Goal: Task Accomplishment & Management: Manage account settings

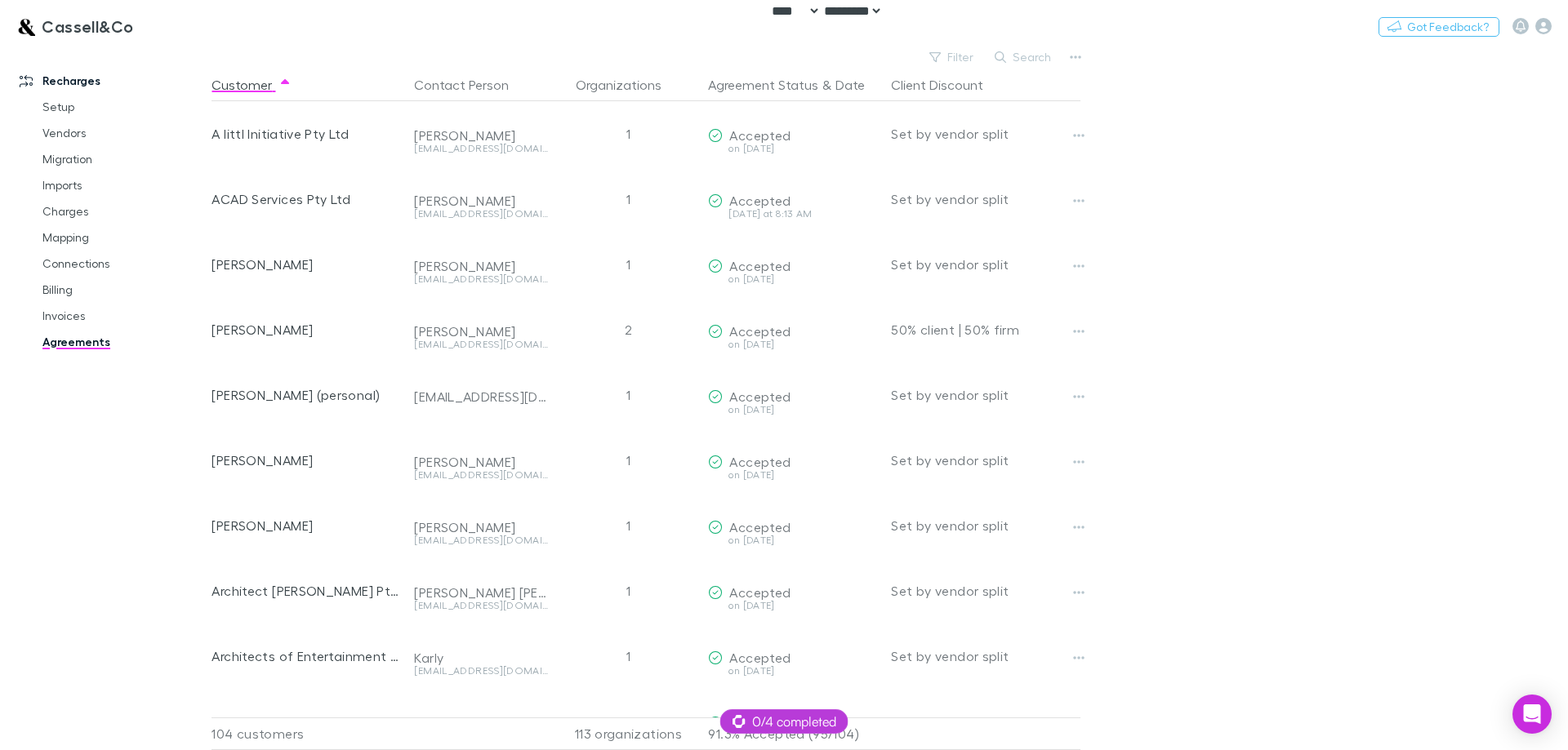
select select "****"
click at [1184, 150] on main "Filter Search Customer Contact Person Organizations Agreement Status & Date Cli…" at bounding box center [889, 397] width 1356 height 704
click at [973, 53] on button "Filter" at bounding box center [952, 58] width 62 height 20
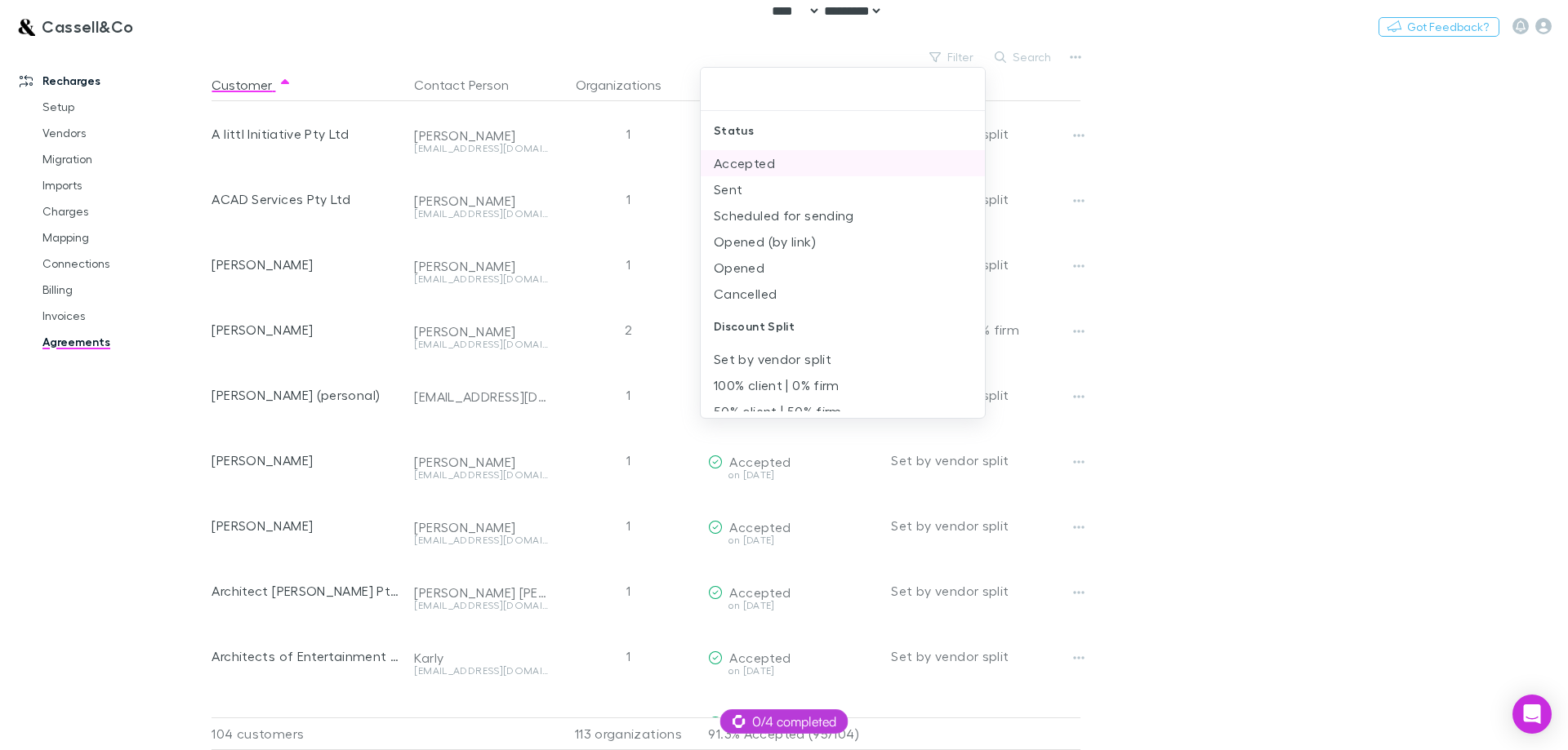
click at [830, 168] on li "Accepted" at bounding box center [843, 163] width 284 height 26
click at [826, 172] on li "Sent" at bounding box center [843, 163] width 284 height 26
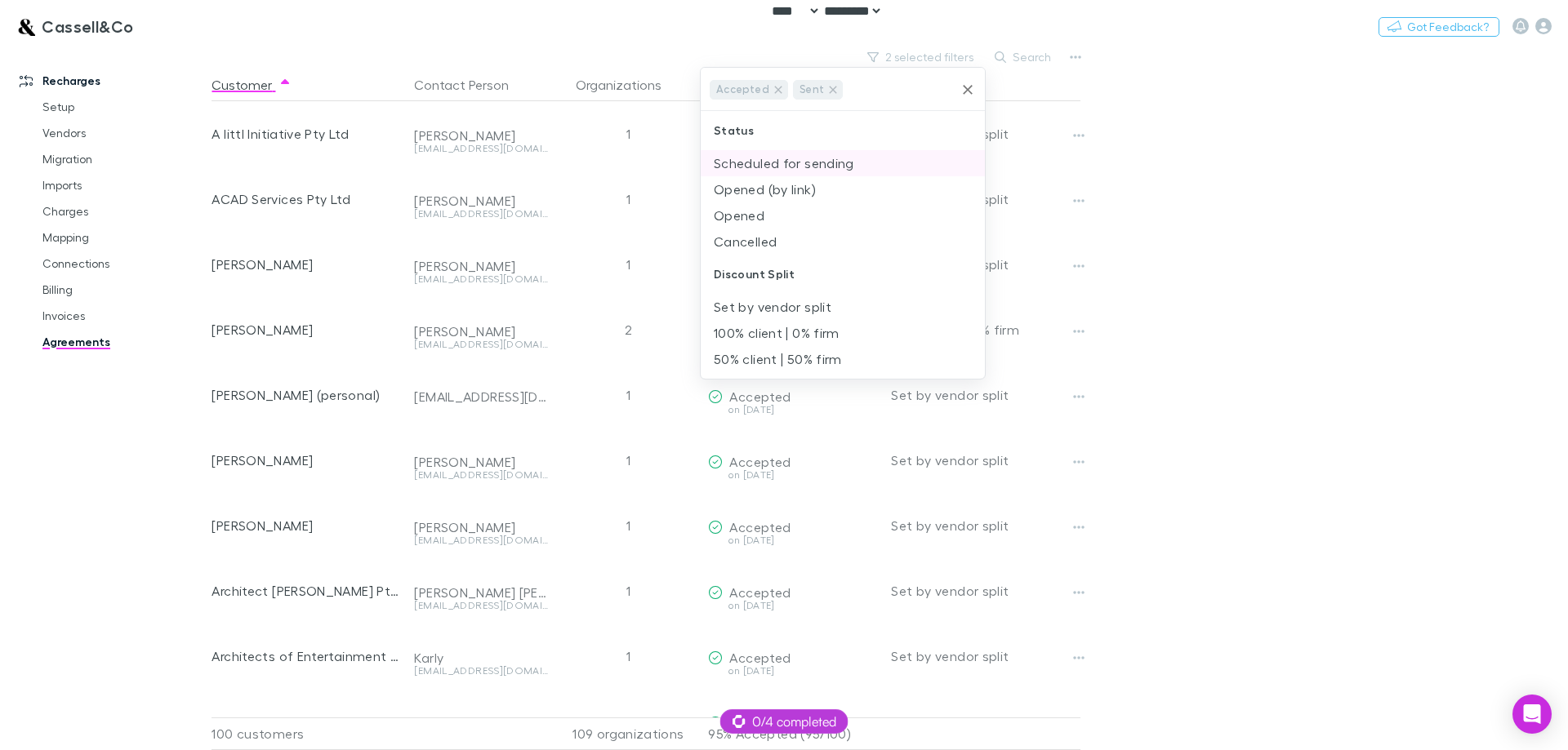
click at [832, 172] on li "Scheduled for sending" at bounding box center [843, 163] width 284 height 26
click at [831, 172] on div "Status" at bounding box center [843, 154] width 284 height 39
click at [820, 179] on li "Opened (by link)" at bounding box center [843, 188] width 284 height 26
click at [791, 211] on li "Opened" at bounding box center [843, 213] width 284 height 26
click at [1209, 209] on div at bounding box center [784, 375] width 1568 height 750
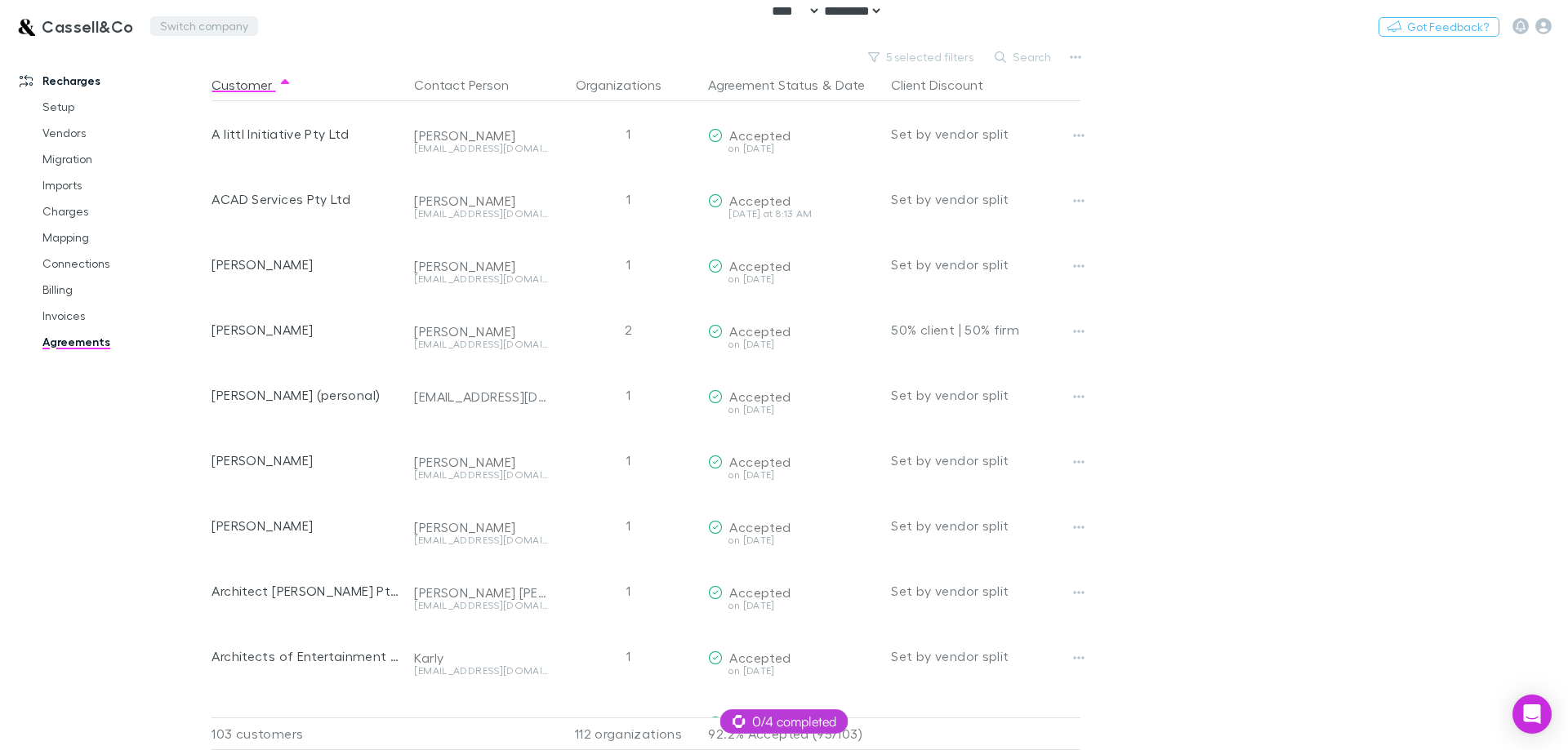
click at [230, 32] on button "Switch company" at bounding box center [204, 26] width 107 height 20
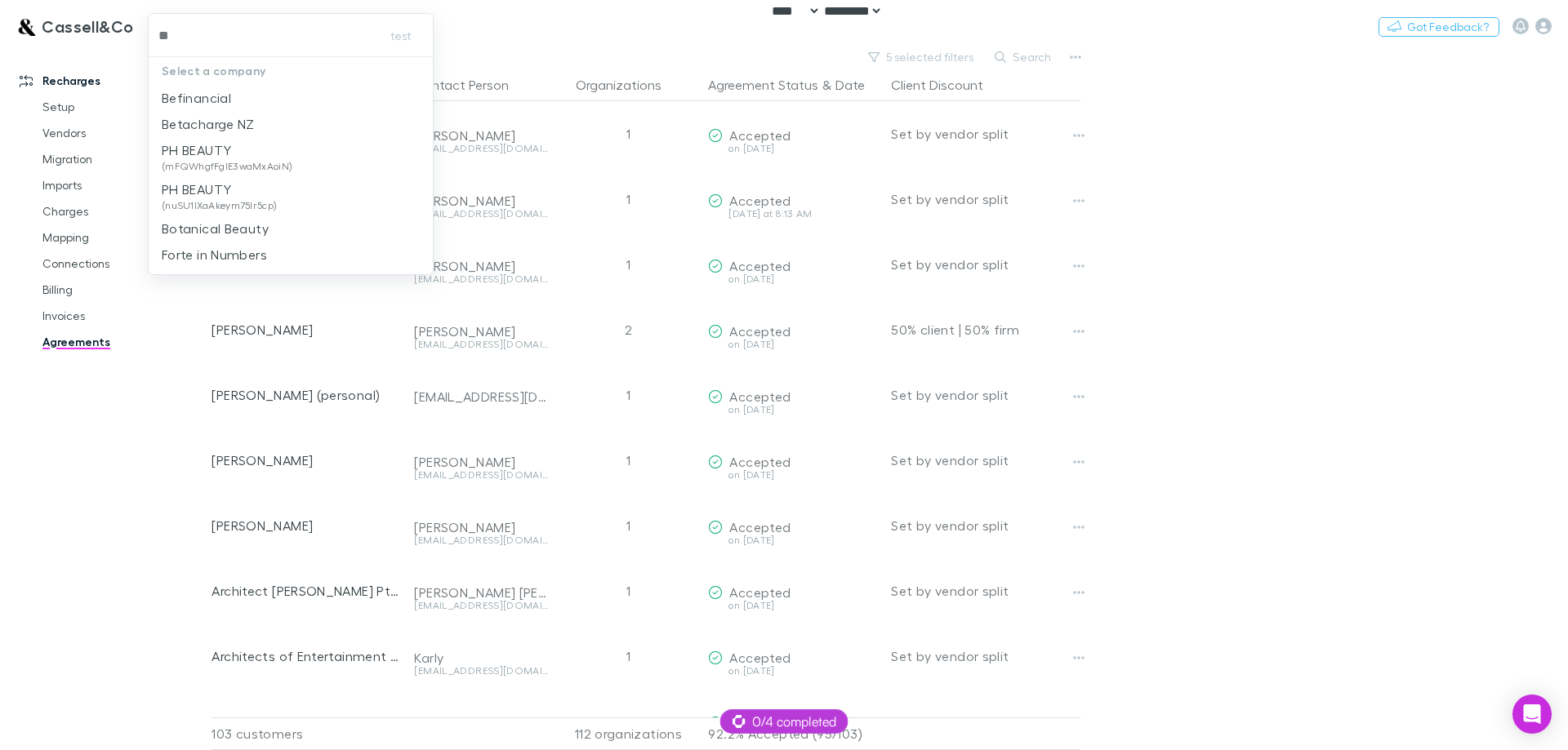
type input "***"
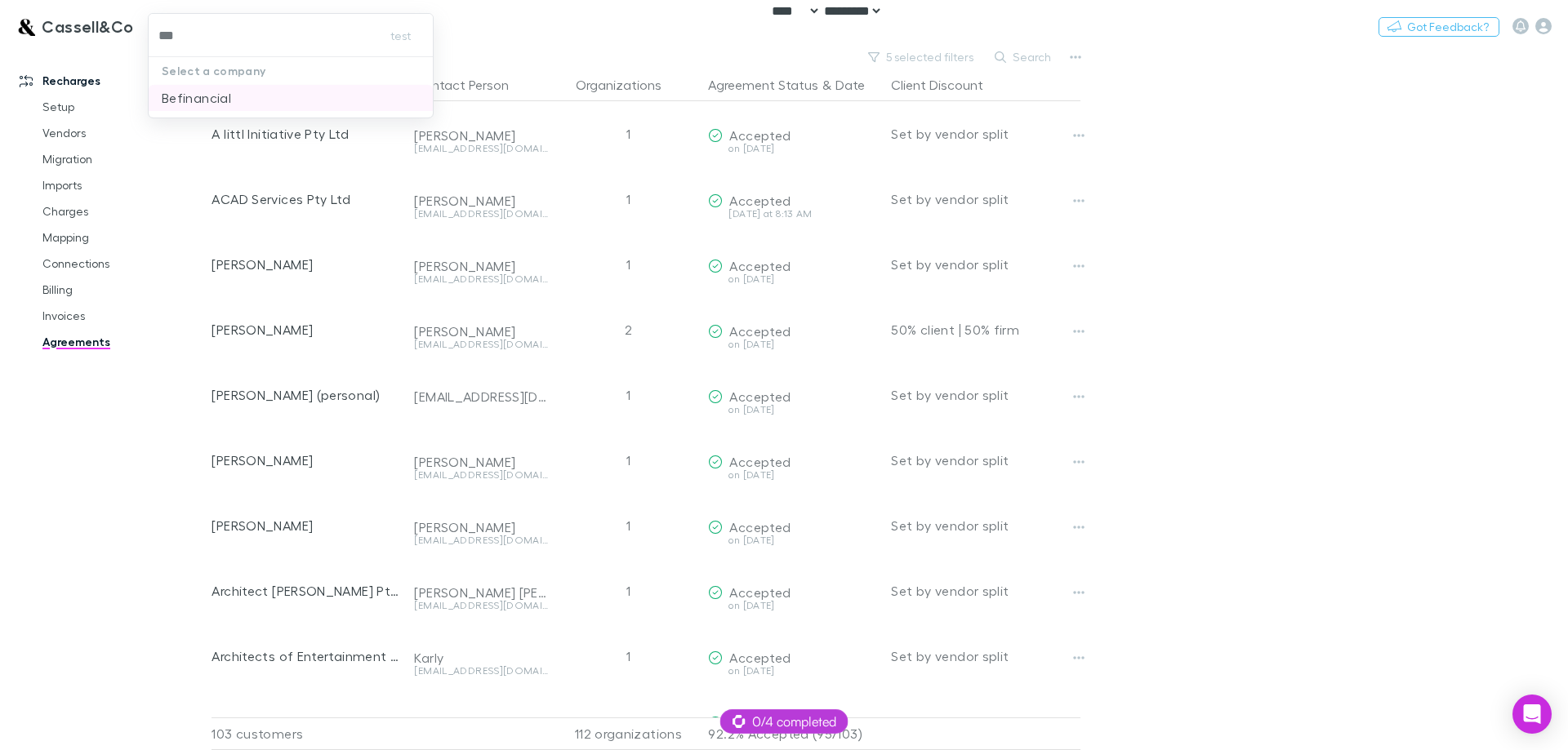
click at [243, 91] on li "Befinancial" at bounding box center [291, 97] width 284 height 26
click at [952, 51] on button "Filter" at bounding box center [952, 58] width 62 height 20
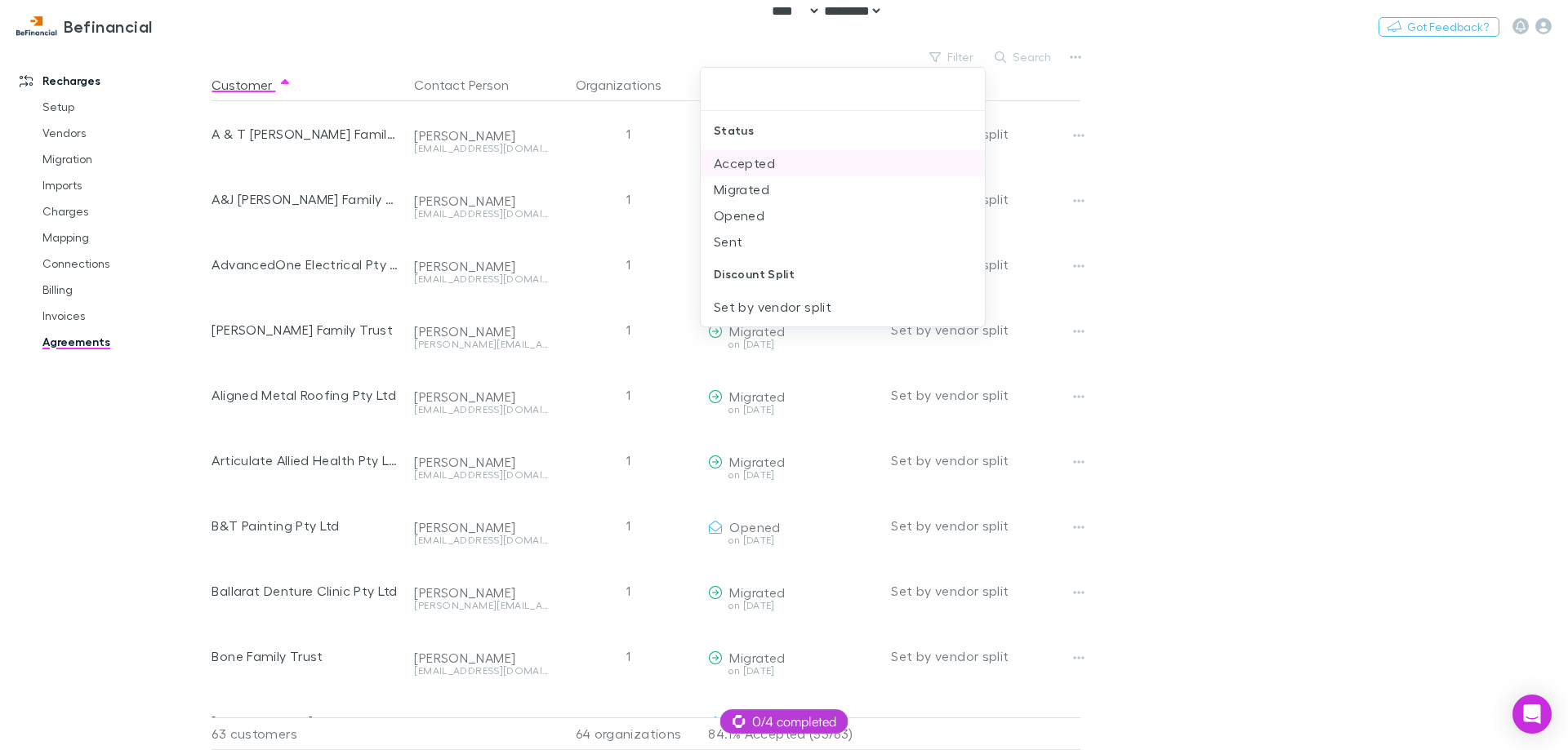
click at [823, 162] on li "Accepted" at bounding box center [843, 163] width 284 height 26
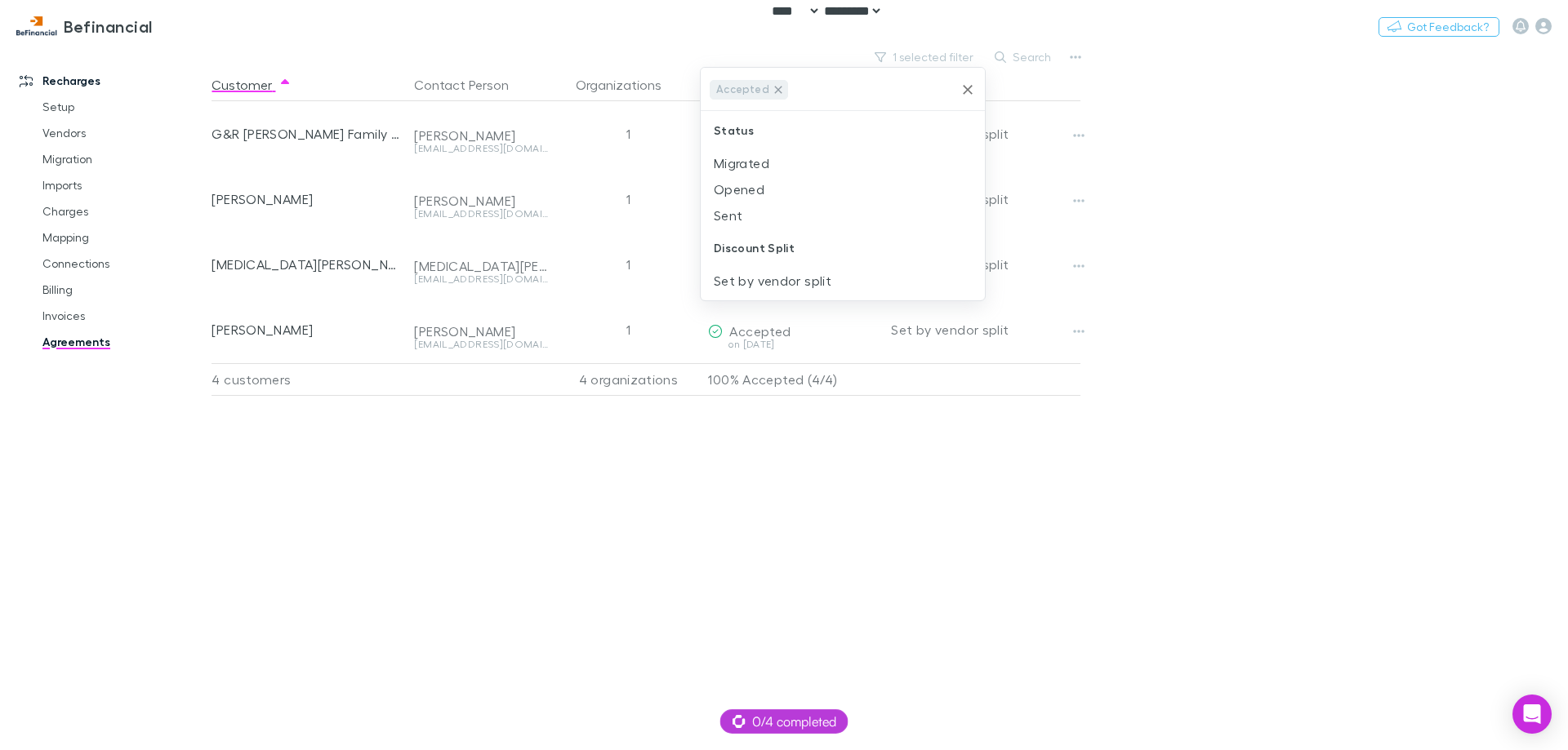
click at [773, 87] on icon at bounding box center [778, 89] width 13 height 13
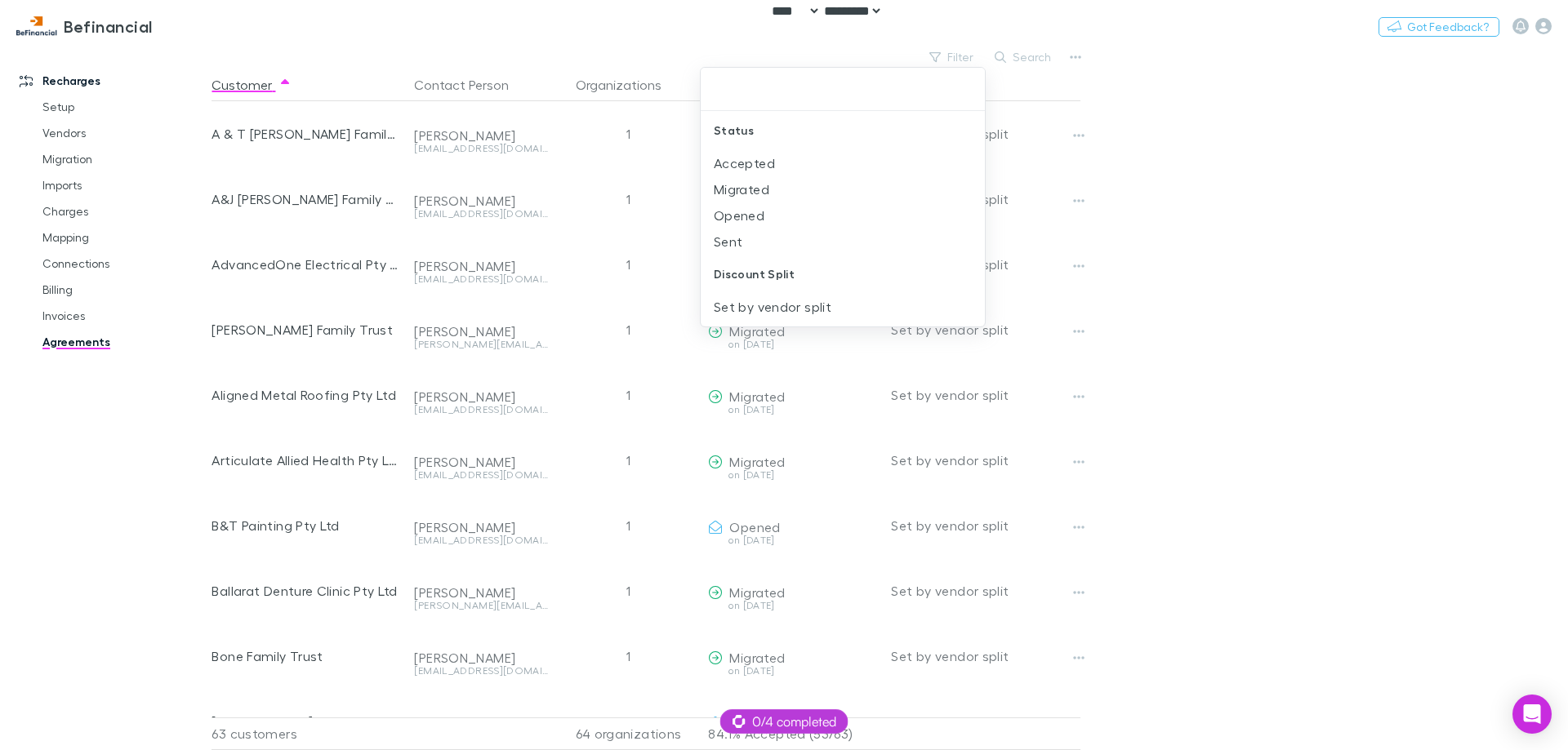
click at [1252, 274] on div at bounding box center [784, 375] width 1568 height 750
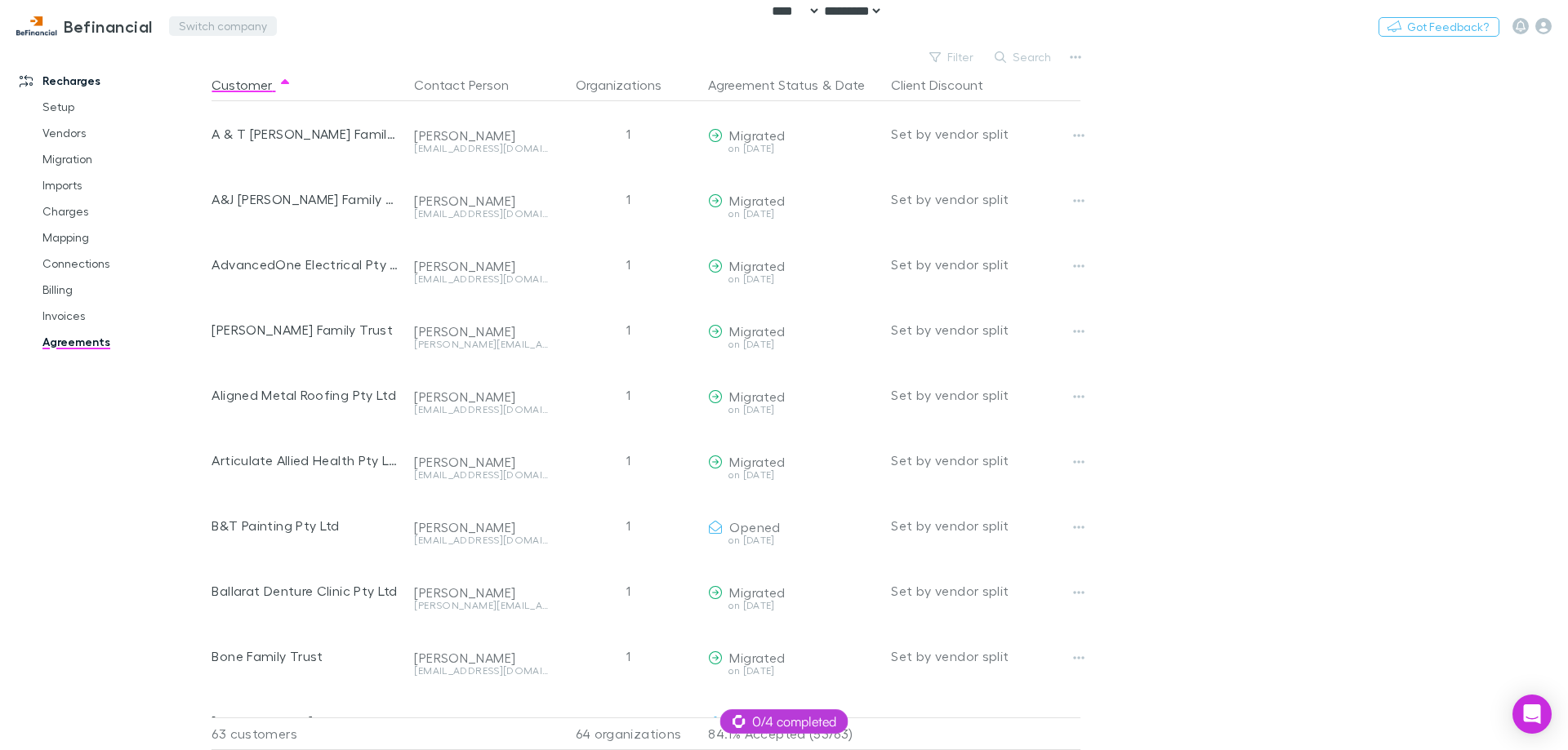
click at [202, 24] on button "Switch company" at bounding box center [223, 26] width 107 height 20
type input "****"
click at [235, 86] on li "Cassell&Co" at bounding box center [310, 97] width 284 height 26
click at [941, 52] on icon "button" at bounding box center [935, 58] width 12 height 12
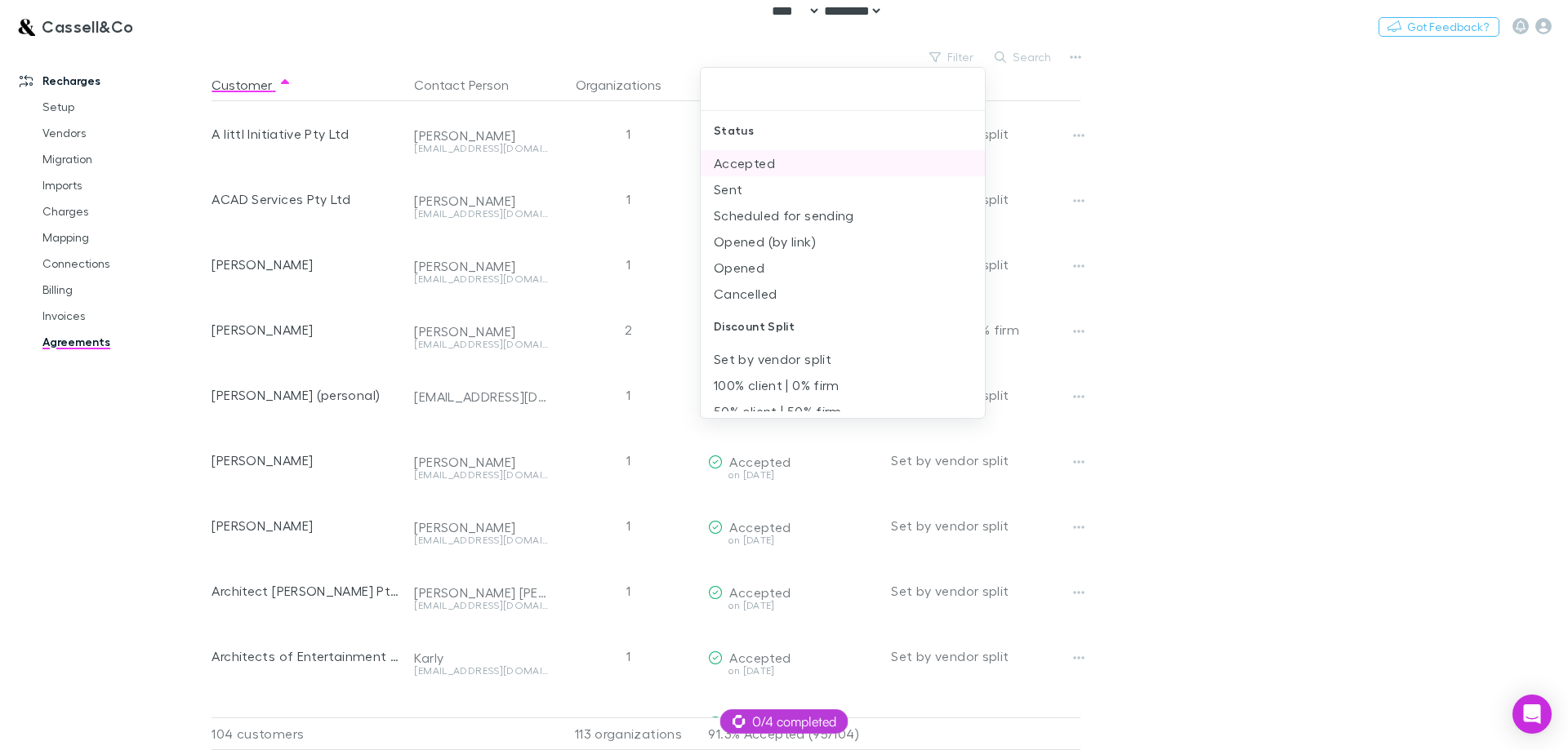
click at [754, 163] on li "Accepted" at bounding box center [843, 163] width 284 height 26
click at [754, 163] on li "Sent" at bounding box center [843, 163] width 284 height 26
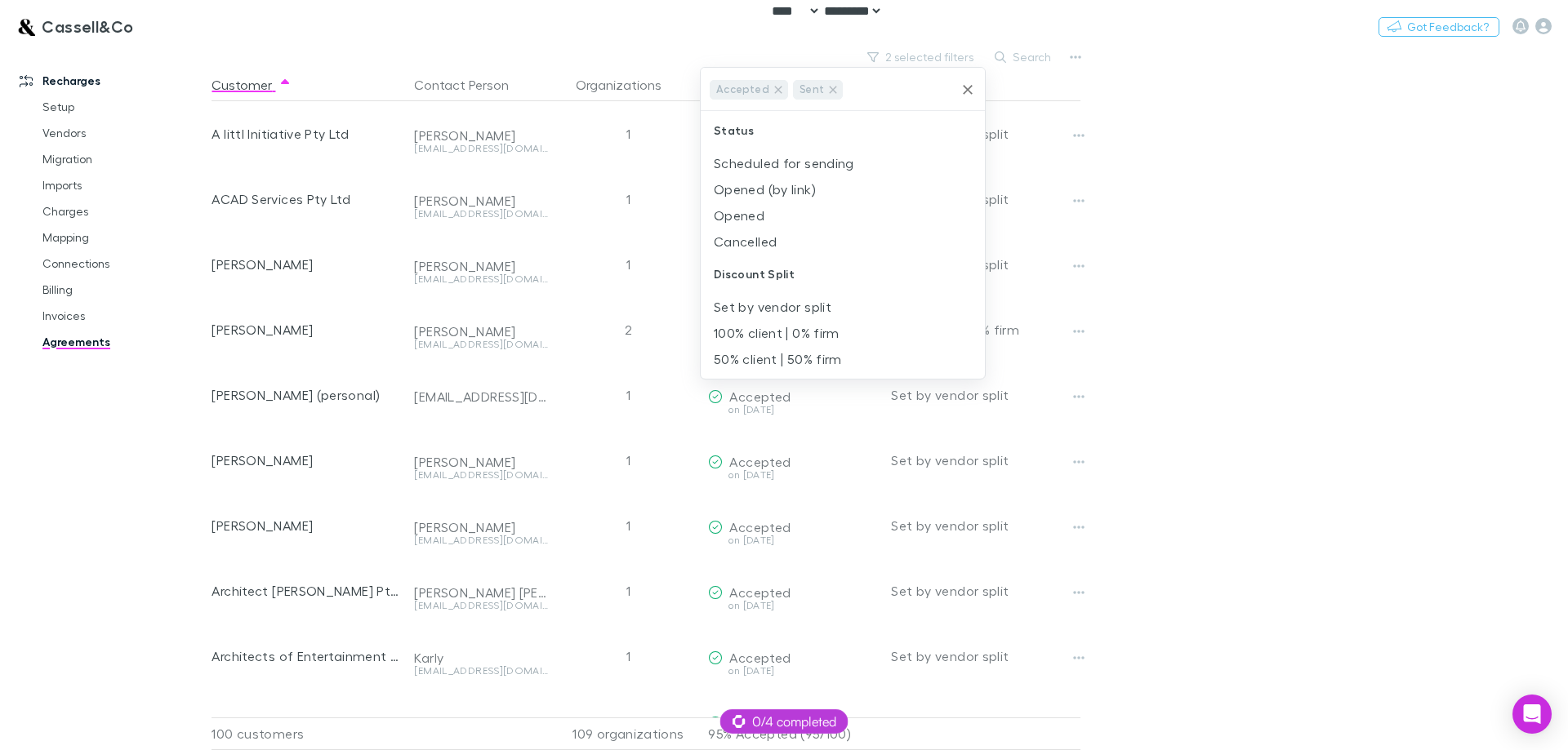
click at [754, 163] on li "Scheduled for sending" at bounding box center [843, 163] width 284 height 26
click at [750, 193] on li "Opened (by link)" at bounding box center [843, 188] width 284 height 26
click at [746, 215] on li "Opened" at bounding box center [843, 213] width 284 height 26
click at [1258, 245] on div at bounding box center [784, 375] width 1568 height 750
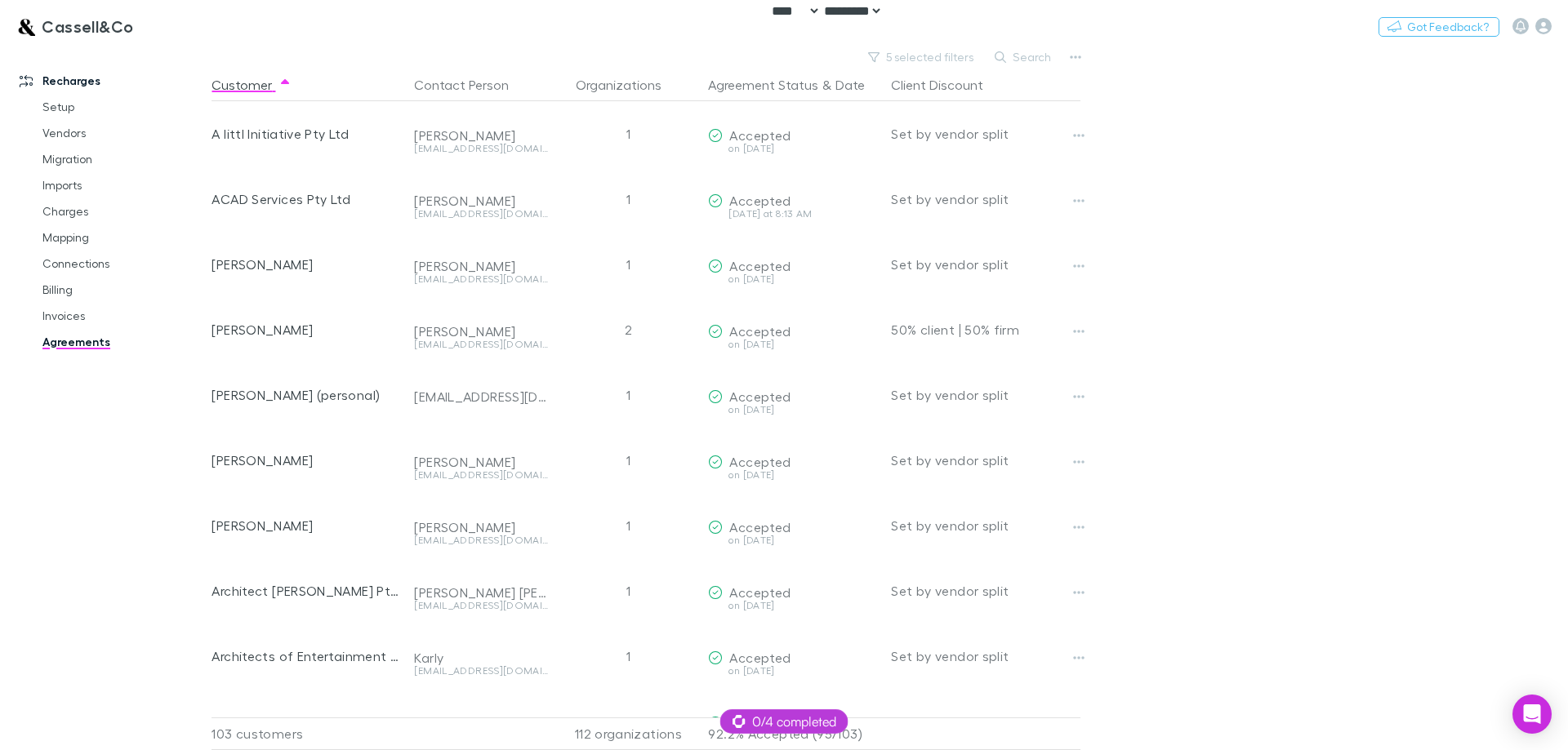
click at [1169, 203] on main "5 selected filters Search Customer Contact Person Organizations Agreement Statu…" at bounding box center [889, 397] width 1356 height 704
click at [958, 57] on button "5 selected filters" at bounding box center [921, 58] width 123 height 20
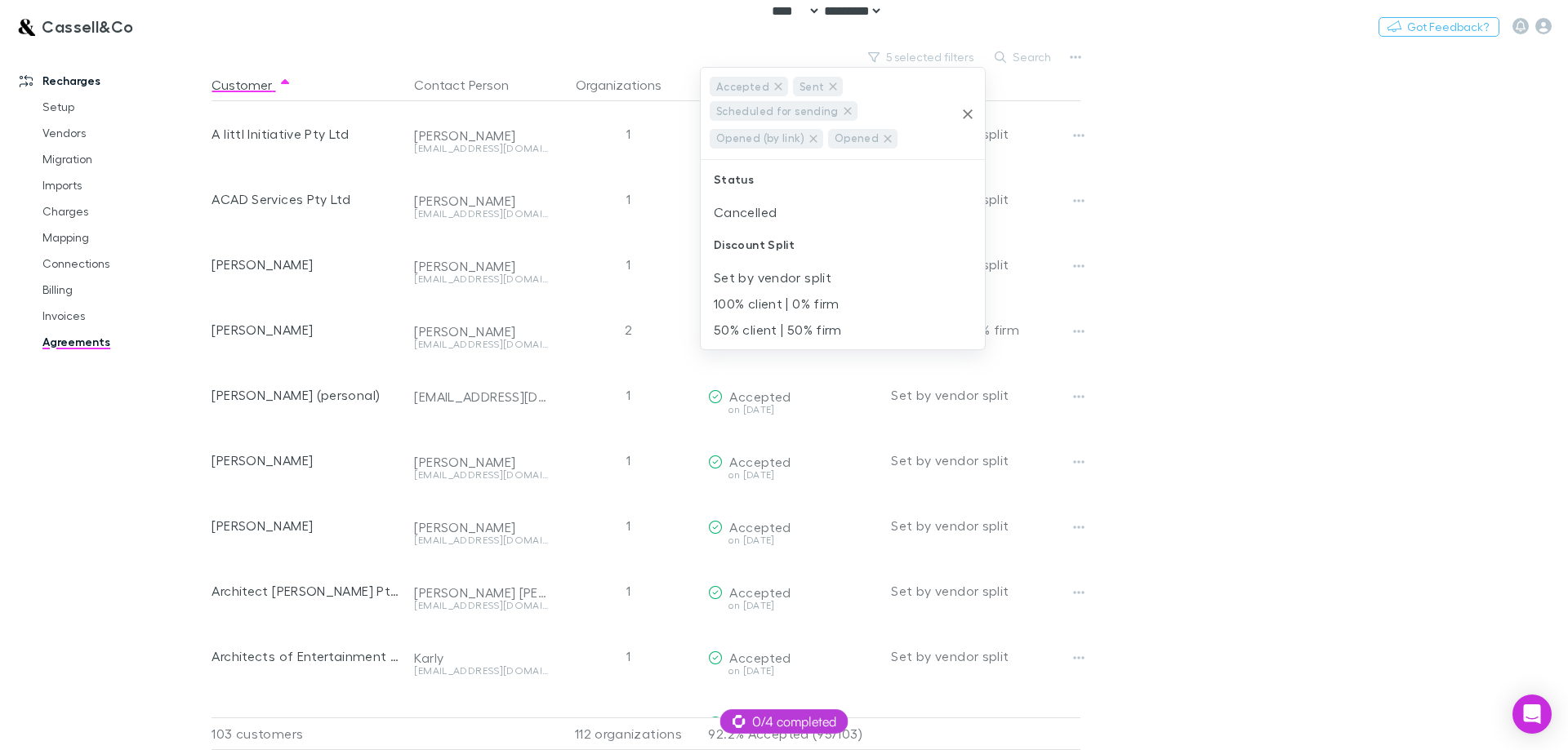
click at [1192, 171] on div at bounding box center [784, 375] width 1568 height 750
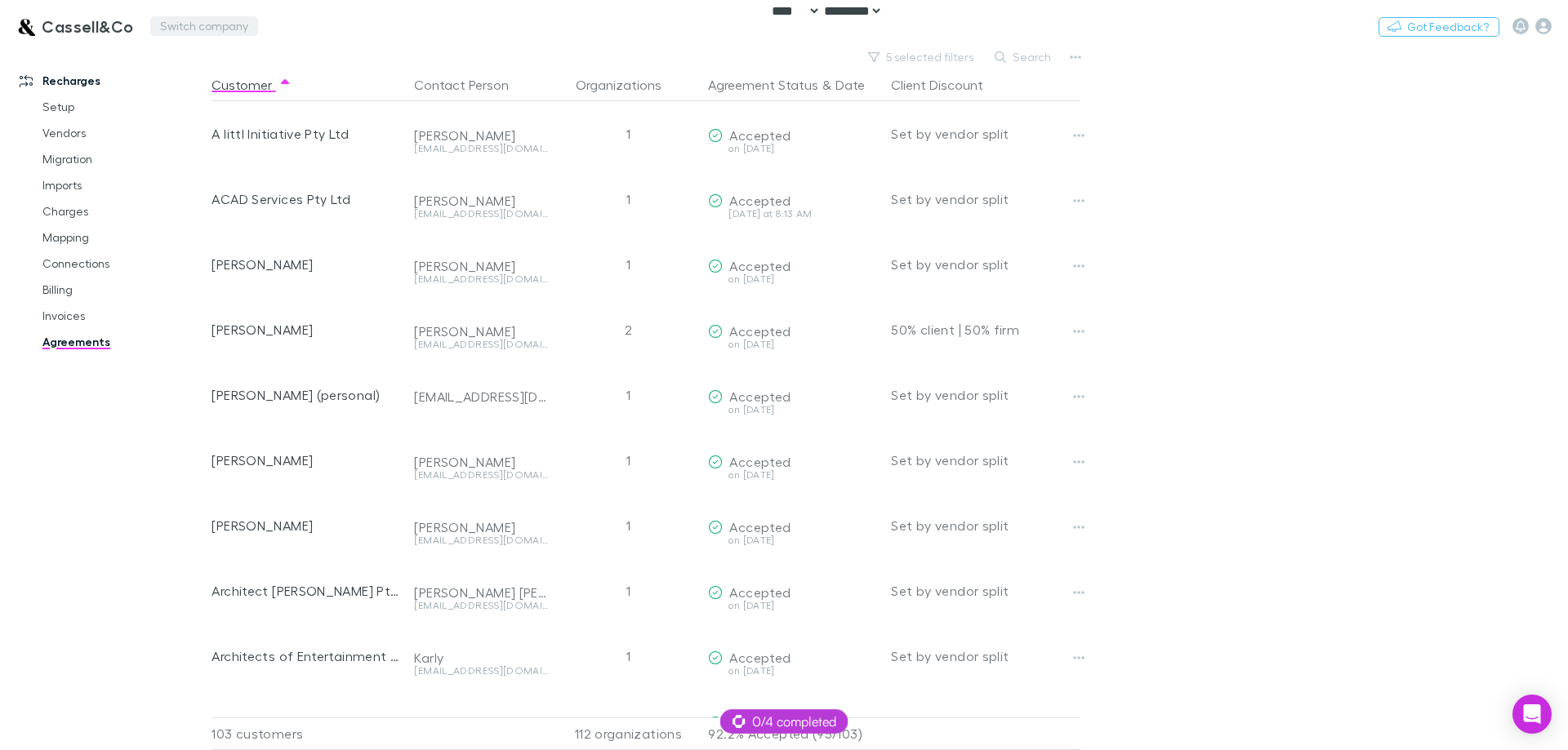
click at [201, 24] on button "Switch company" at bounding box center [204, 26] width 107 height 20
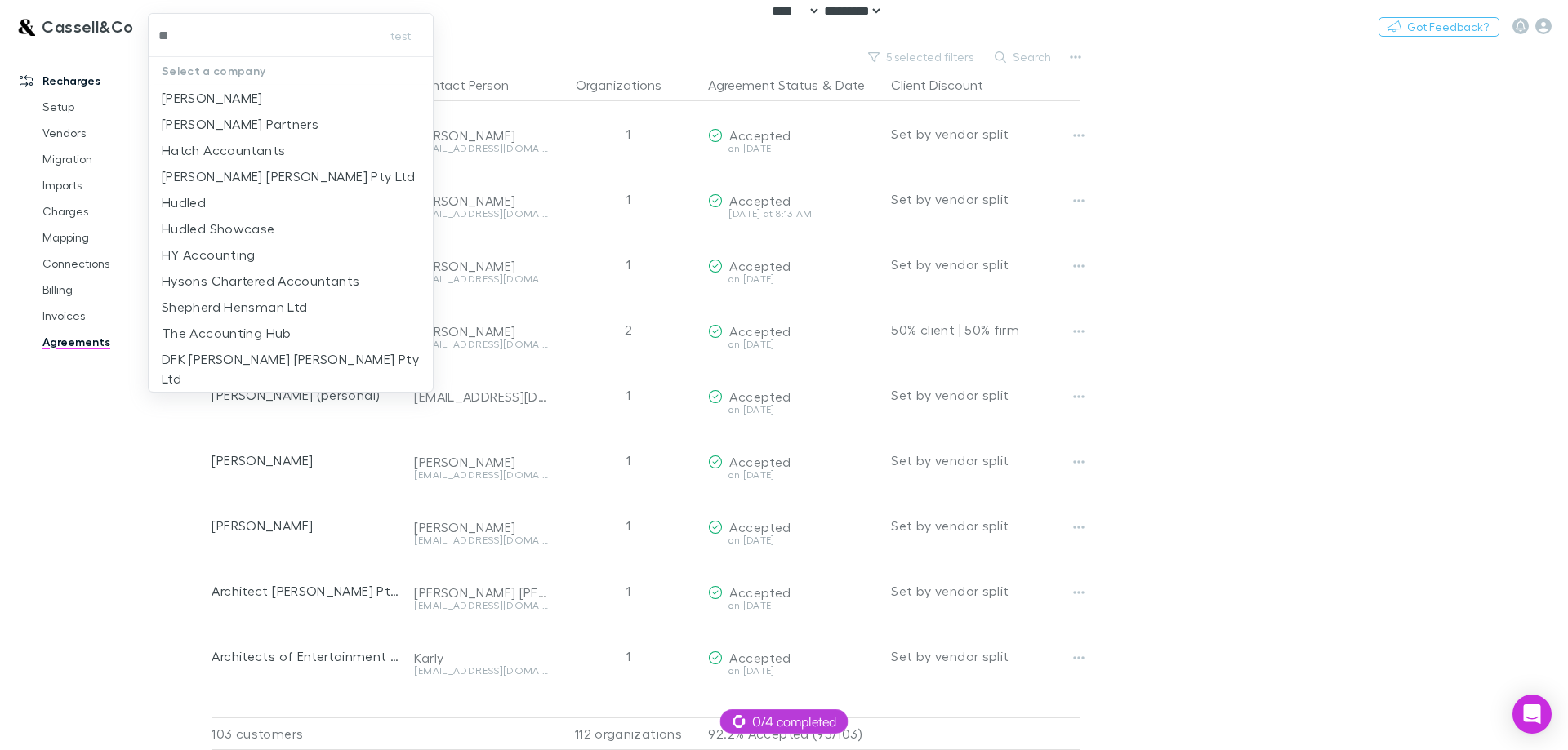
type input "***"
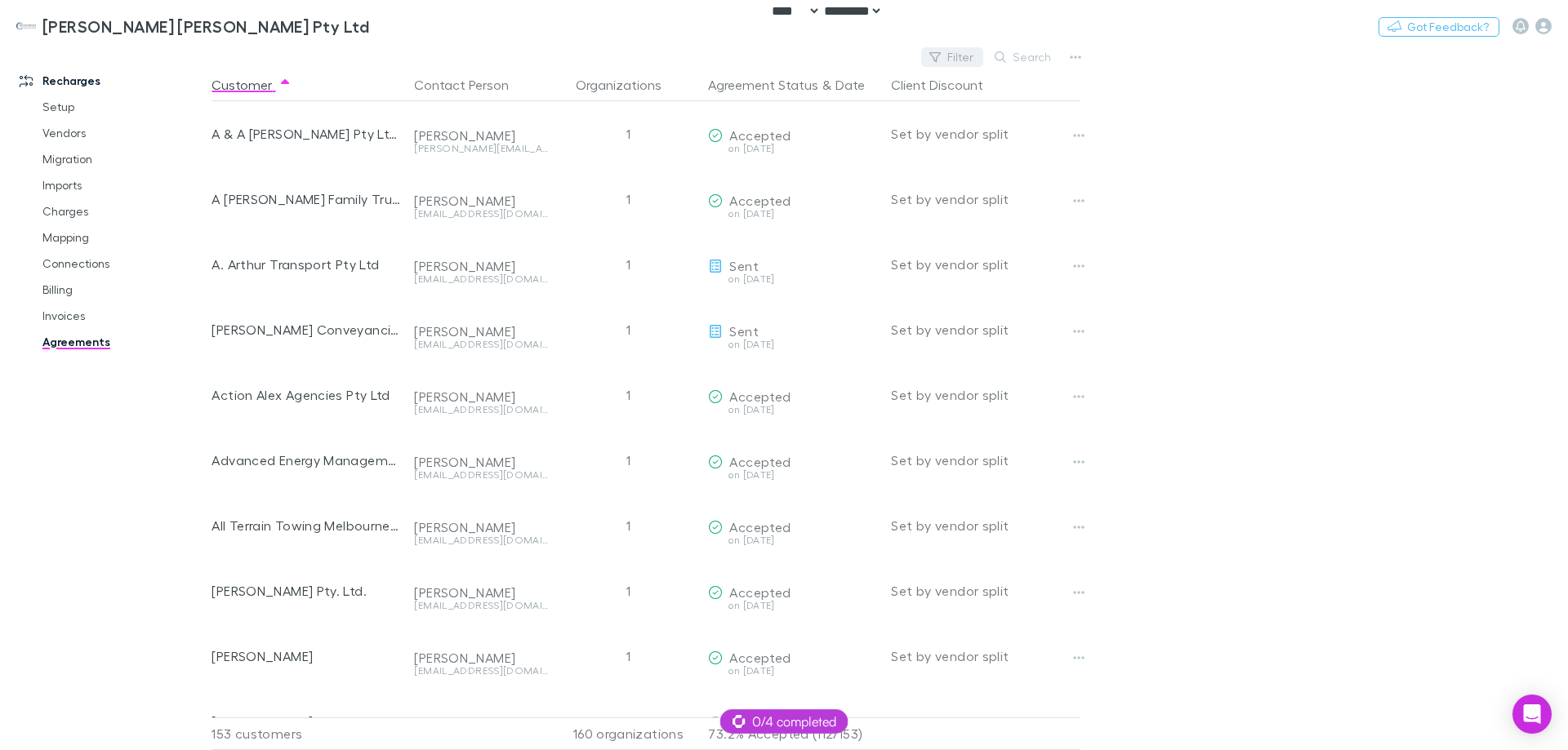
click at [953, 58] on button "Filter" at bounding box center [952, 58] width 62 height 20
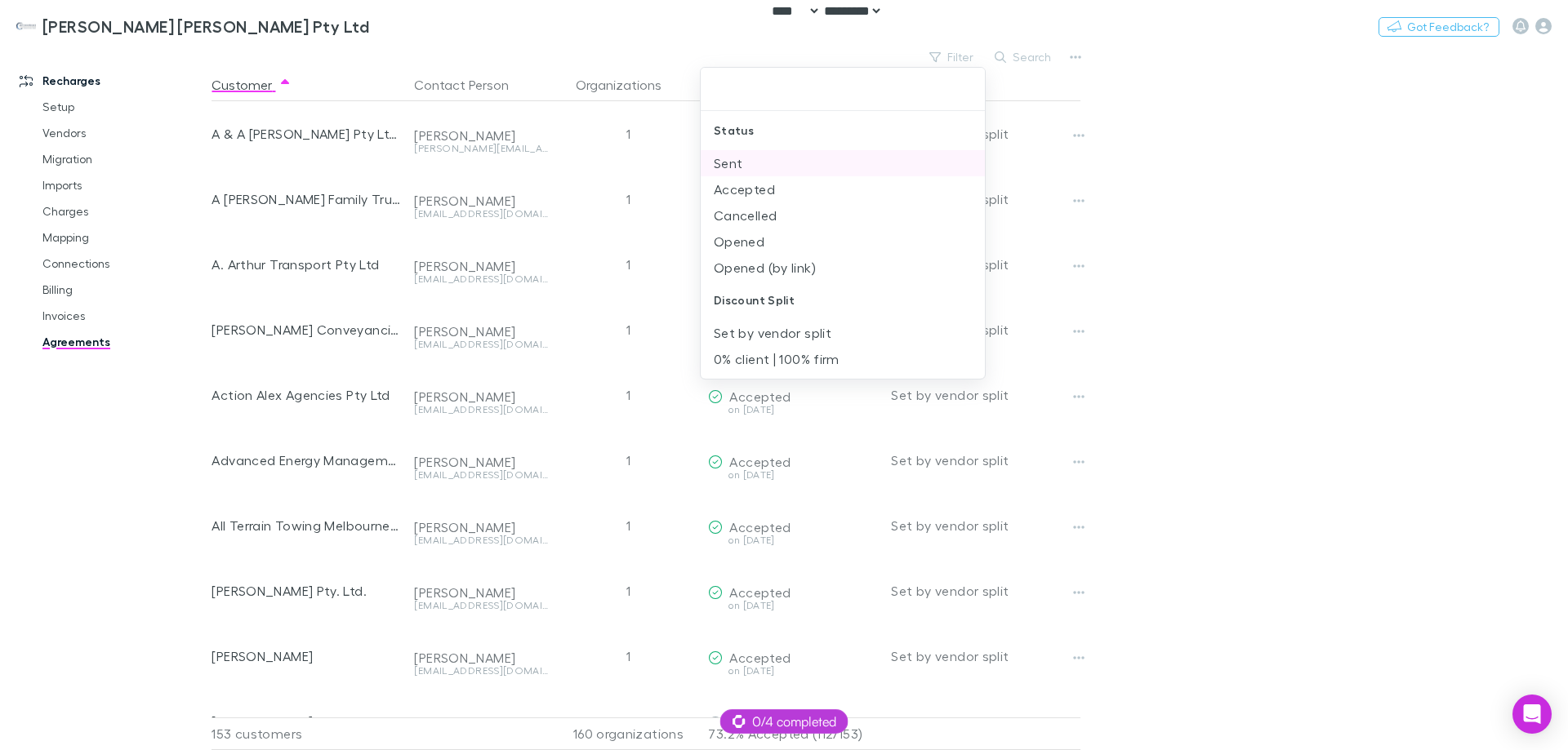
click at [828, 175] on li "Sent" at bounding box center [843, 163] width 284 height 26
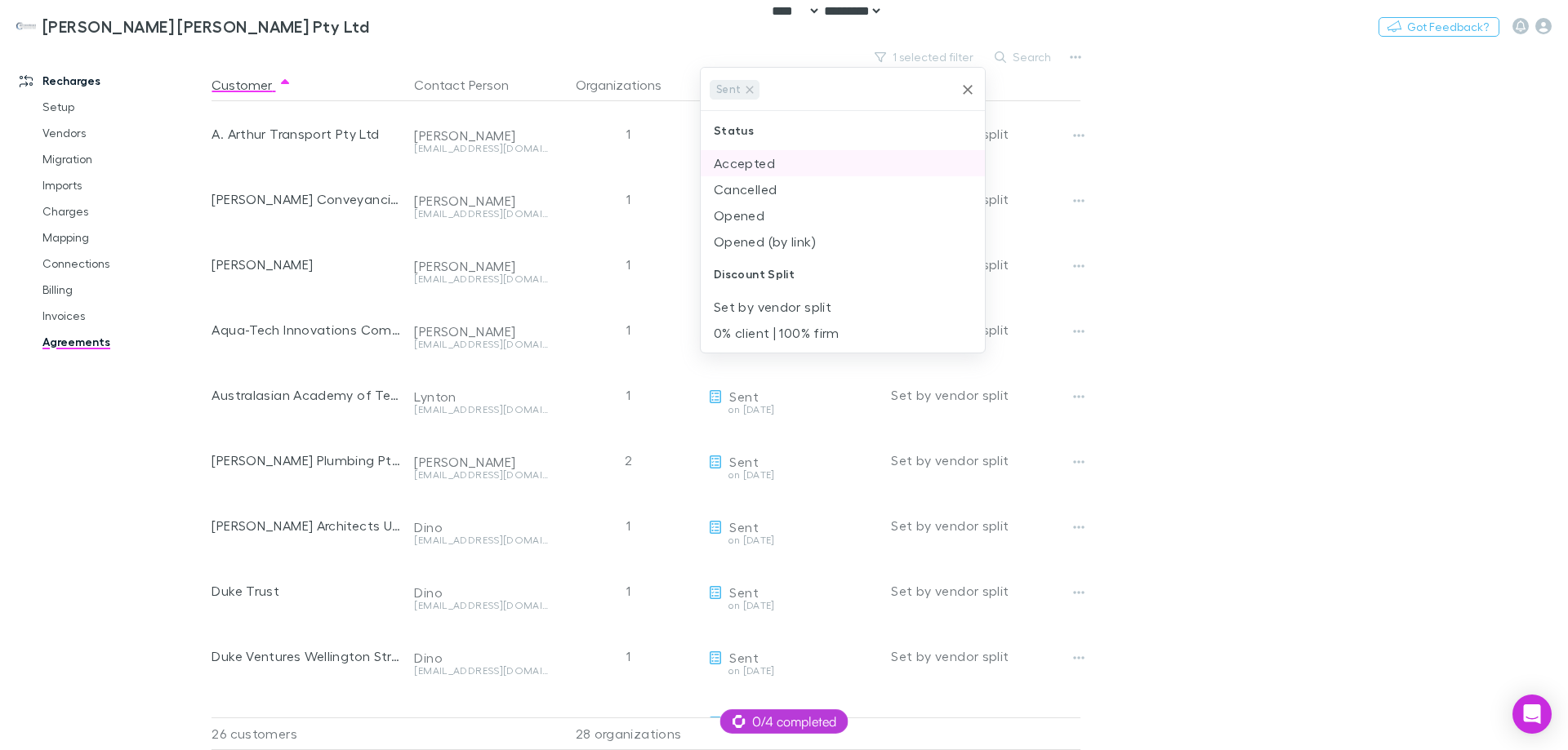
click at [829, 171] on li "Accepted" at bounding box center [843, 163] width 284 height 26
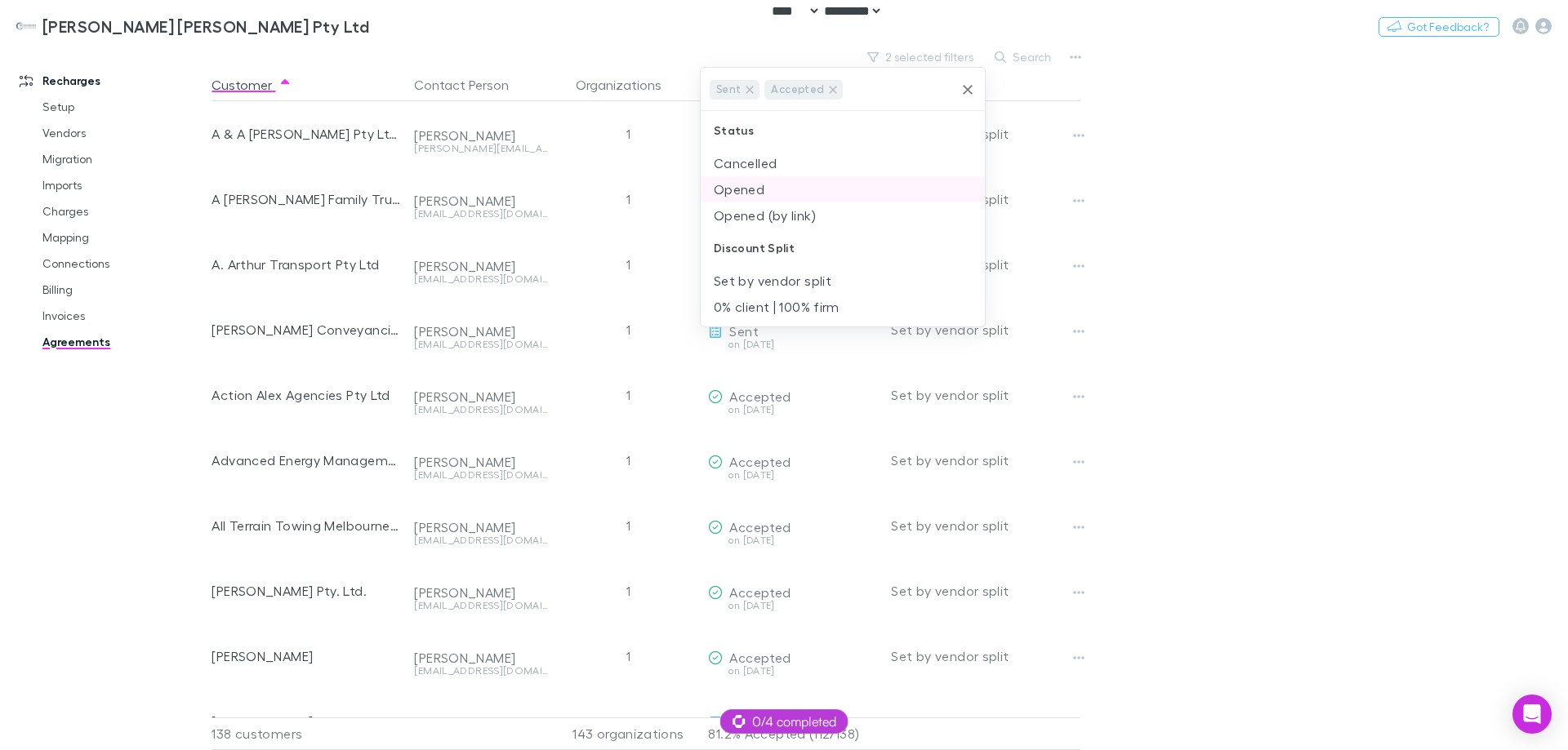
click at [806, 184] on li "Opened" at bounding box center [843, 190] width 284 height 26
click at [809, 192] on li "Opened (by link)" at bounding box center [843, 190] width 284 height 26
click at [1251, 203] on div at bounding box center [784, 375] width 1568 height 750
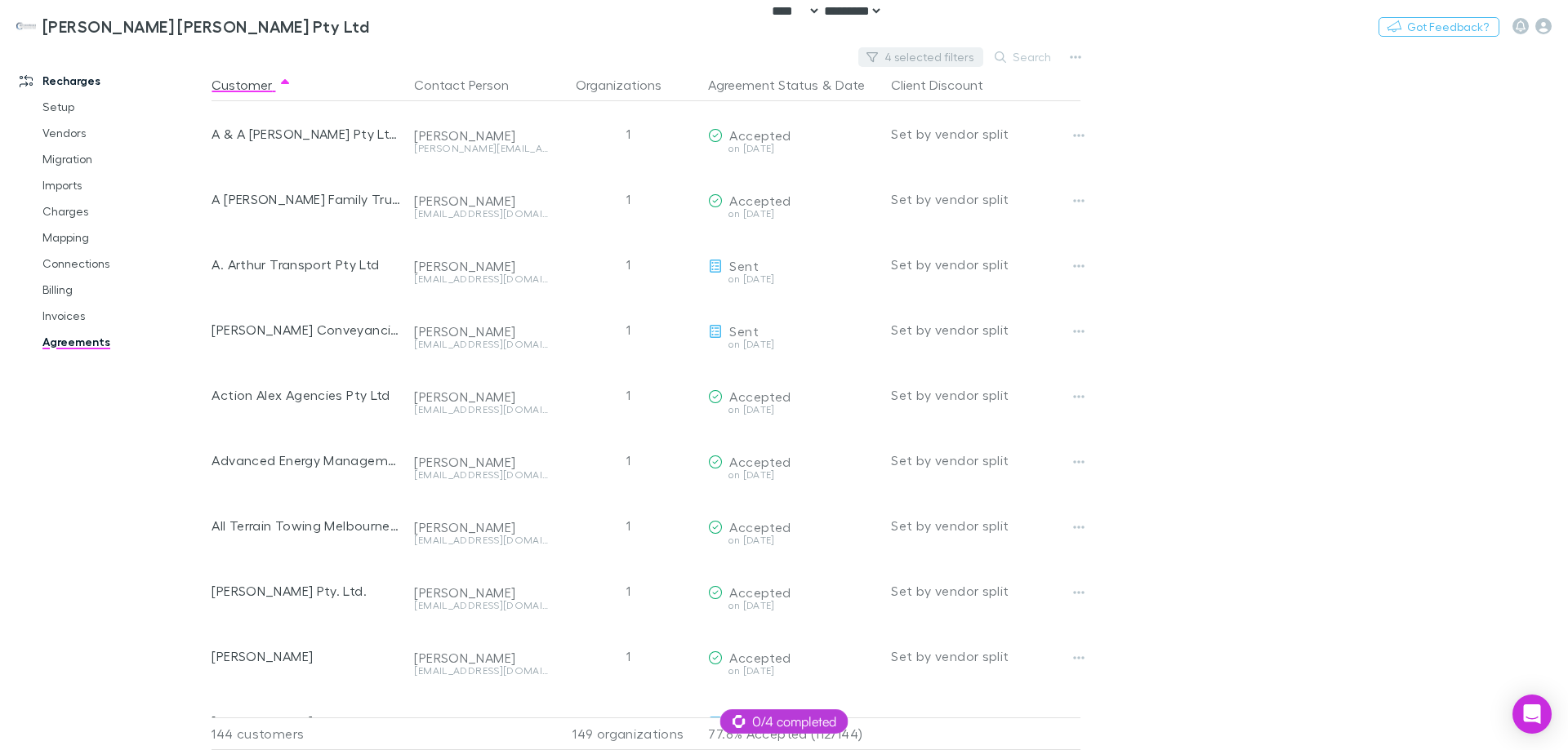
click at [893, 62] on button "4 selected filters" at bounding box center [921, 58] width 125 height 20
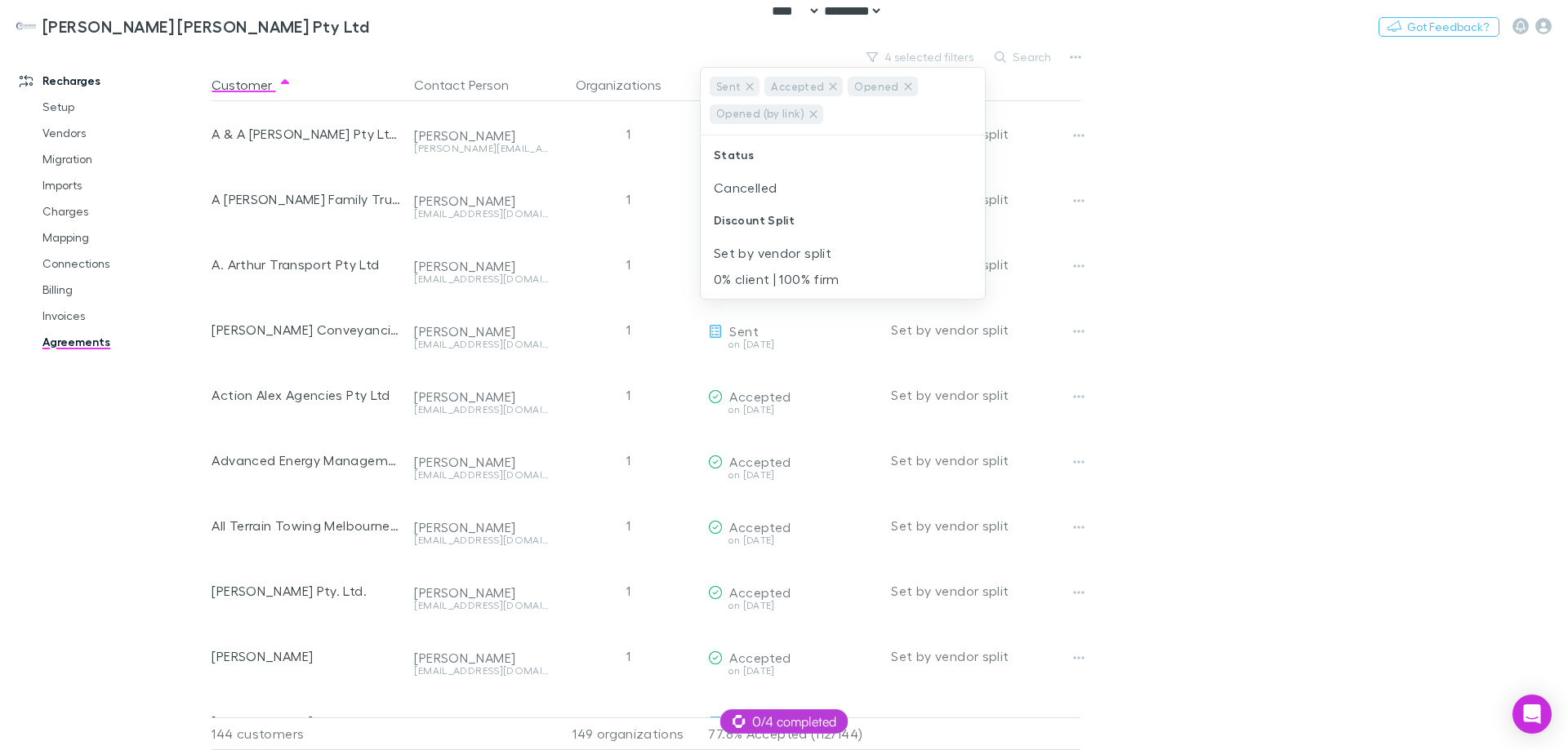
drag, startPoint x: 1214, startPoint y: 196, endPoint x: 899, endPoint y: 57, distance: 344.3
click at [1213, 195] on div at bounding box center [784, 375] width 1568 height 750
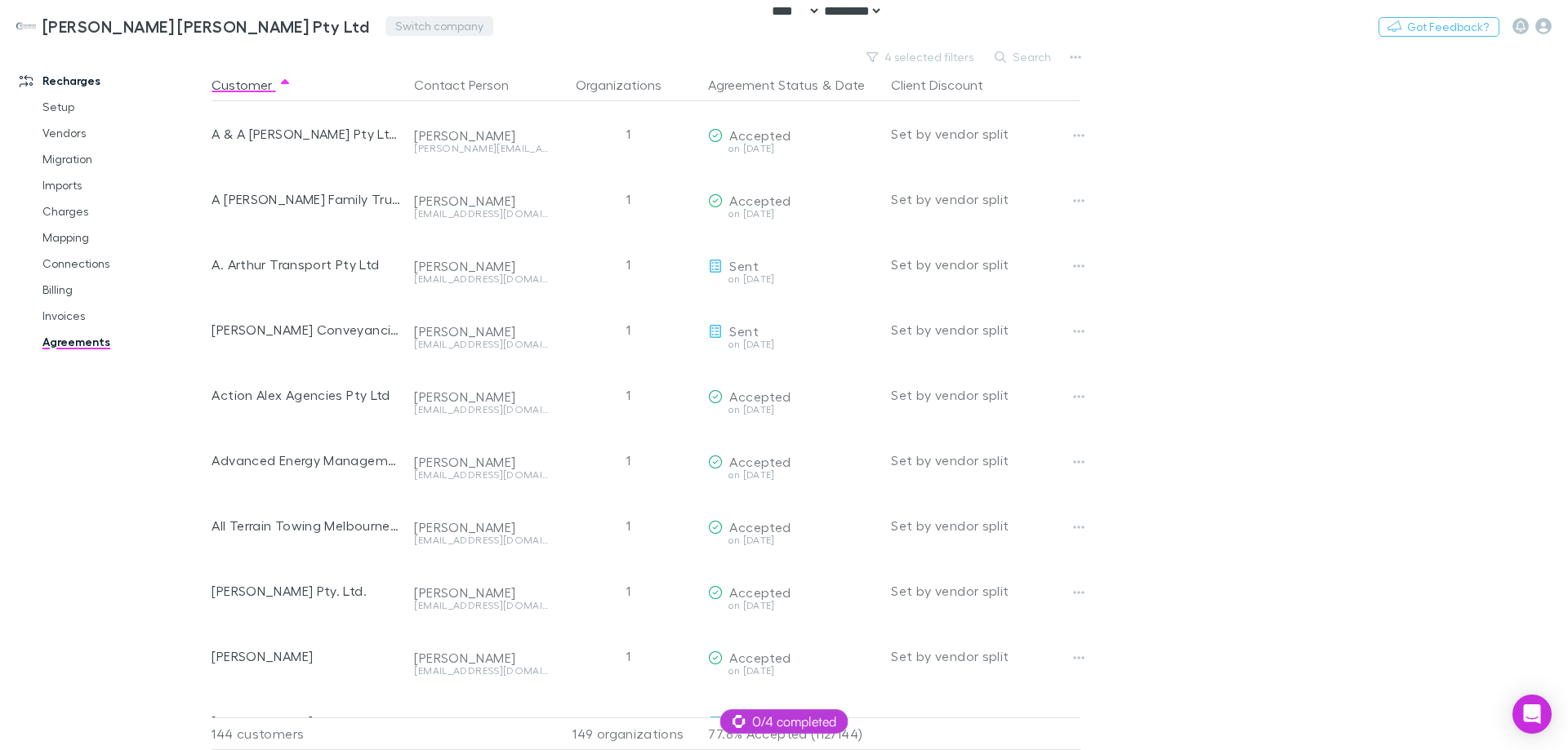
click at [386, 21] on button "Switch company" at bounding box center [439, 26] width 107 height 20
click at [299, 102] on p "BMO Accountants" at bounding box center [321, 98] width 115 height 20
click at [177, 58] on div "Recharges Setup Vendors Migration Imports Charges Mapping Connections Billing I…" at bounding box center [111, 205] width 218 height 300
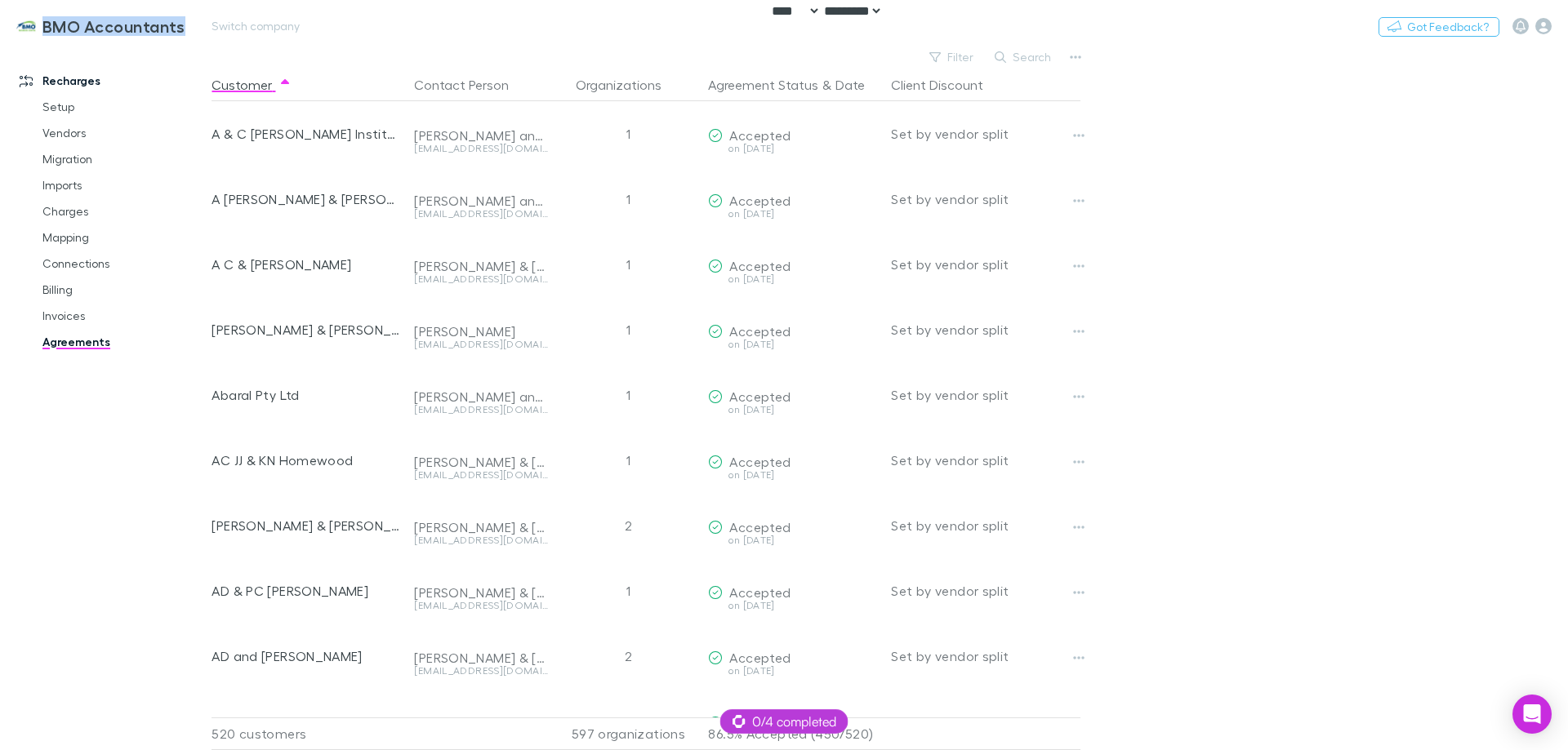
copy div "BMO Accountants Switch company Nothing Got Feedback?"
drag, startPoint x: 196, startPoint y: 39, endPoint x: 58, endPoint y: 0, distance: 143.4
click at [46, 29] on div "BMO Accountants Switch company Nothing Got Feedback?" at bounding box center [784, 26] width 1568 height 53
click at [750, 39] on div "BMO Accountants Switch company Nothing Got Feedback?" at bounding box center [784, 26] width 1568 height 53
click at [975, 57] on button "Filter" at bounding box center [952, 58] width 62 height 20
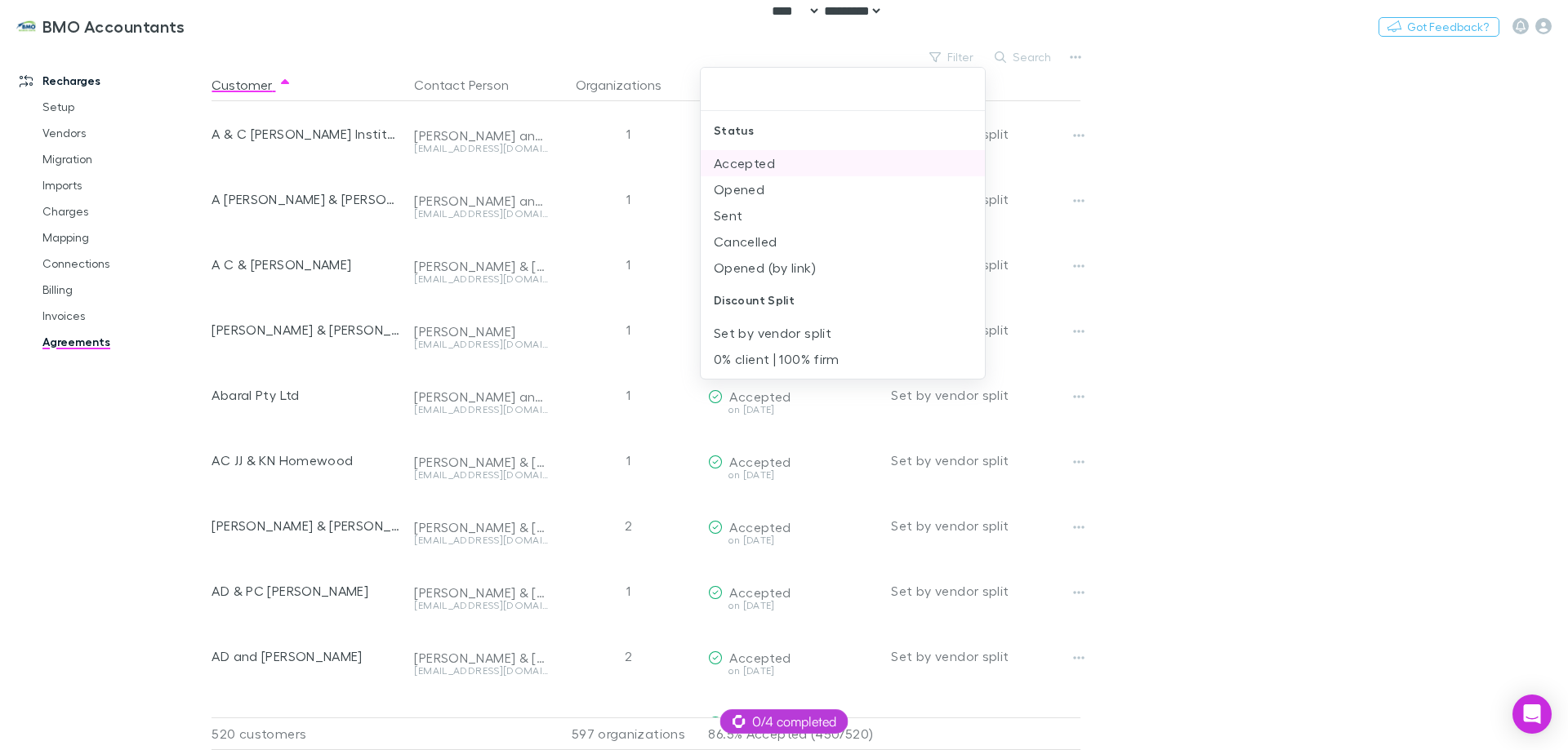
click at [781, 164] on li "Accepted" at bounding box center [843, 163] width 284 height 26
click at [781, 164] on li "Opened" at bounding box center [843, 163] width 284 height 26
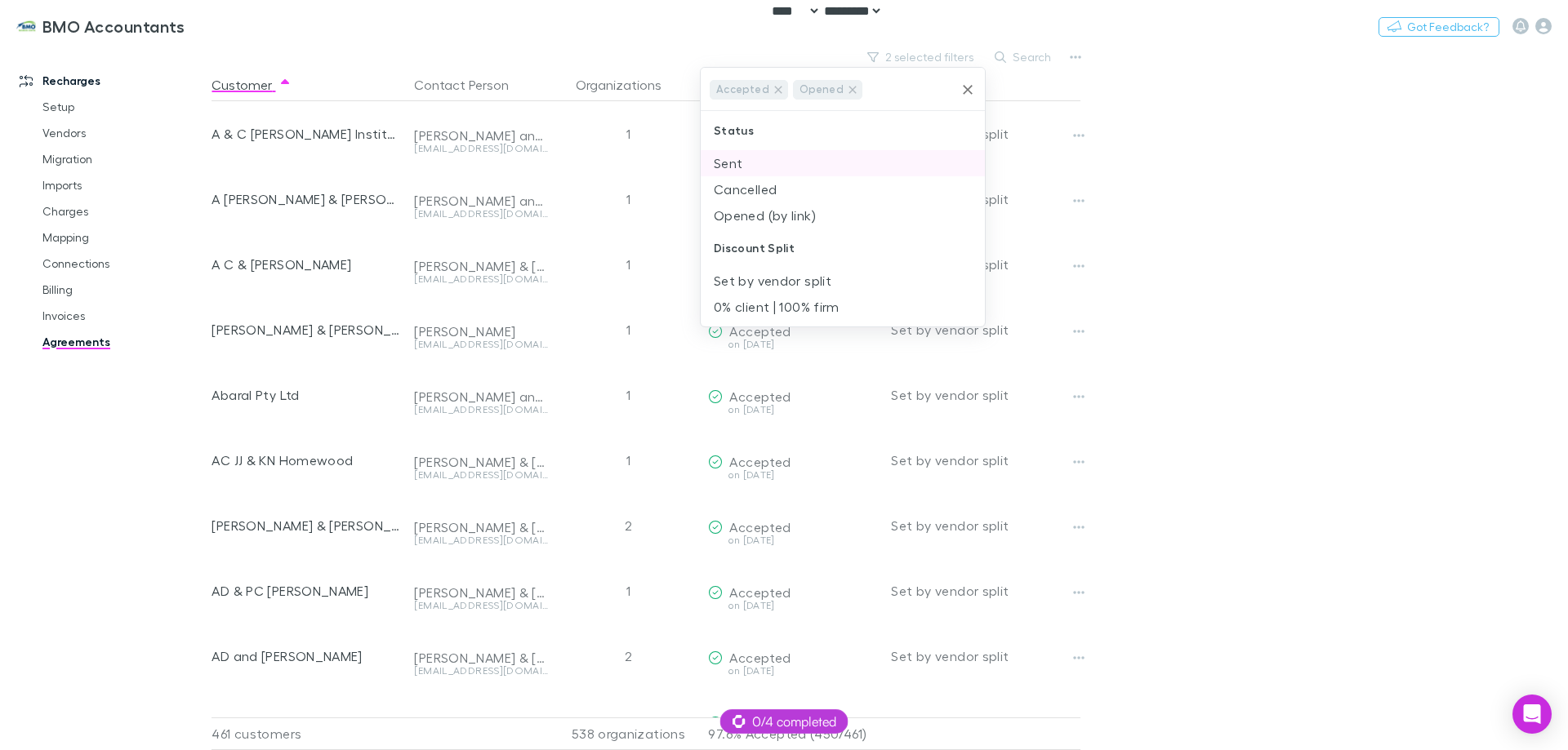
click at [780, 169] on li "Sent" at bounding box center [843, 163] width 284 height 26
drag, startPoint x: 780, startPoint y: 185, endPoint x: 819, endPoint y: 185, distance: 39.0
click at [779, 185] on li "Opened (by link)" at bounding box center [843, 190] width 284 height 26
click at [1236, 184] on div at bounding box center [784, 375] width 1568 height 750
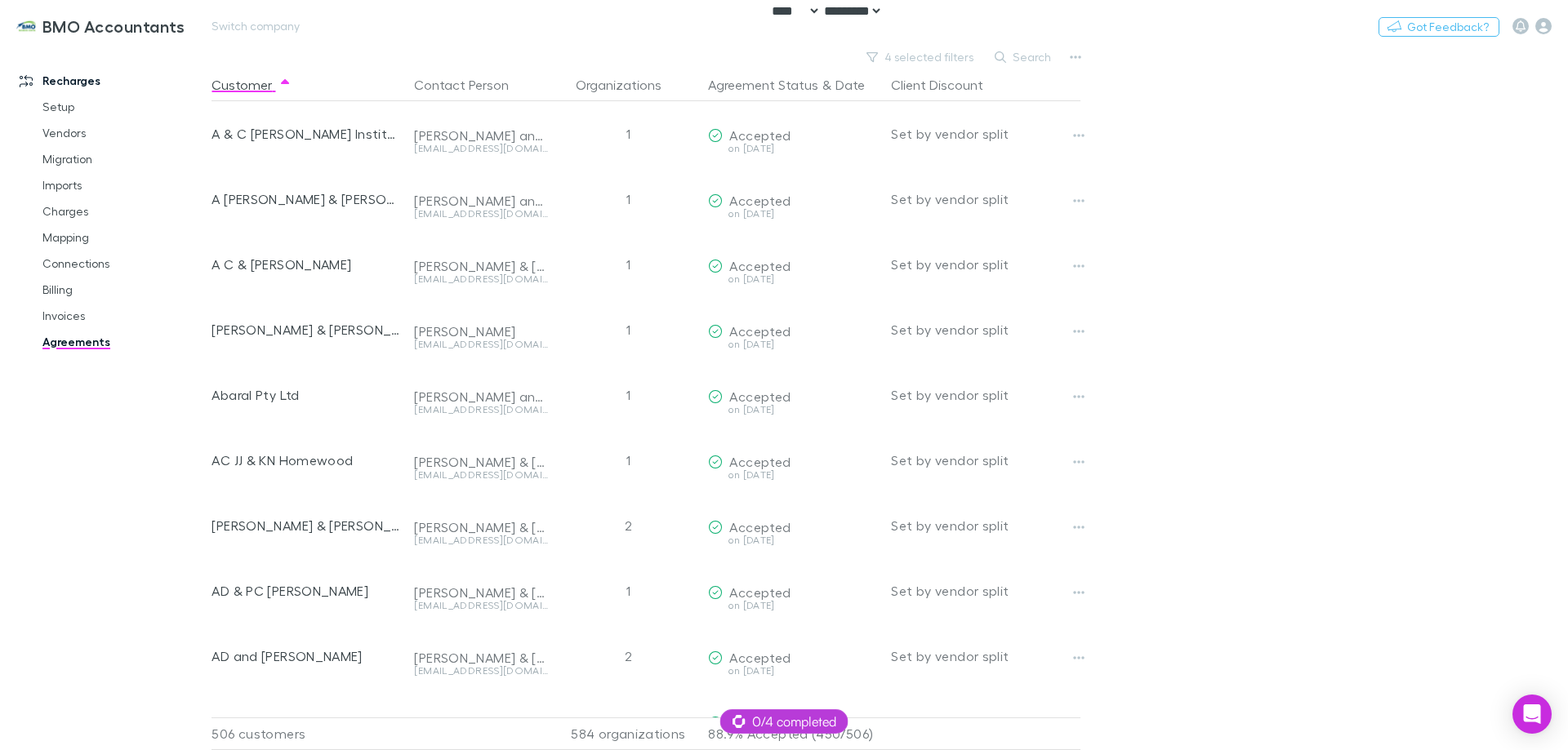
click at [475, 39] on div "BMO Accountants Switch company Nothing Got Feedback?" at bounding box center [784, 26] width 1568 height 53
click at [930, 58] on button "4 selected filters" at bounding box center [921, 58] width 125 height 20
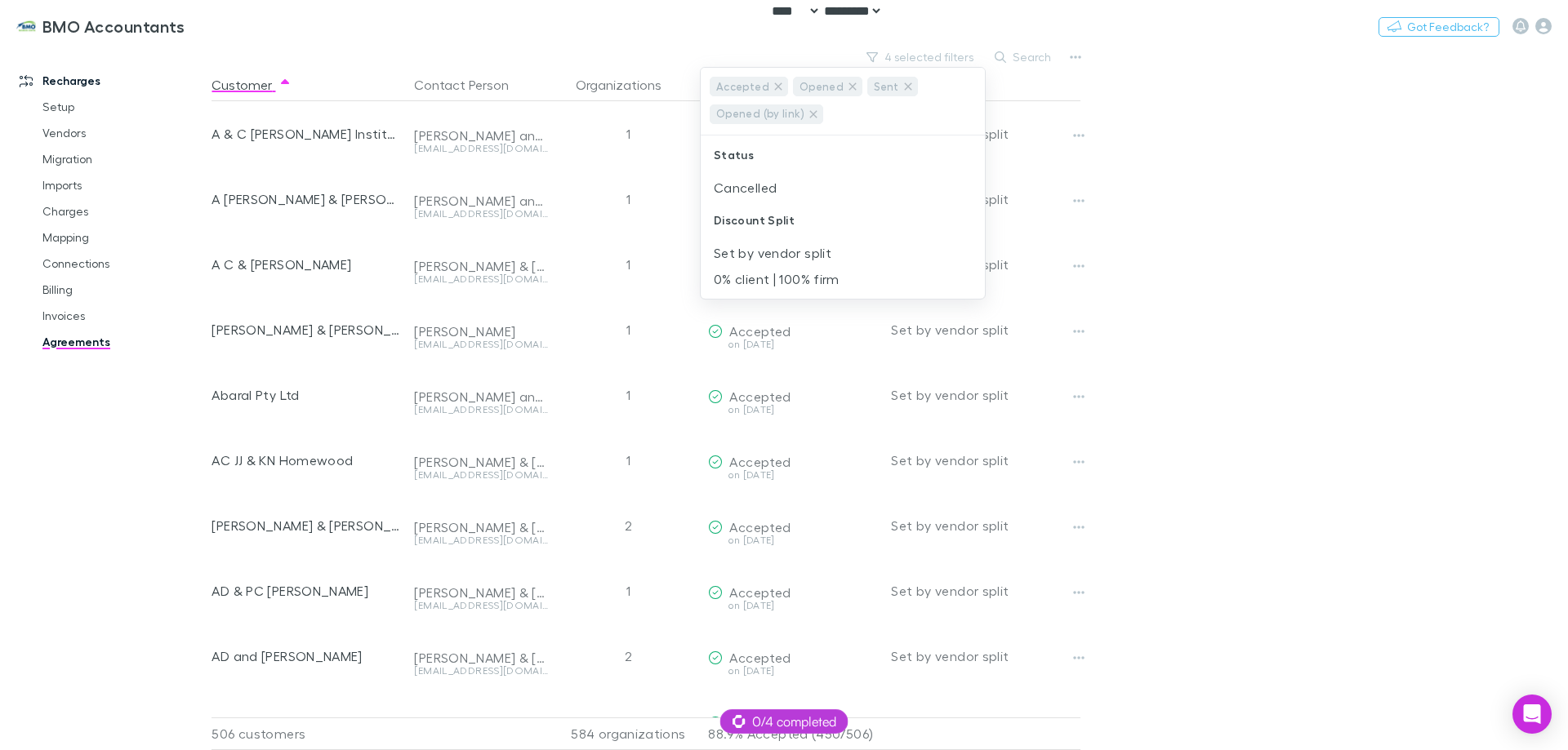
drag, startPoint x: 1180, startPoint y: 248, endPoint x: 1081, endPoint y: 202, distance: 109.2
click at [1181, 248] on div at bounding box center [784, 375] width 1568 height 750
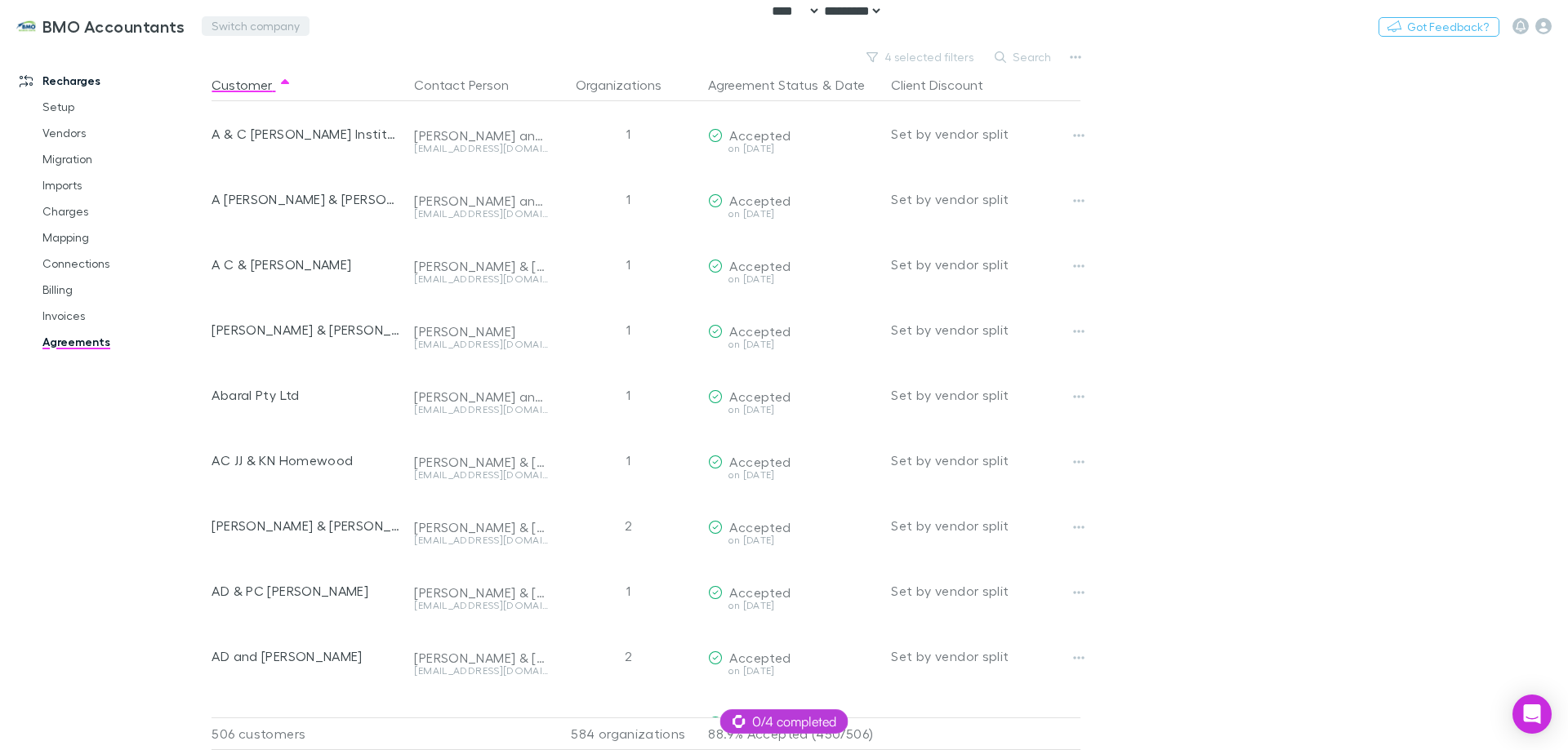
click at [233, 19] on button "Switch company" at bounding box center [255, 26] width 107 height 20
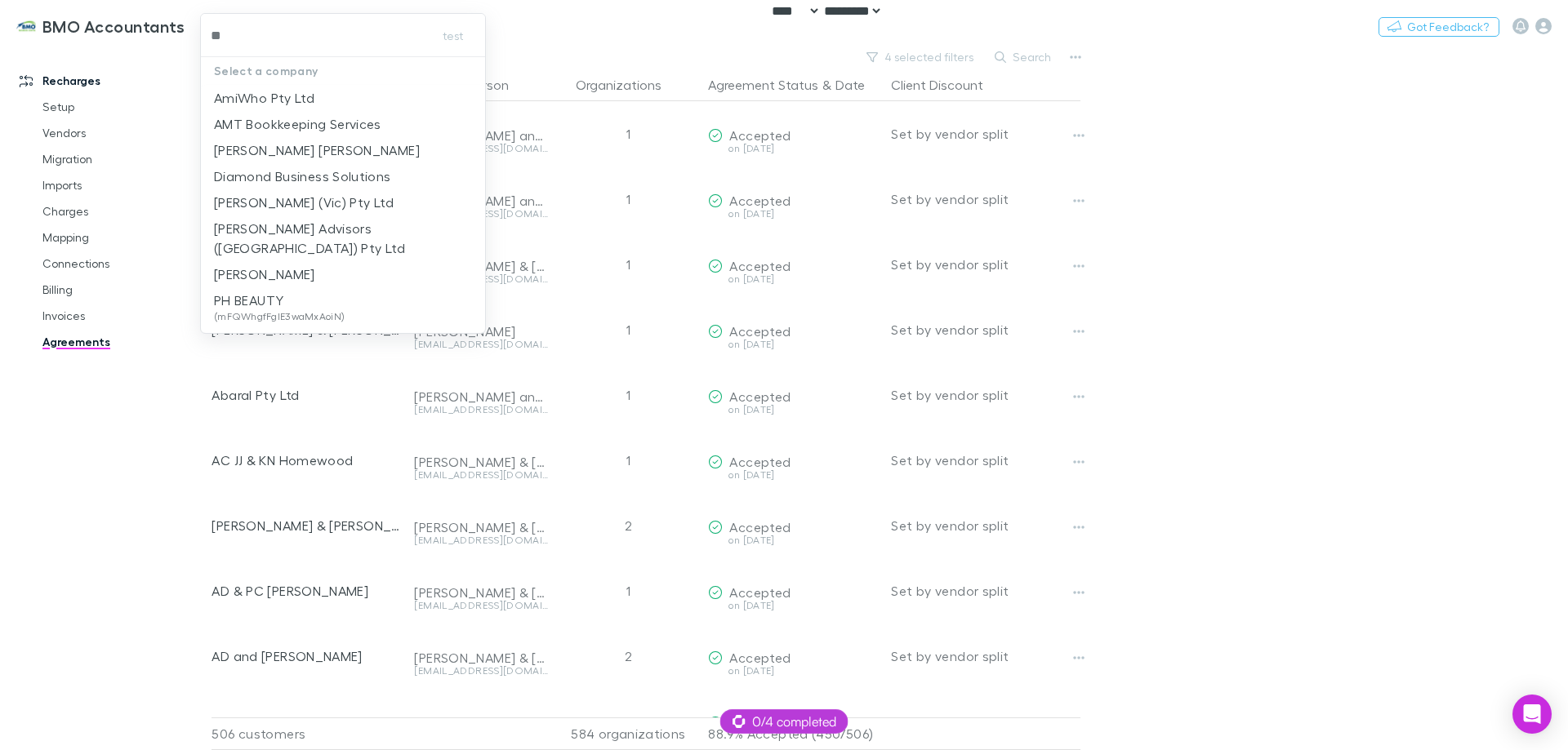
type input "***"
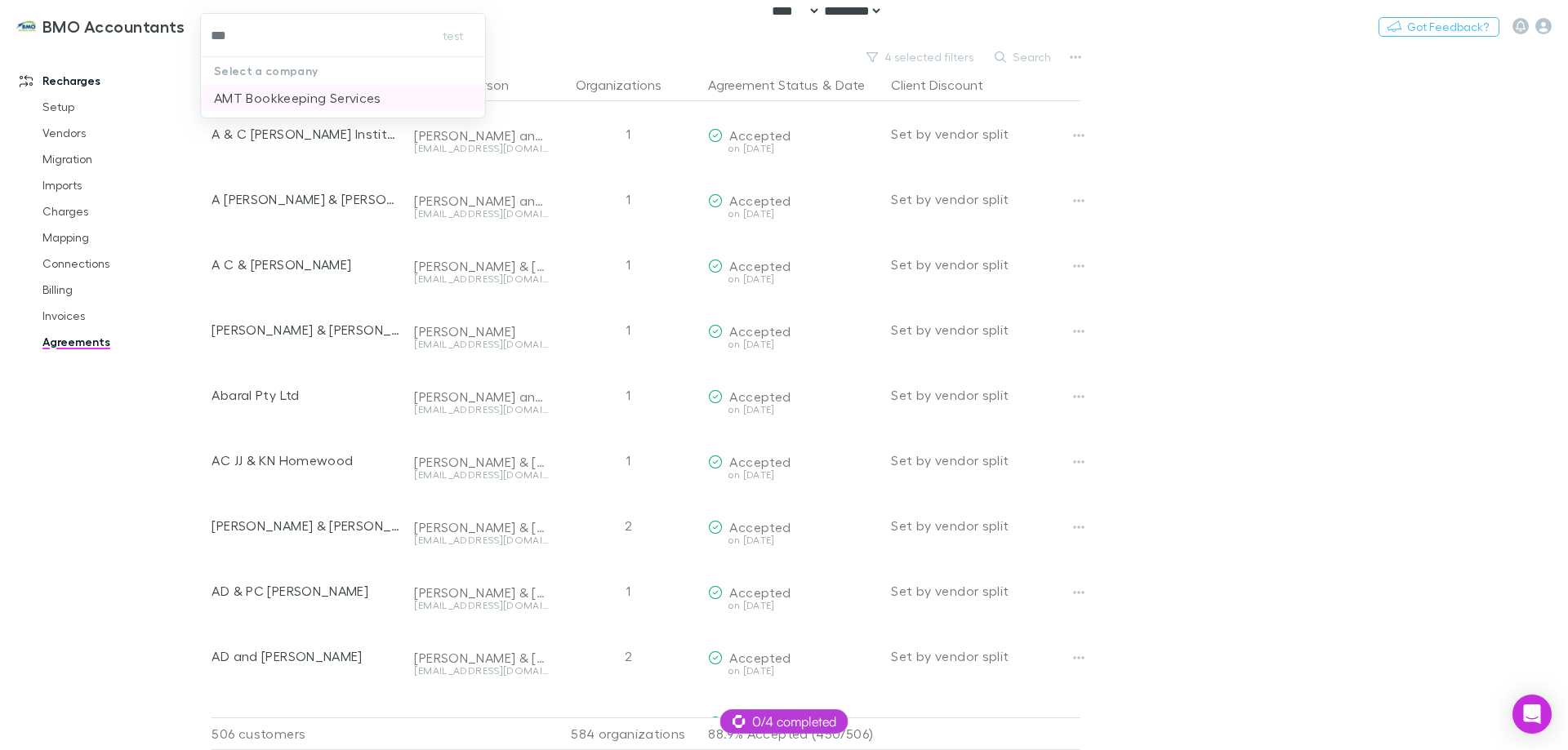
click at [274, 100] on p "AMT Bookkeeping Services" at bounding box center [297, 98] width 167 height 20
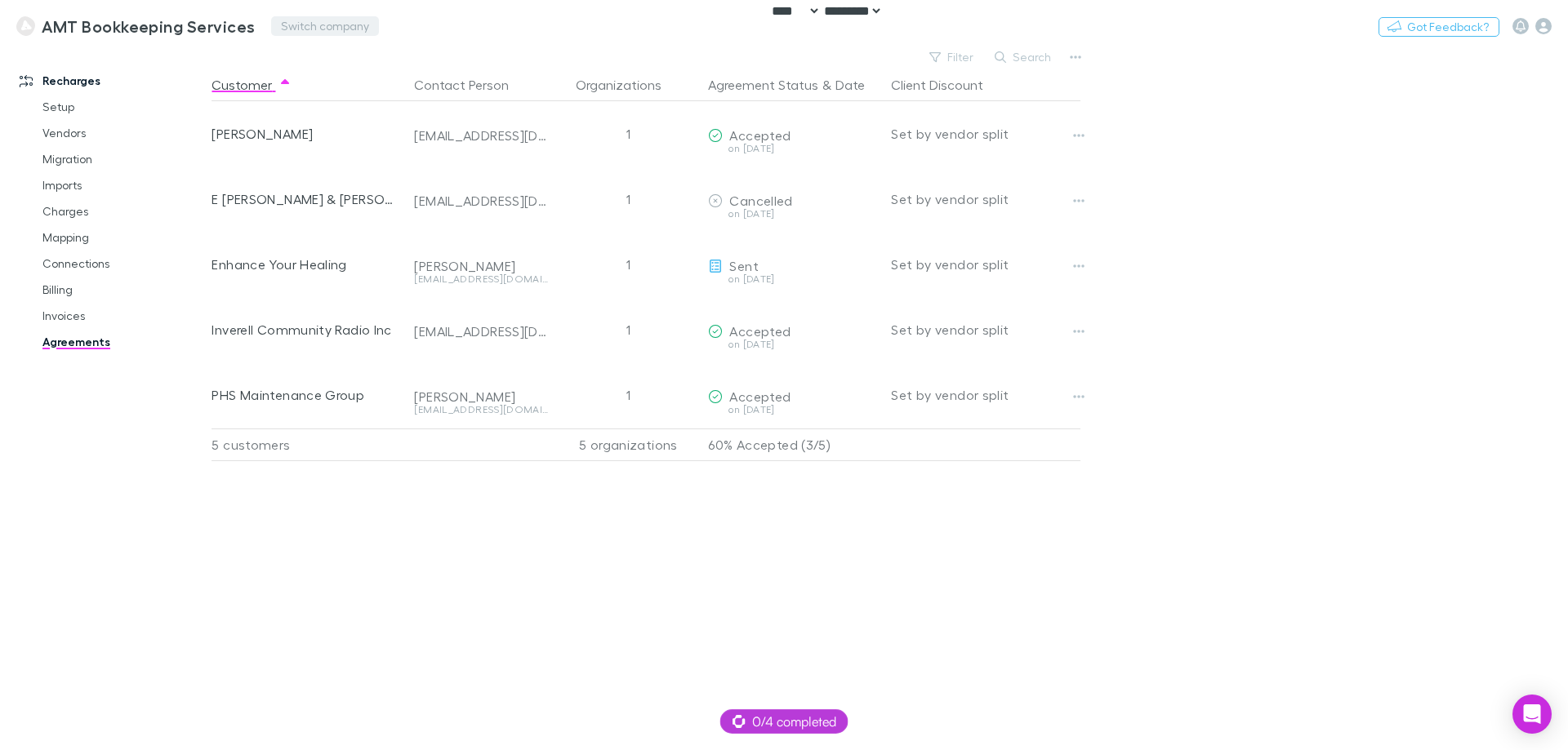
click at [289, 23] on button "Switch company" at bounding box center [325, 26] width 107 height 20
type input "***"
click at [305, 95] on p "542 Partners" at bounding box center [322, 98] width 79 height 20
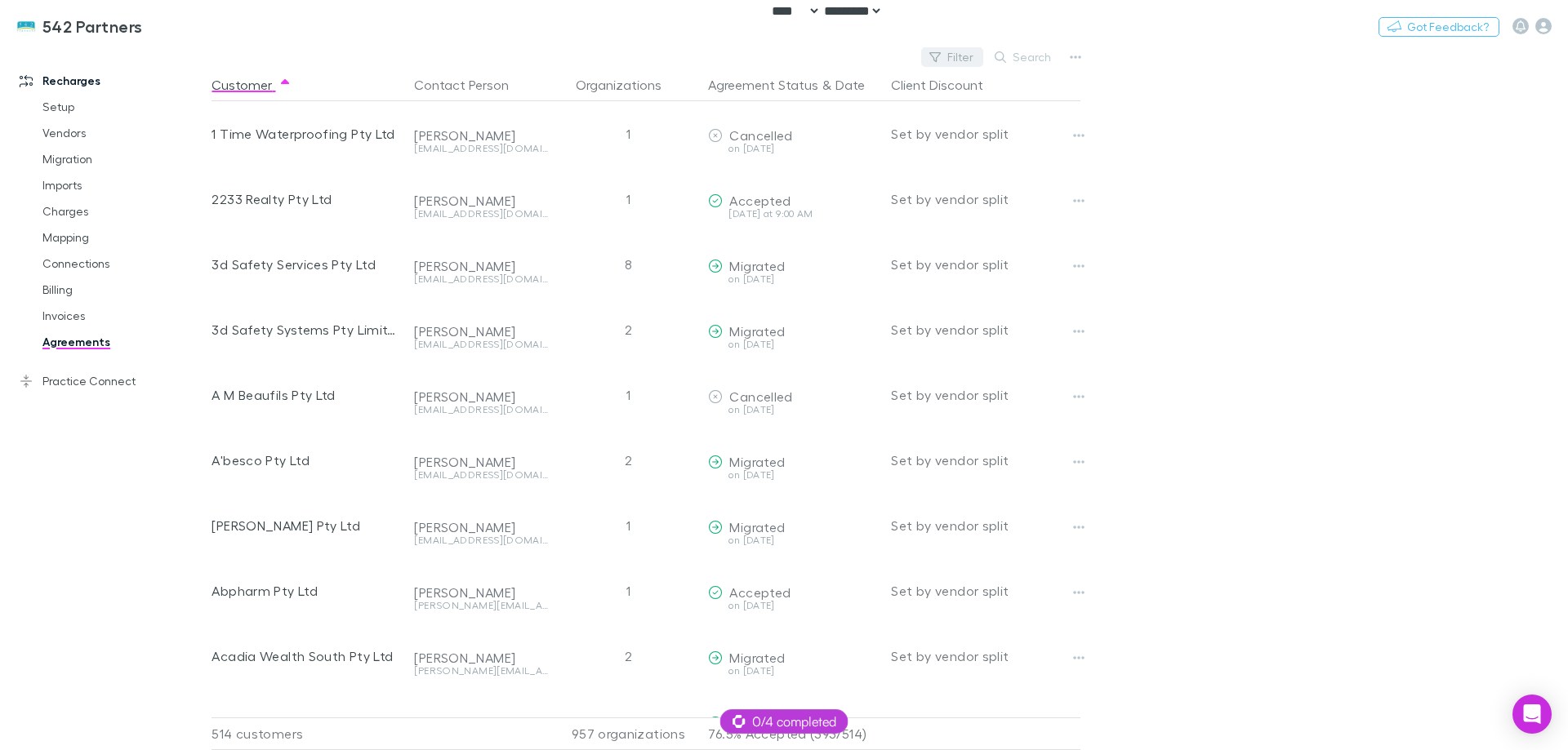
click at [941, 58] on icon "button" at bounding box center [935, 58] width 12 height 12
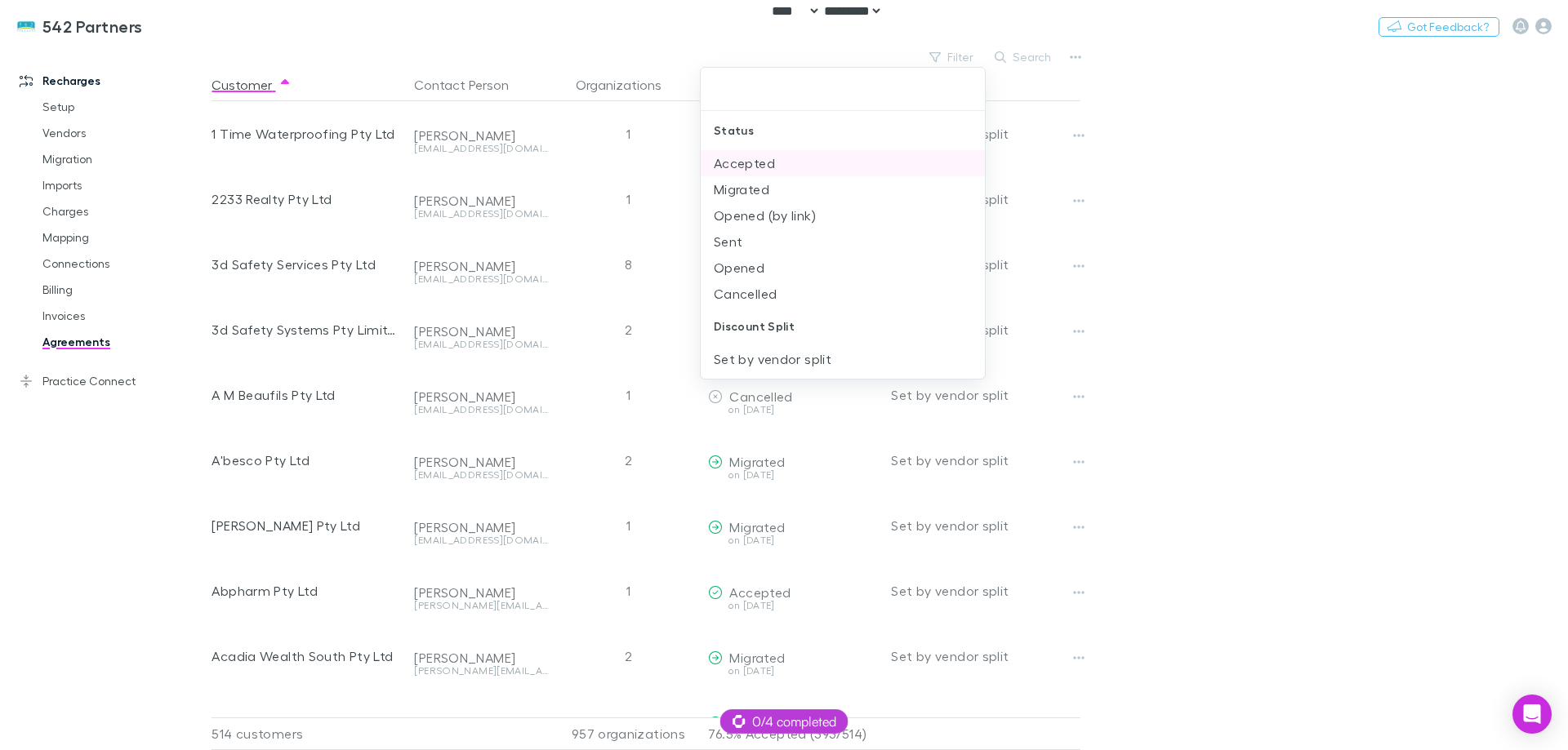
click at [797, 160] on li "Accepted" at bounding box center [843, 163] width 284 height 26
click at [800, 167] on li "Migrated" at bounding box center [843, 163] width 284 height 26
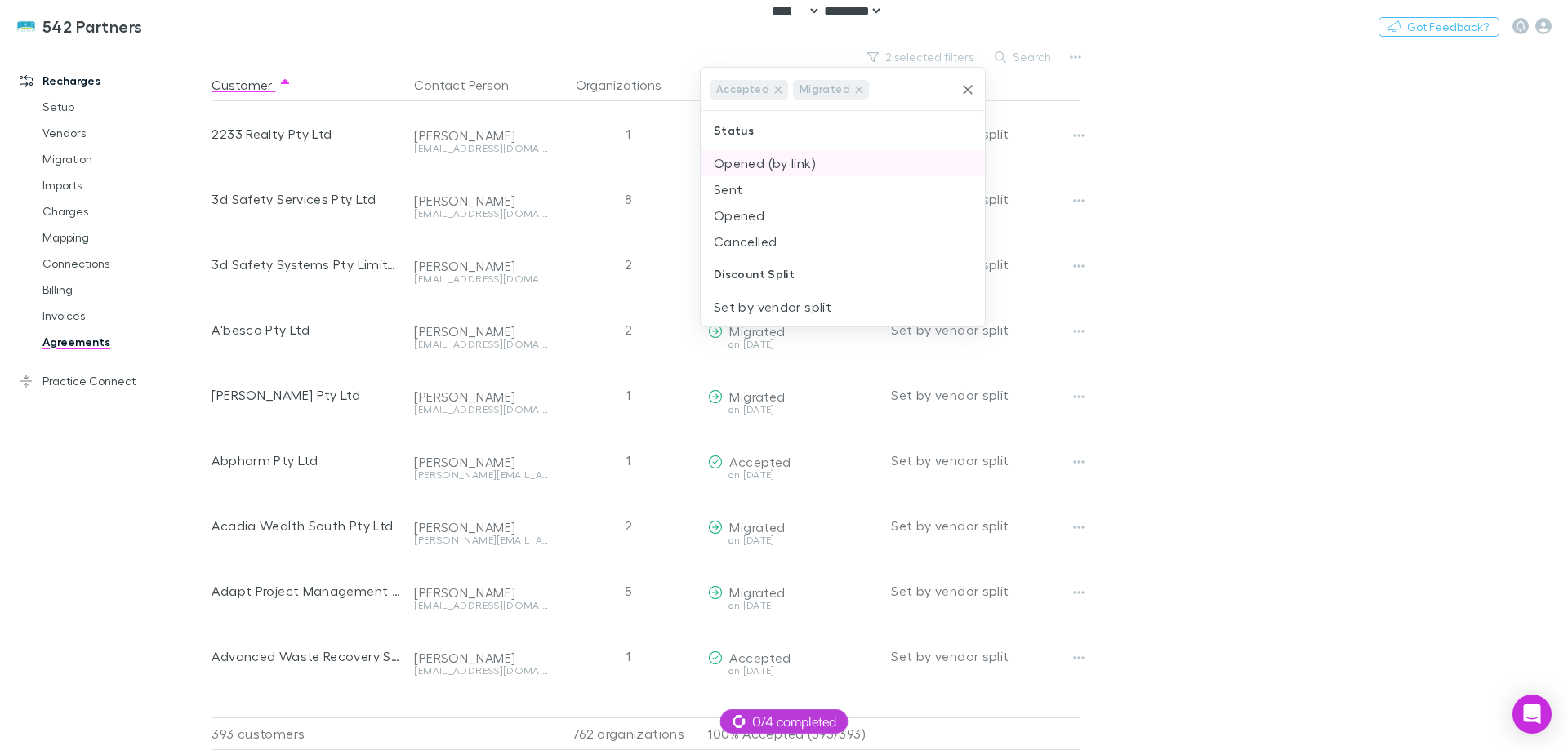
click at [800, 172] on li "Opened (by link)" at bounding box center [843, 163] width 284 height 26
click at [800, 183] on li "Sent" at bounding box center [843, 188] width 284 height 26
click at [800, 201] on li "Opened" at bounding box center [843, 214] width 284 height 26
click at [1172, 222] on div at bounding box center [784, 375] width 1568 height 750
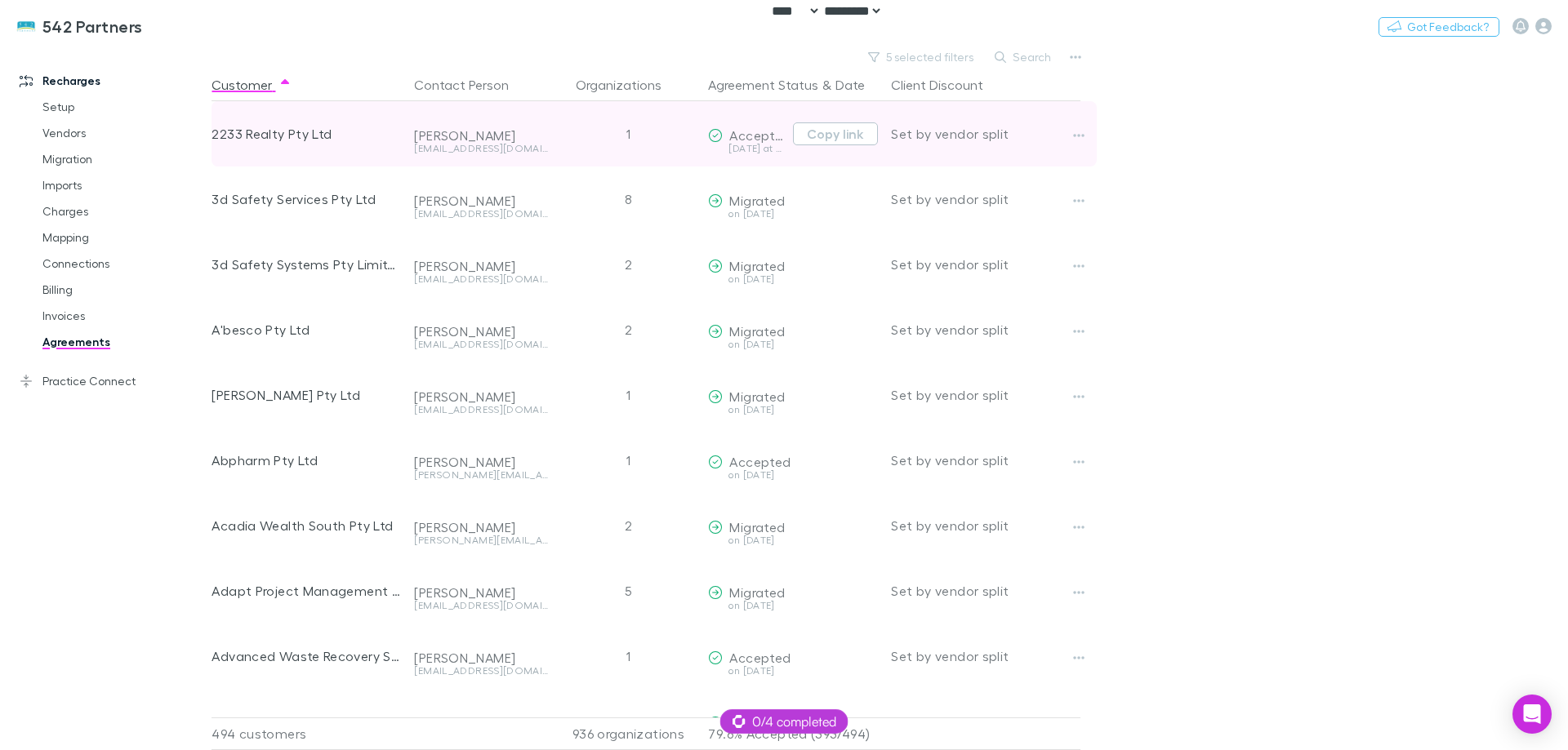
click at [1099, 121] on div at bounding box center [1093, 134] width 53 height 66
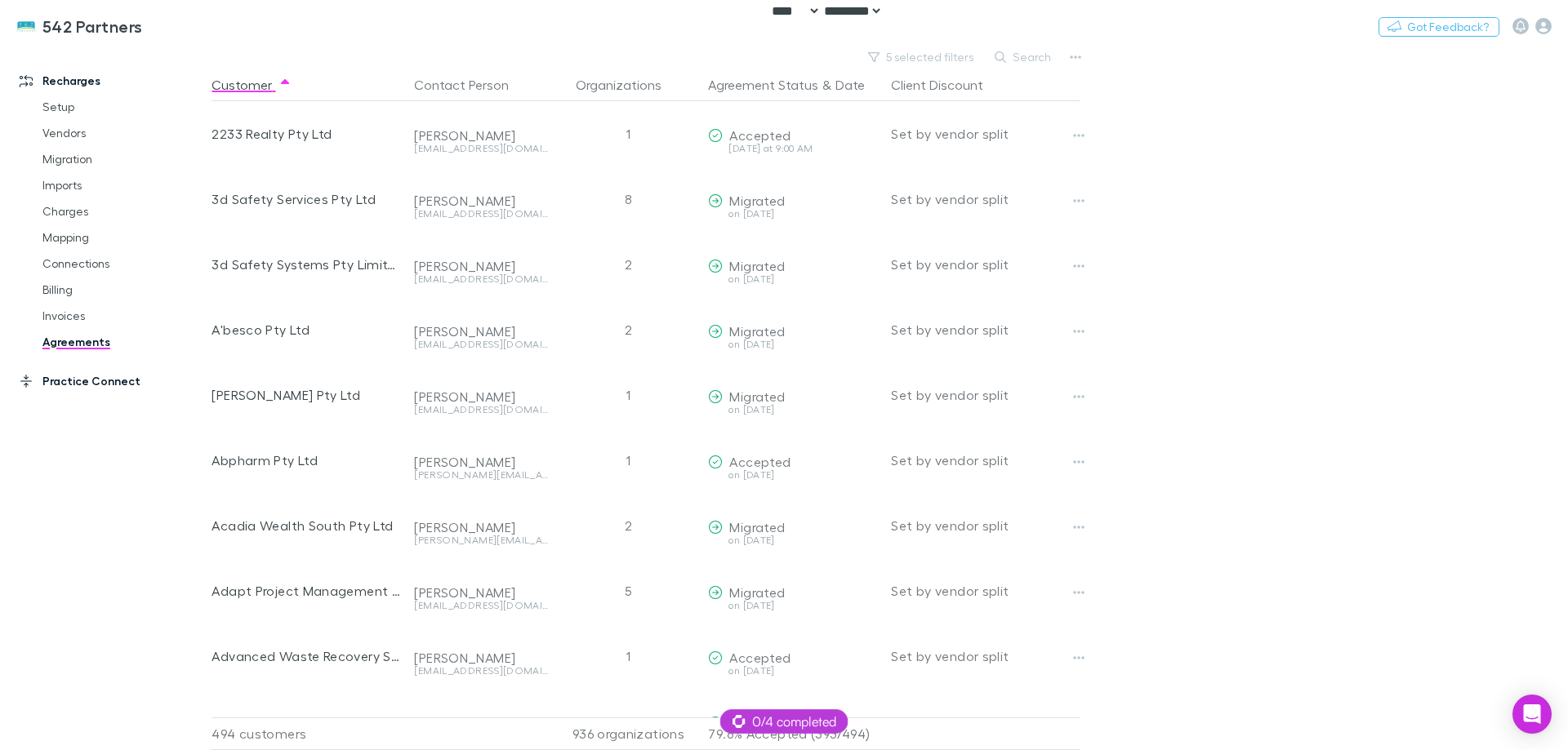
click at [52, 384] on link "Practice Connect" at bounding box center [111, 381] width 218 height 26
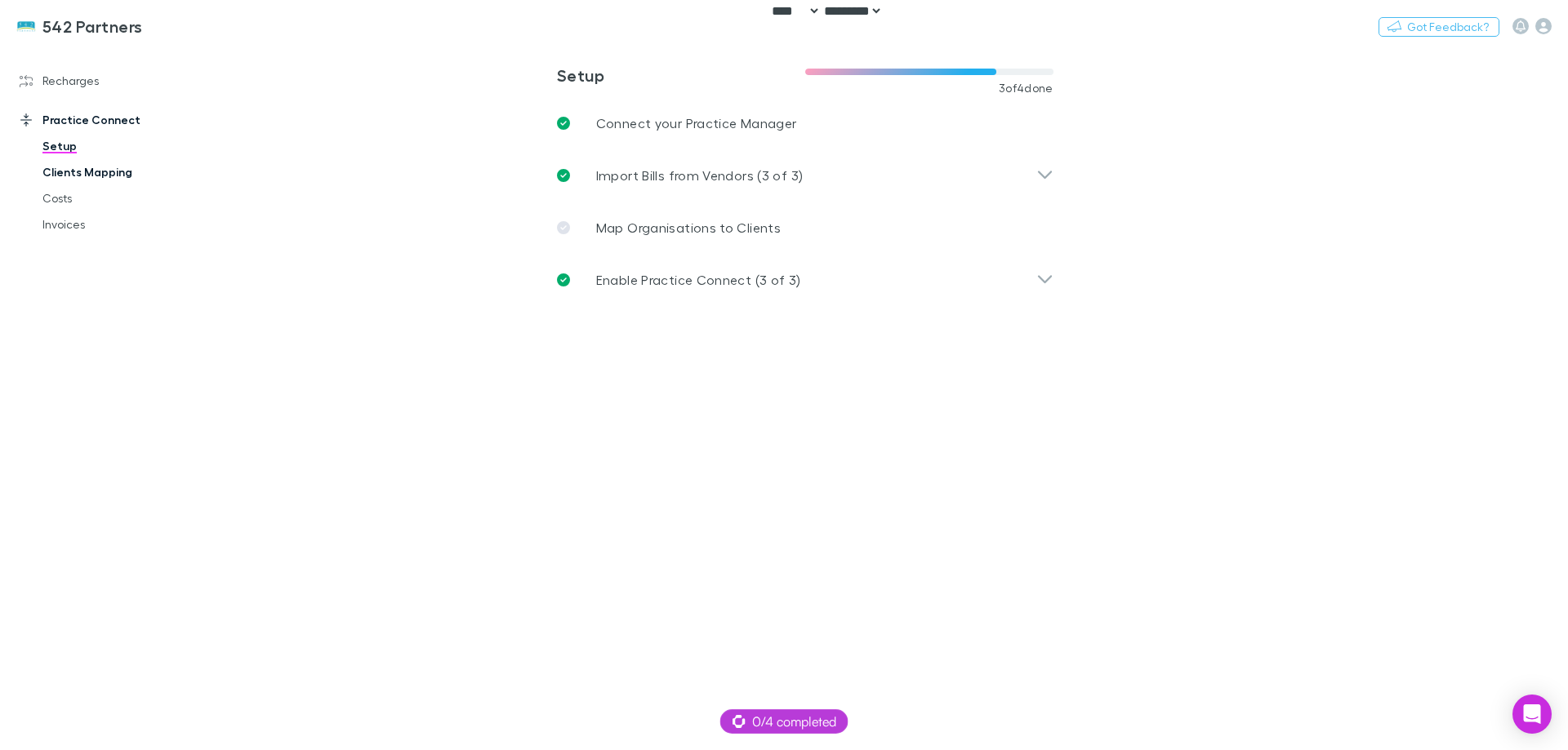
click at [84, 171] on link "Clients Mapping" at bounding box center [123, 172] width 195 height 26
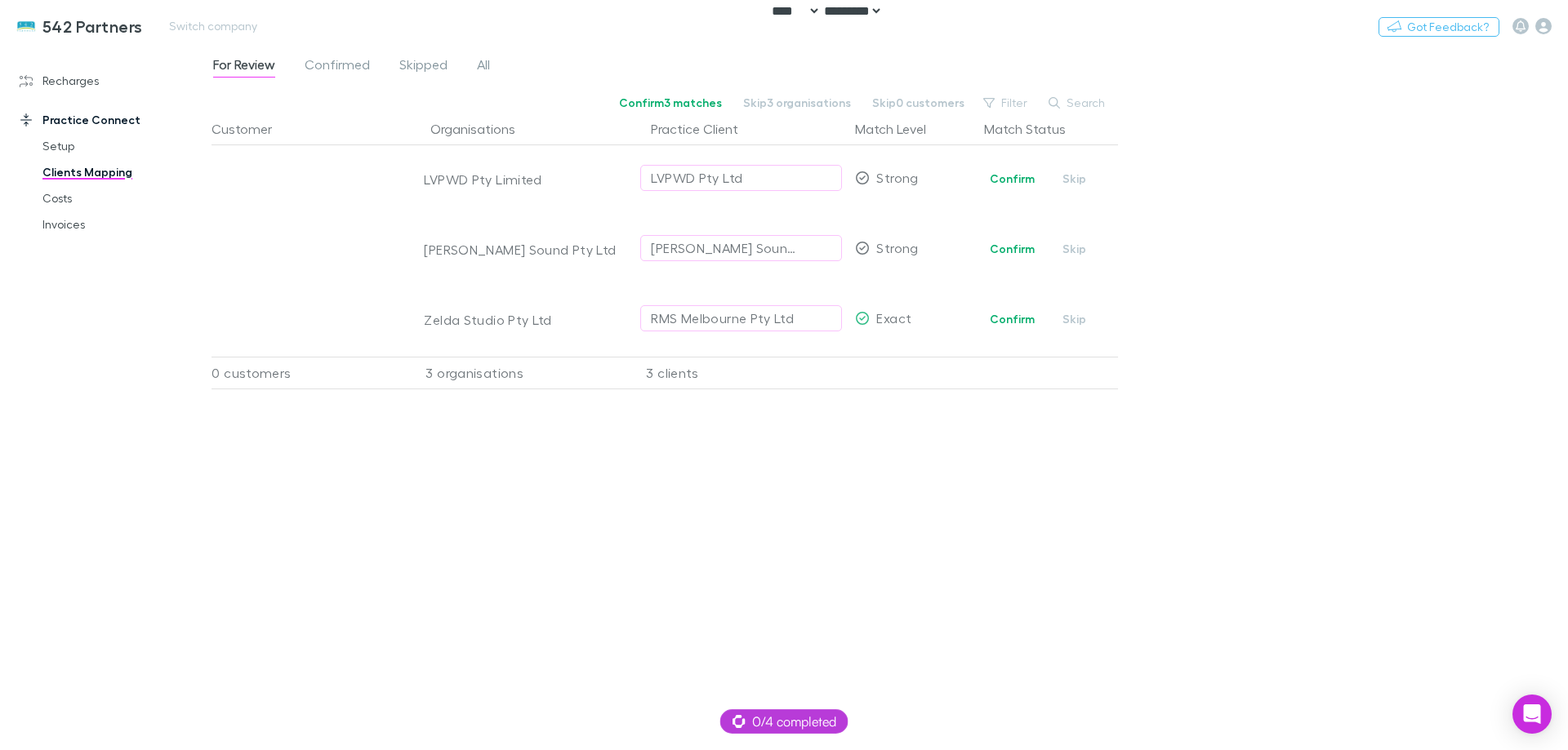
click at [334, 62] on span "Confirmed" at bounding box center [338, 67] width 66 height 21
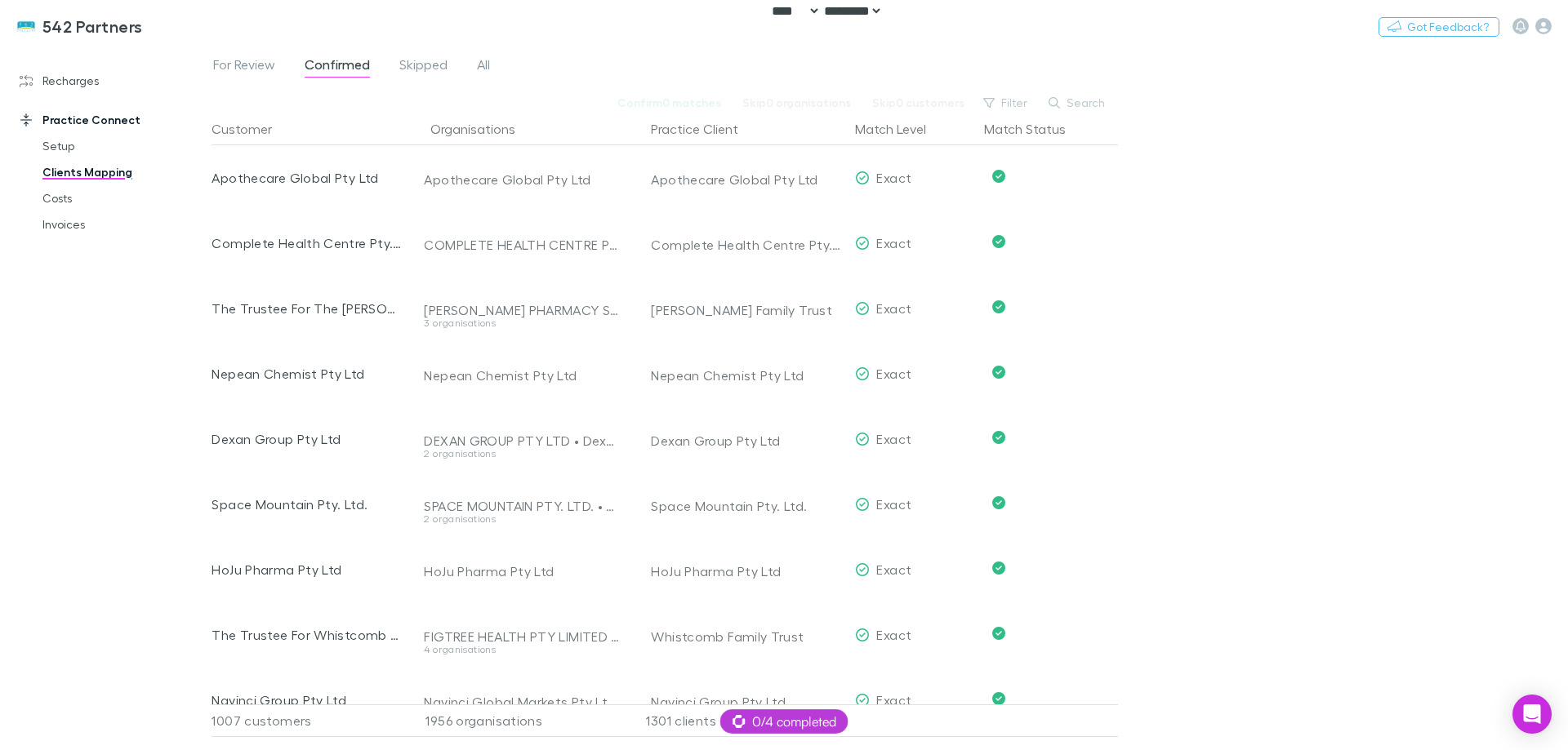
click at [1543, 530] on div "For Review Confirmed Skipped All Confirm 0 matches Skip 0 organisations Skip 0 …" at bounding box center [889, 397] width 1356 height 704
click at [1234, 598] on div "For Review Confirmed Skipped All Confirm 0 matches Skip 0 organisations Skip 0 …" at bounding box center [889, 397] width 1356 height 704
click at [71, 76] on link "Recharges" at bounding box center [111, 80] width 218 height 26
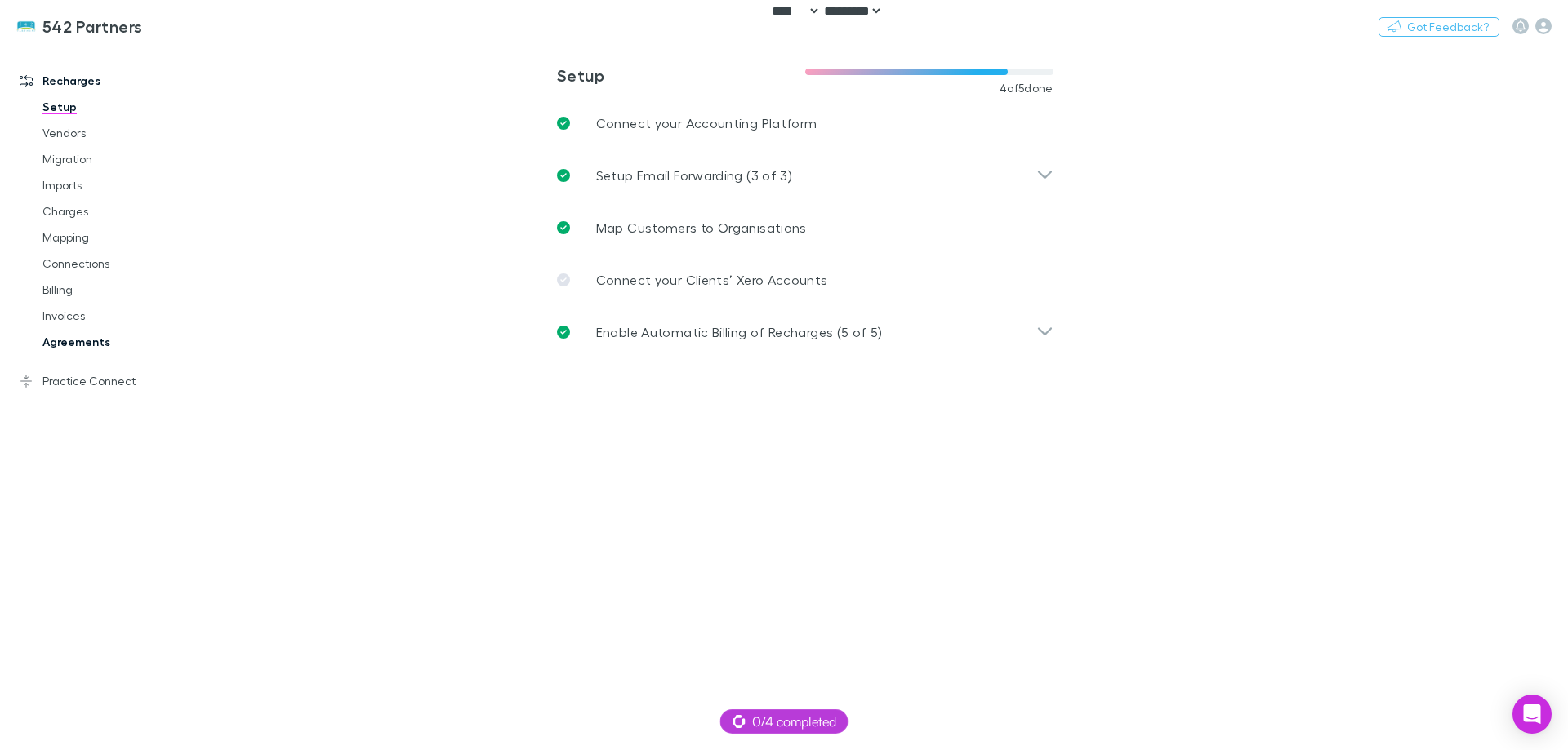
click at [73, 339] on link "Agreements" at bounding box center [123, 342] width 195 height 26
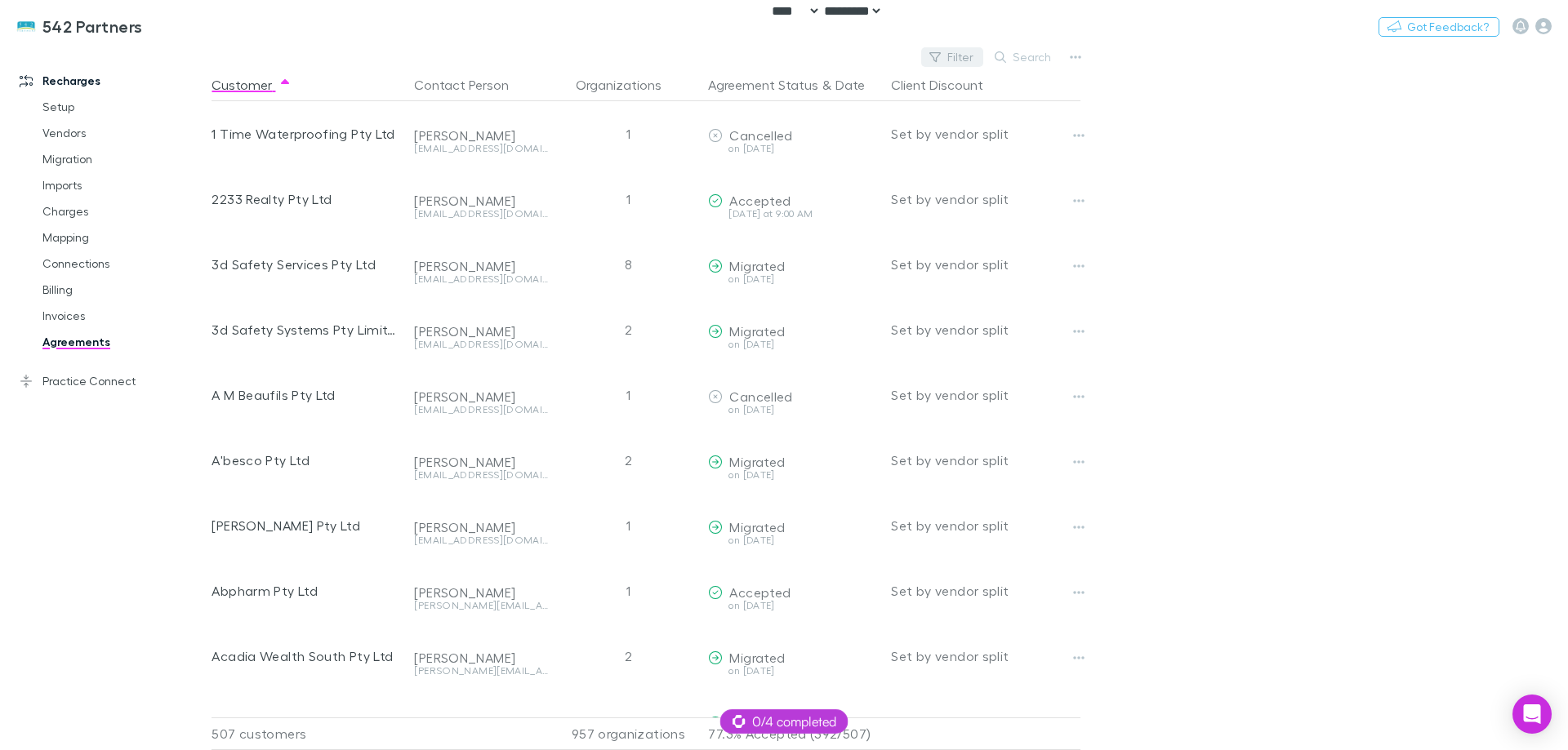
click at [966, 53] on button "Filter" at bounding box center [952, 58] width 62 height 20
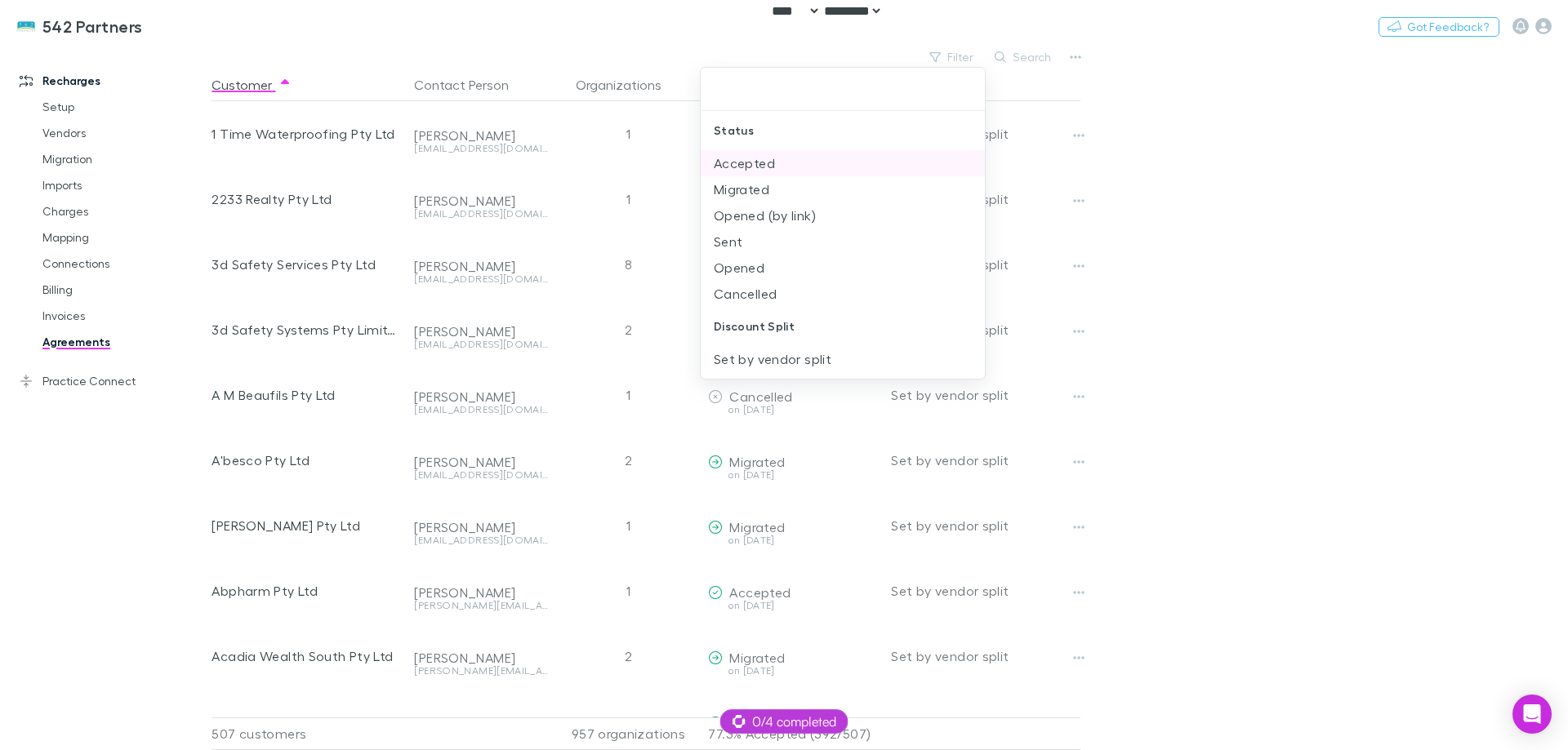
click at [782, 170] on li "Accepted" at bounding box center [843, 163] width 284 height 26
click at [782, 171] on li "Migrated" at bounding box center [843, 163] width 284 height 26
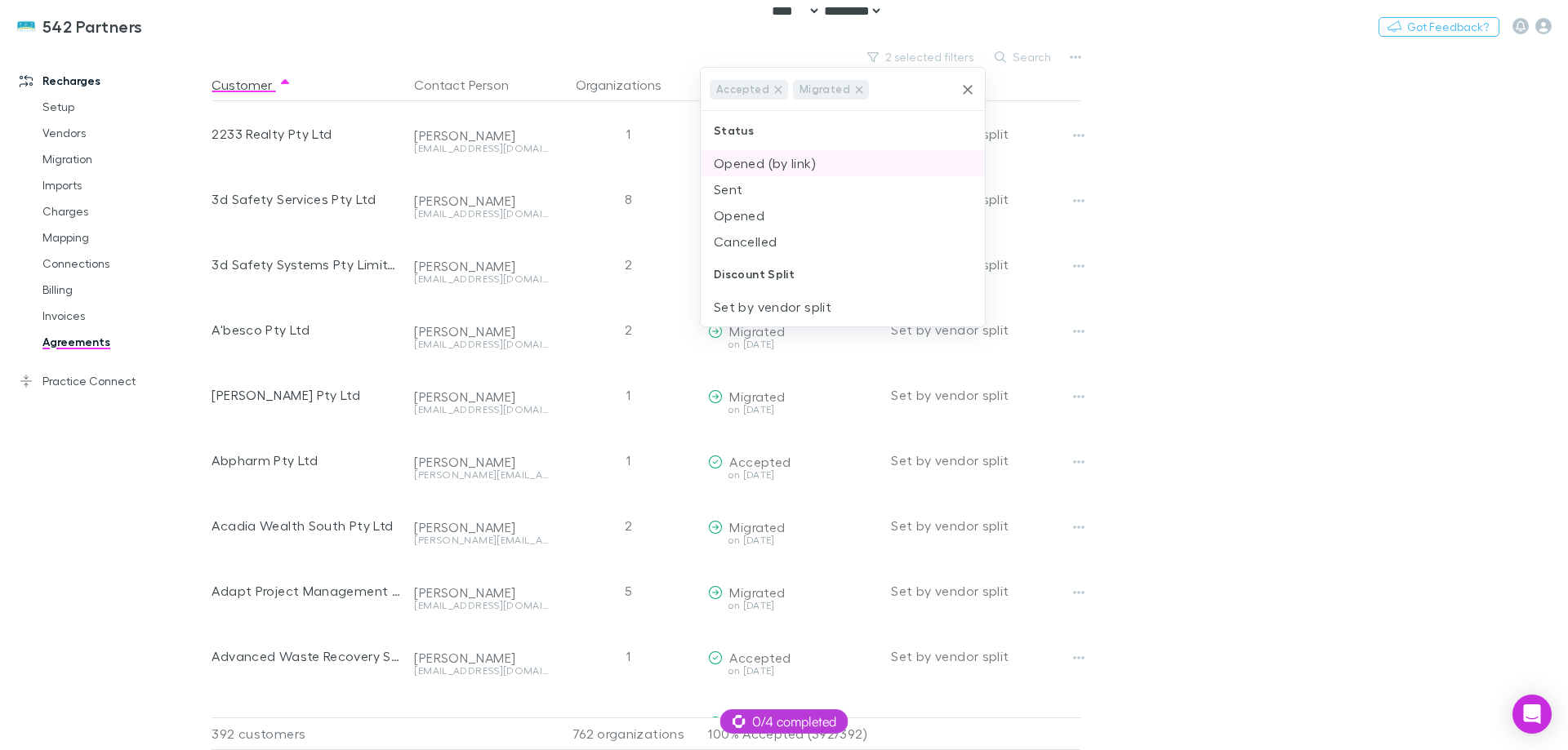
click at [786, 171] on li "Opened (by link)" at bounding box center [843, 163] width 284 height 26
click at [763, 186] on li "Sent" at bounding box center [843, 188] width 284 height 26
click at [762, 191] on li "Opened" at bounding box center [843, 188] width 284 height 26
click at [1211, 207] on div at bounding box center [784, 375] width 1568 height 750
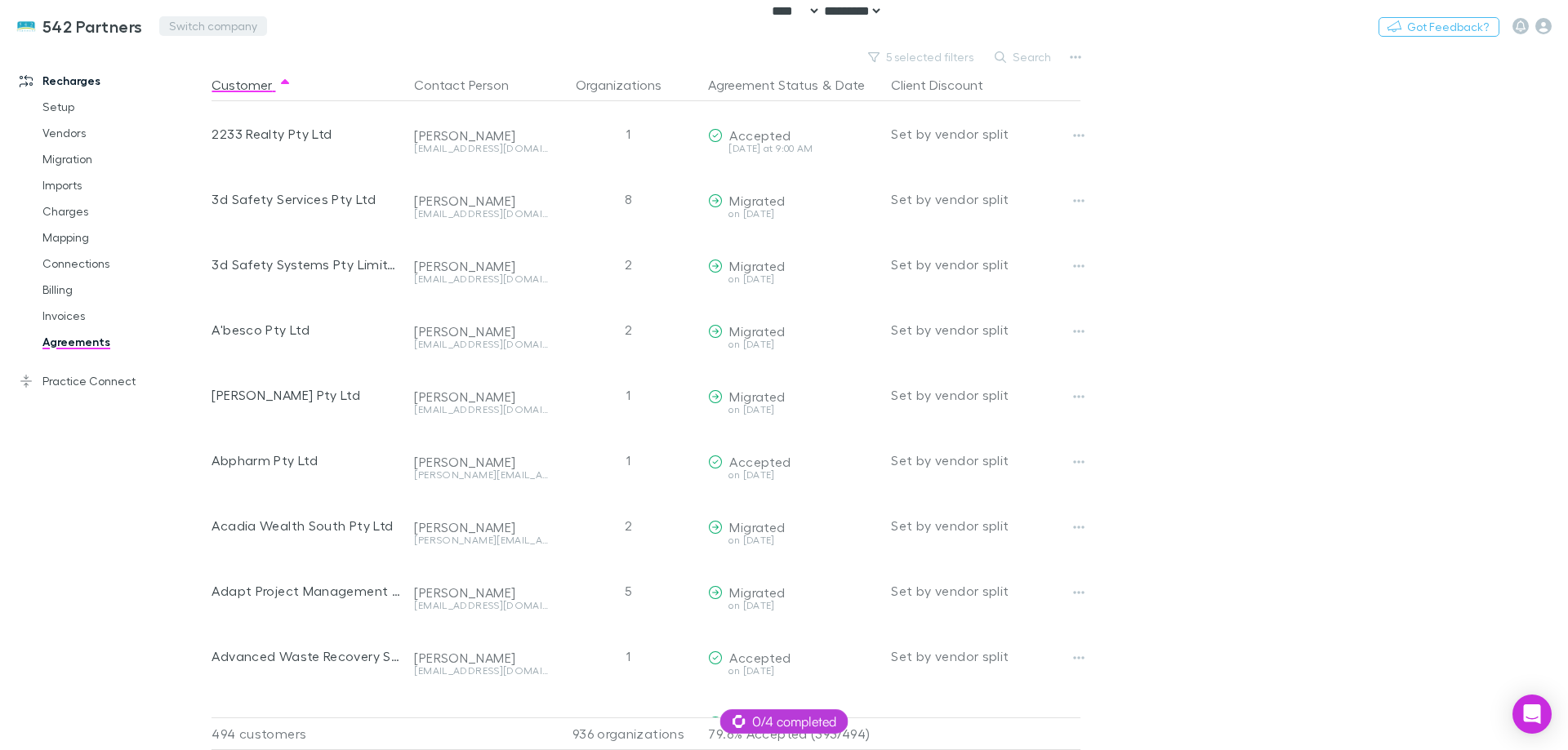
click at [225, 29] on button "Switch company" at bounding box center [213, 26] width 107 height 20
type input "***"
click at [259, 106] on p "SDC Chartered Accountants" at bounding box center [261, 98] width 179 height 20
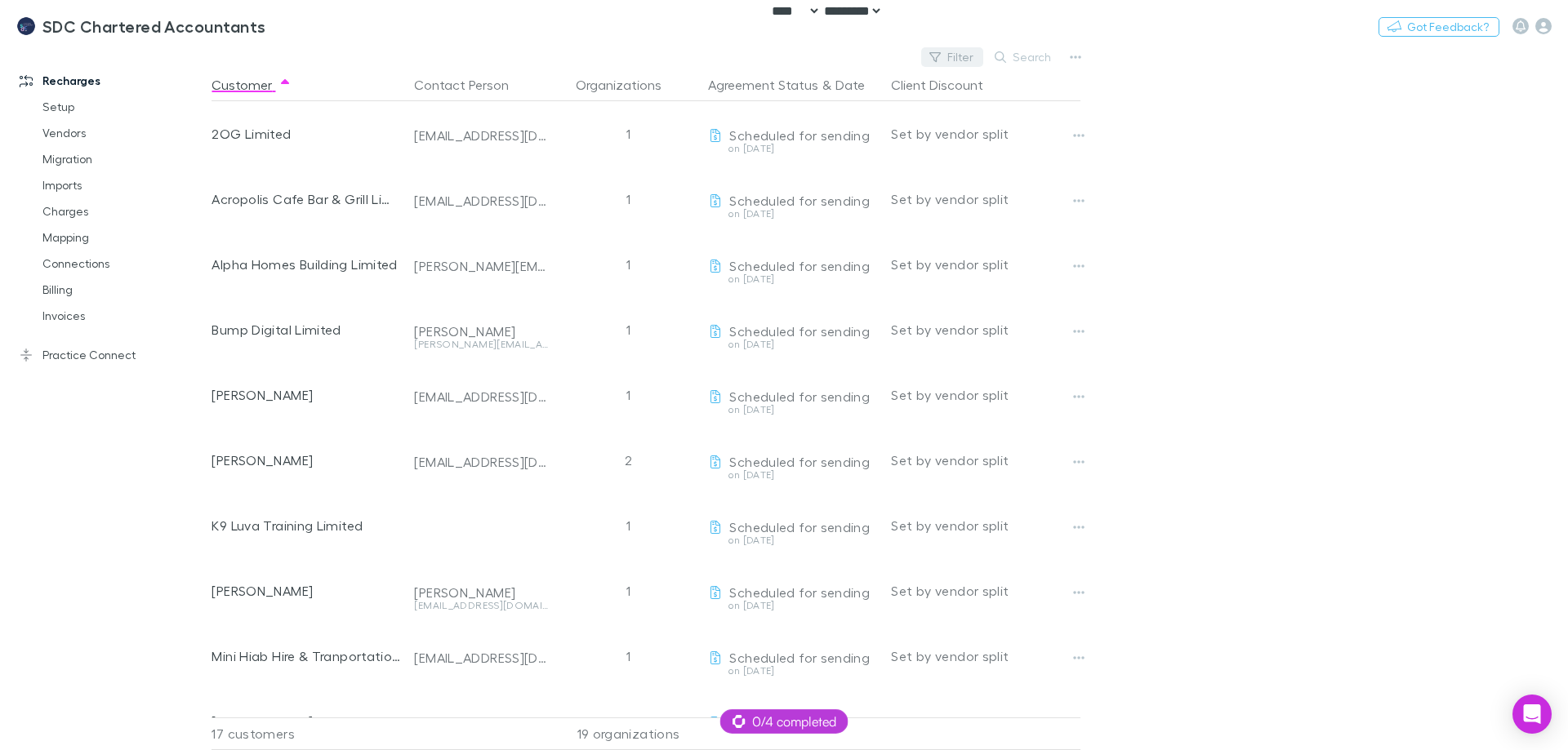
click at [947, 59] on button "Filter" at bounding box center [952, 58] width 62 height 20
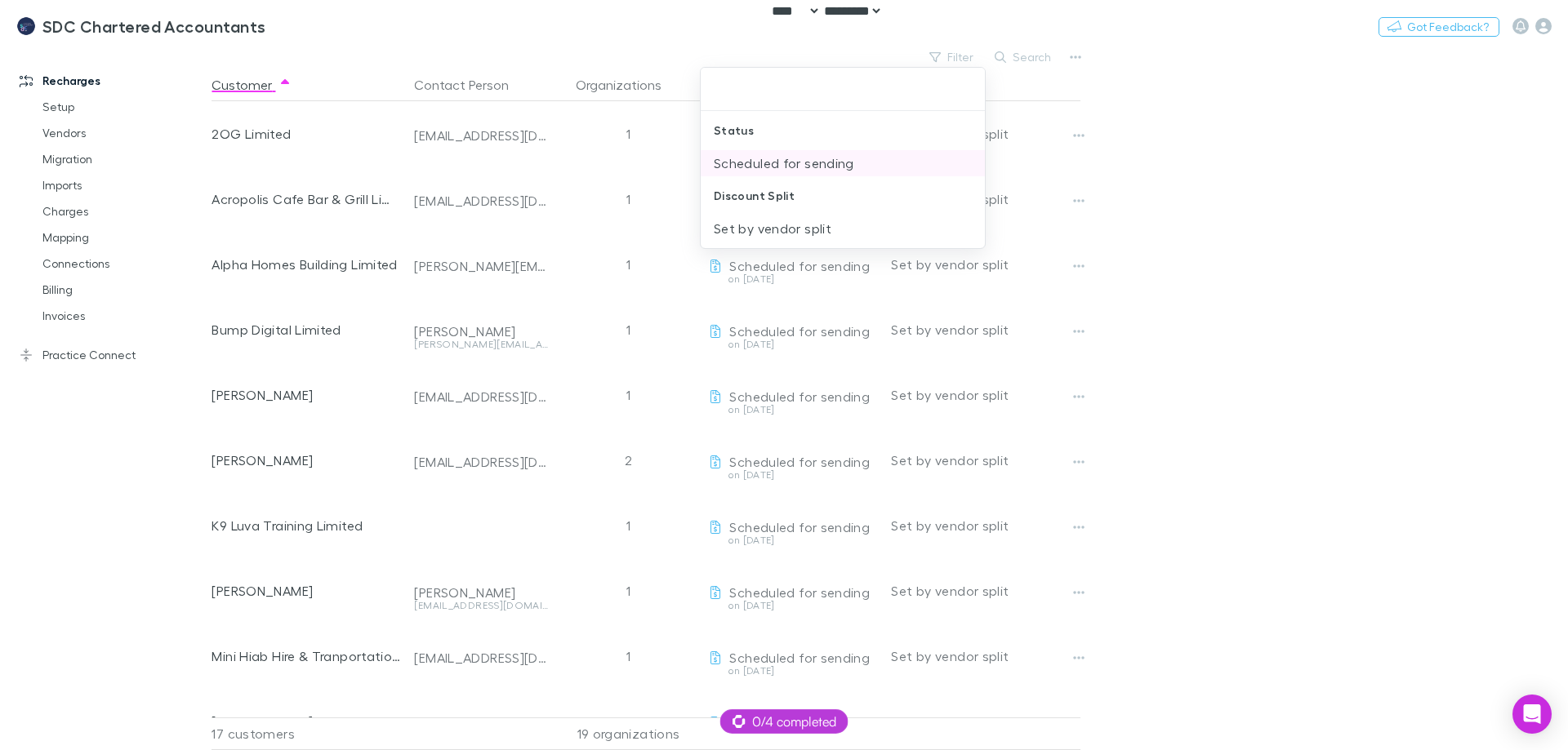
click at [812, 167] on li "Scheduled for sending" at bounding box center [843, 163] width 284 height 26
click at [1222, 225] on div at bounding box center [784, 375] width 1568 height 750
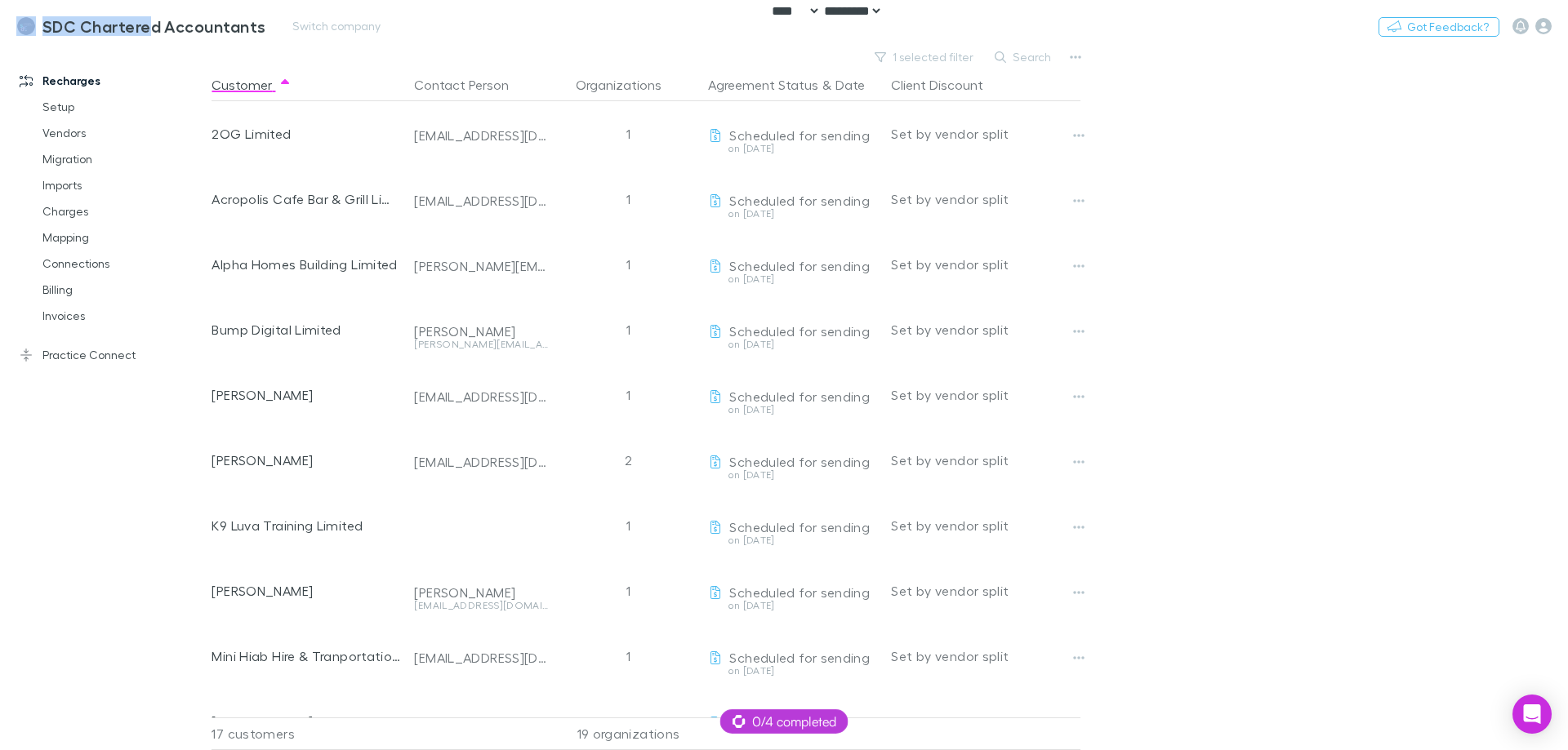
drag, startPoint x: 39, startPoint y: 1, endPoint x: 150, endPoint y: 9, distance: 111.3
click at [150, 9] on div "SDC Chartered Accountants Switch company Nothing Got Feedback?" at bounding box center [784, 26] width 1568 height 53
click at [41, 2] on div "SDC Chartered Accountants Switch company Nothing Got Feedback?" at bounding box center [784, 26] width 1568 height 53
copy div "SDC Chartered Accountants Switch company Nothing Got Feedback?"
drag, startPoint x: 45, startPoint y: 47, endPoint x: 44, endPoint y: 34, distance: 13.0
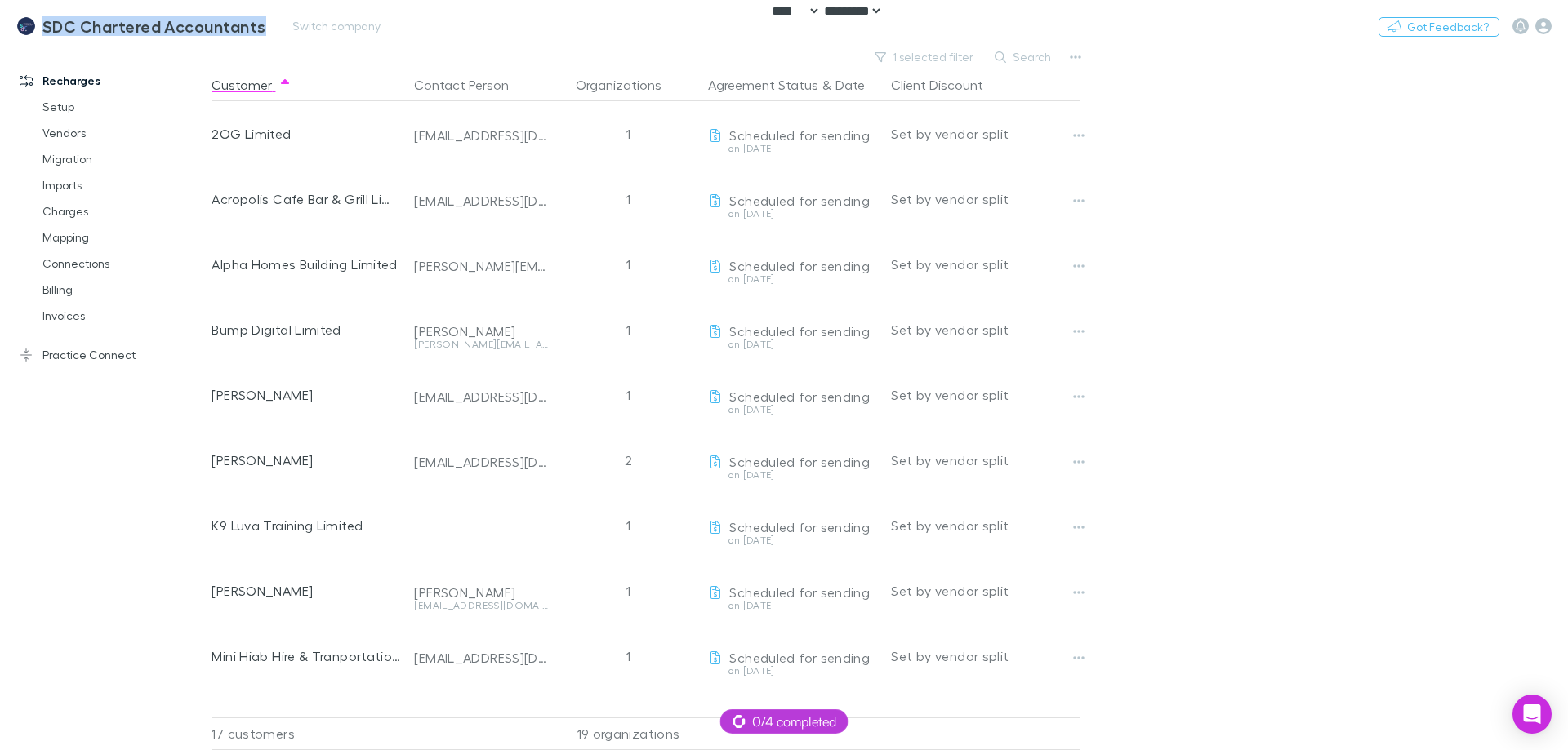
click at [44, 34] on div "SDC Chartered Accountants Switch company Nothing Got Feedback? Recharges Setup …" at bounding box center [784, 375] width 1568 height 750
drag, startPoint x: 455, startPoint y: 45, endPoint x: 468, endPoint y: 1, distance: 45.9
click at [455, 43] on div "SDC Chartered Accountants Switch company Nothing Got Feedback?" at bounding box center [784, 26] width 1568 height 53
click at [1543, 356] on main "1 selected filter Search Customer Contact Person Organizations Agreement Status…" at bounding box center [889, 397] width 1356 height 704
click at [948, 53] on button "1 selected filter" at bounding box center [925, 58] width 117 height 20
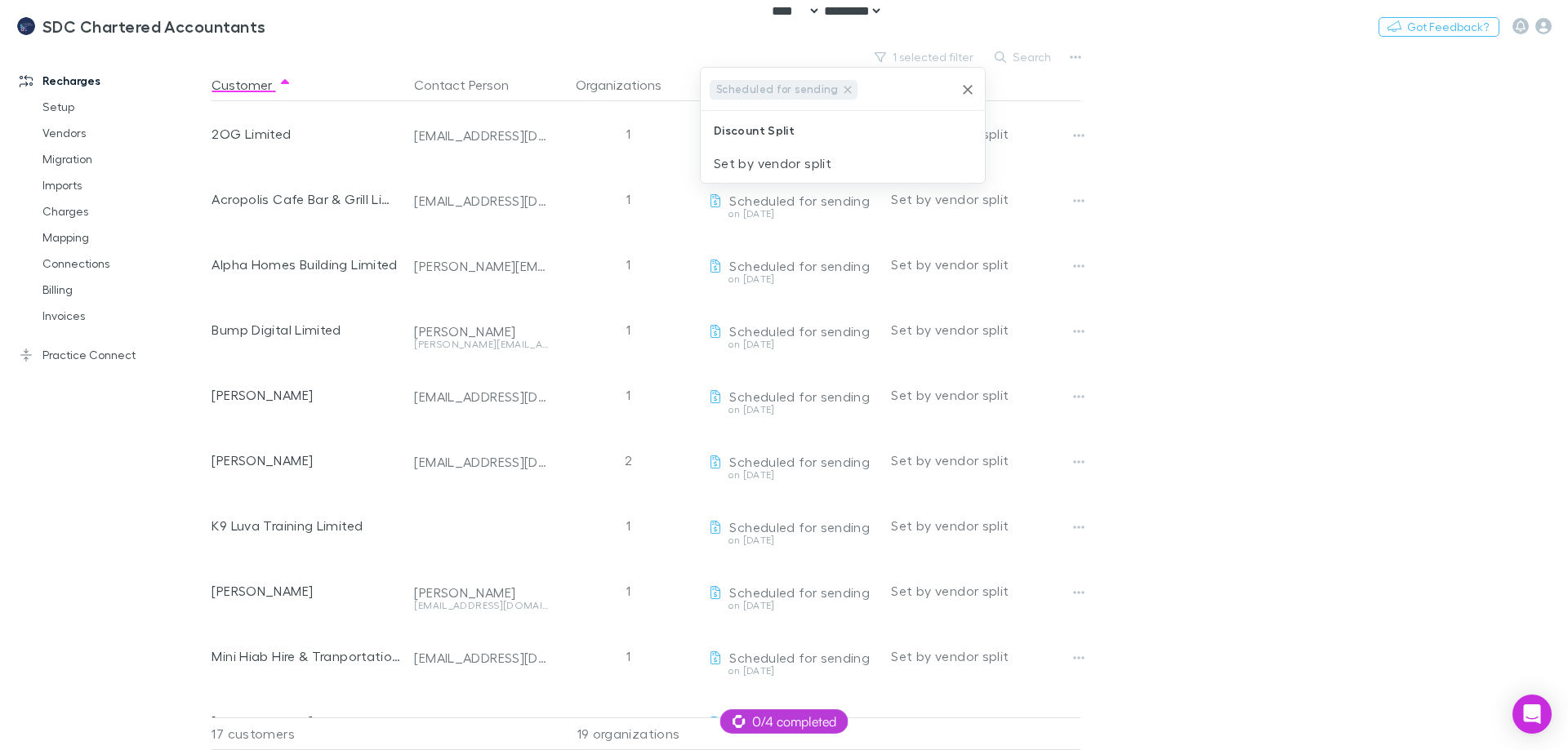
click at [78, 356] on div at bounding box center [784, 375] width 1568 height 750
click at [72, 360] on link "Practice Connect" at bounding box center [111, 355] width 218 height 26
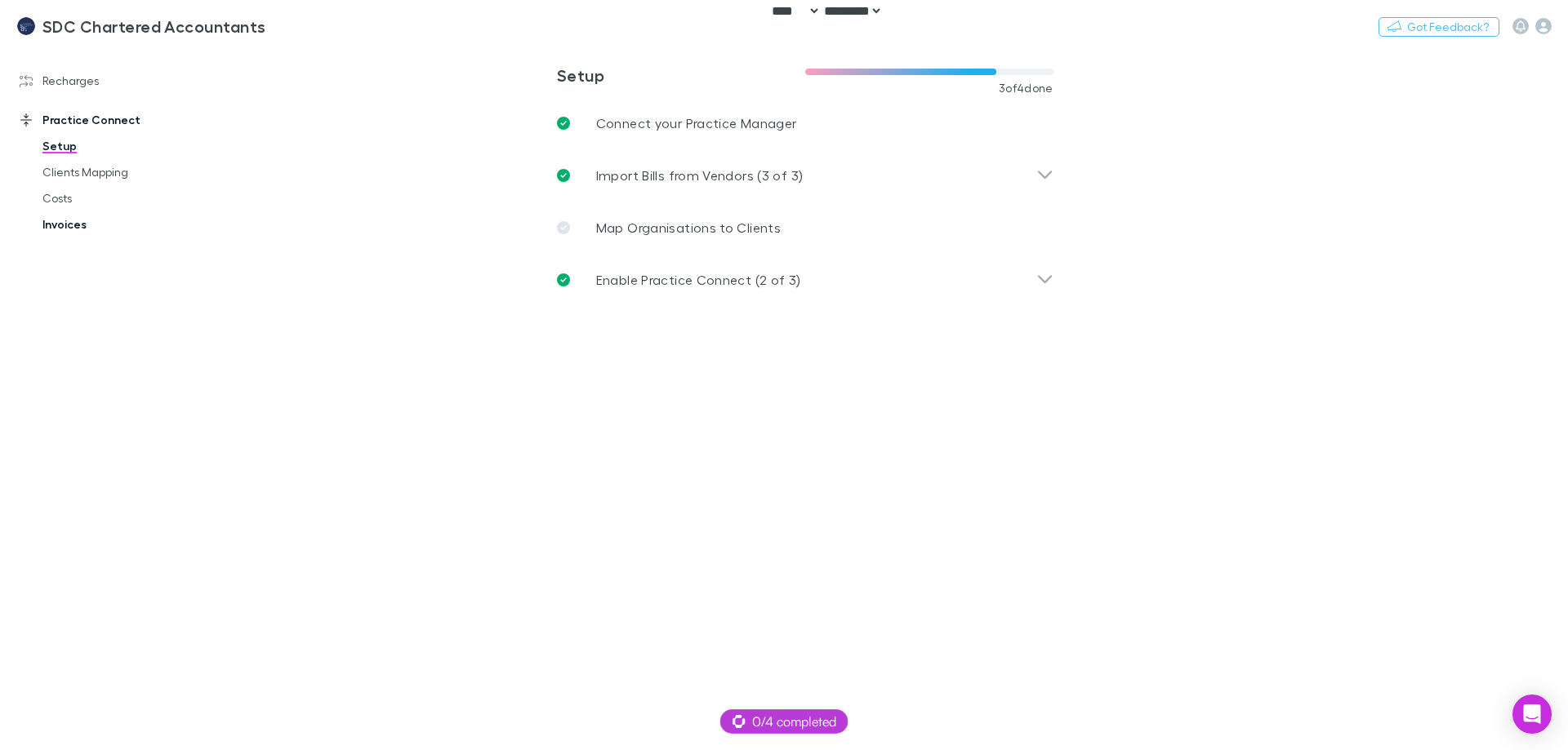
click at [67, 233] on link "Invoices" at bounding box center [123, 225] width 195 height 26
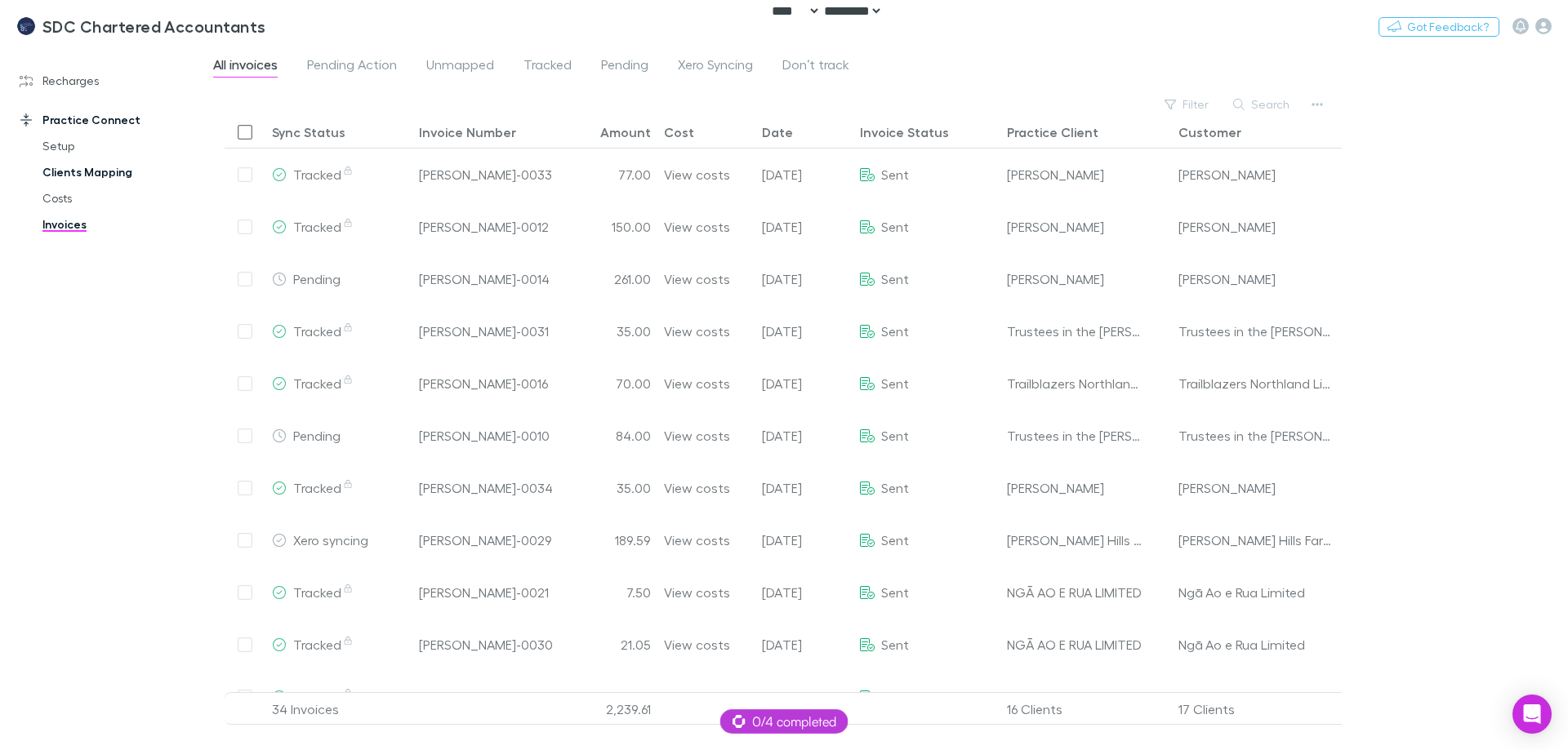
click at [85, 177] on link "Clients Mapping" at bounding box center [123, 172] width 195 height 26
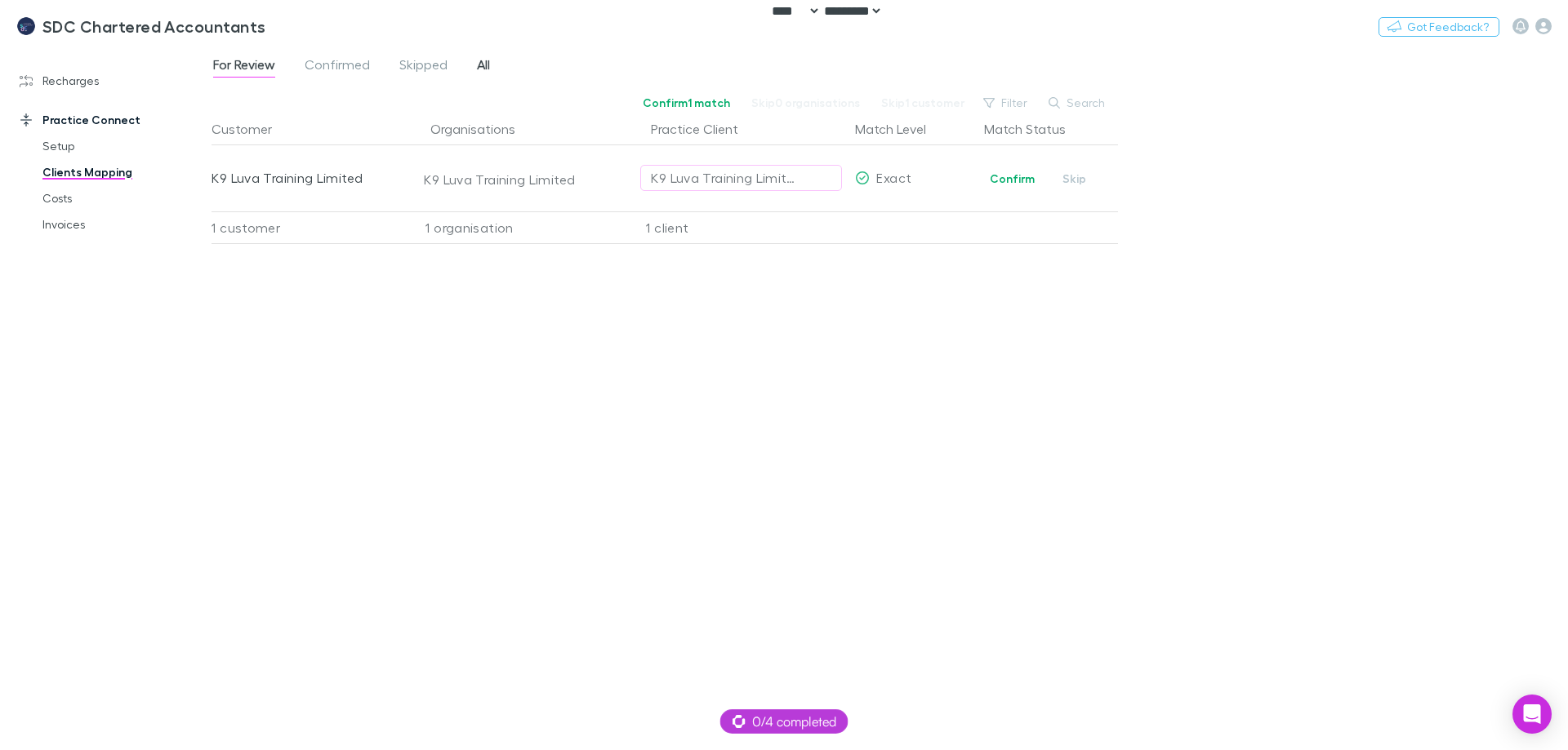
click at [480, 67] on span "All" at bounding box center [483, 67] width 13 height 21
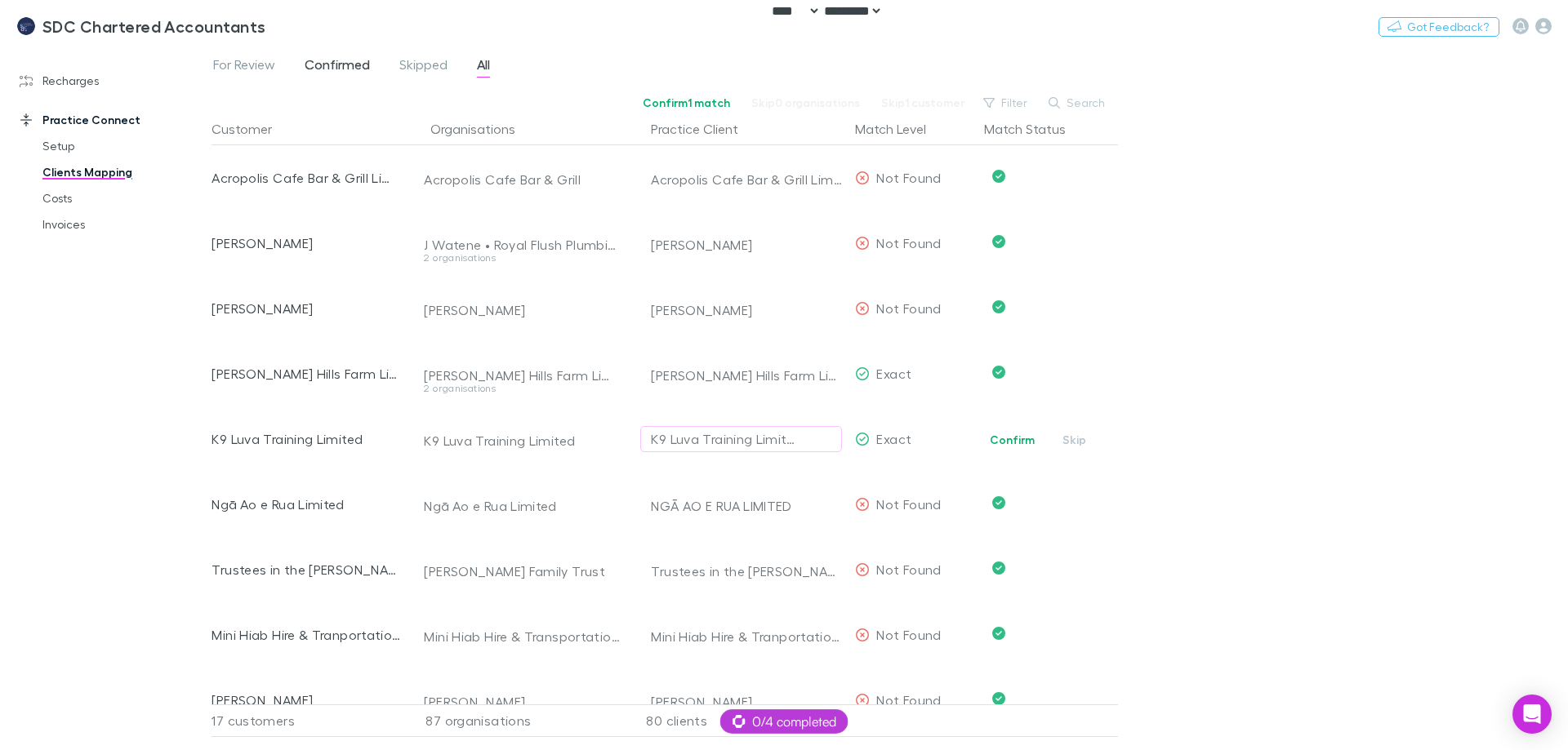
click at [348, 64] on span "Confirmed" at bounding box center [338, 67] width 66 height 21
drag, startPoint x: 1288, startPoint y: 330, endPoint x: 1164, endPoint y: 280, distance: 133.7
click at [1287, 330] on div "For Review Confirmed Skipped All Confirm 0 matches Skip 0 organisations Skip 0 …" at bounding box center [889, 397] width 1356 height 704
click at [1173, 144] on div "For Review Confirmed Skipped All Confirm 0 matches Skip 0 organisations Skip 0 …" at bounding box center [889, 397] width 1356 height 704
click at [68, 74] on link "Recharges" at bounding box center [111, 80] width 218 height 26
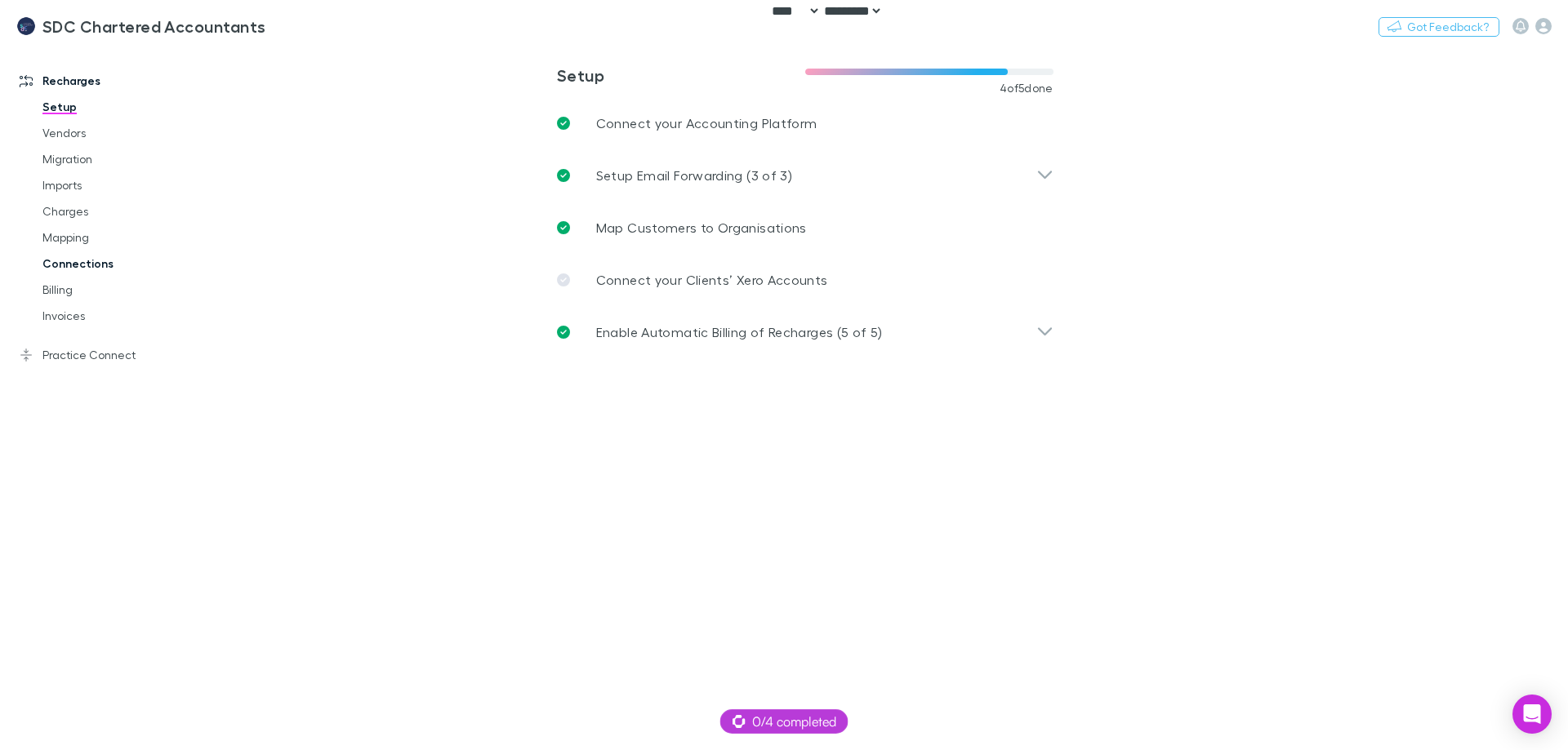
click at [97, 269] on link "Connections" at bounding box center [123, 263] width 195 height 26
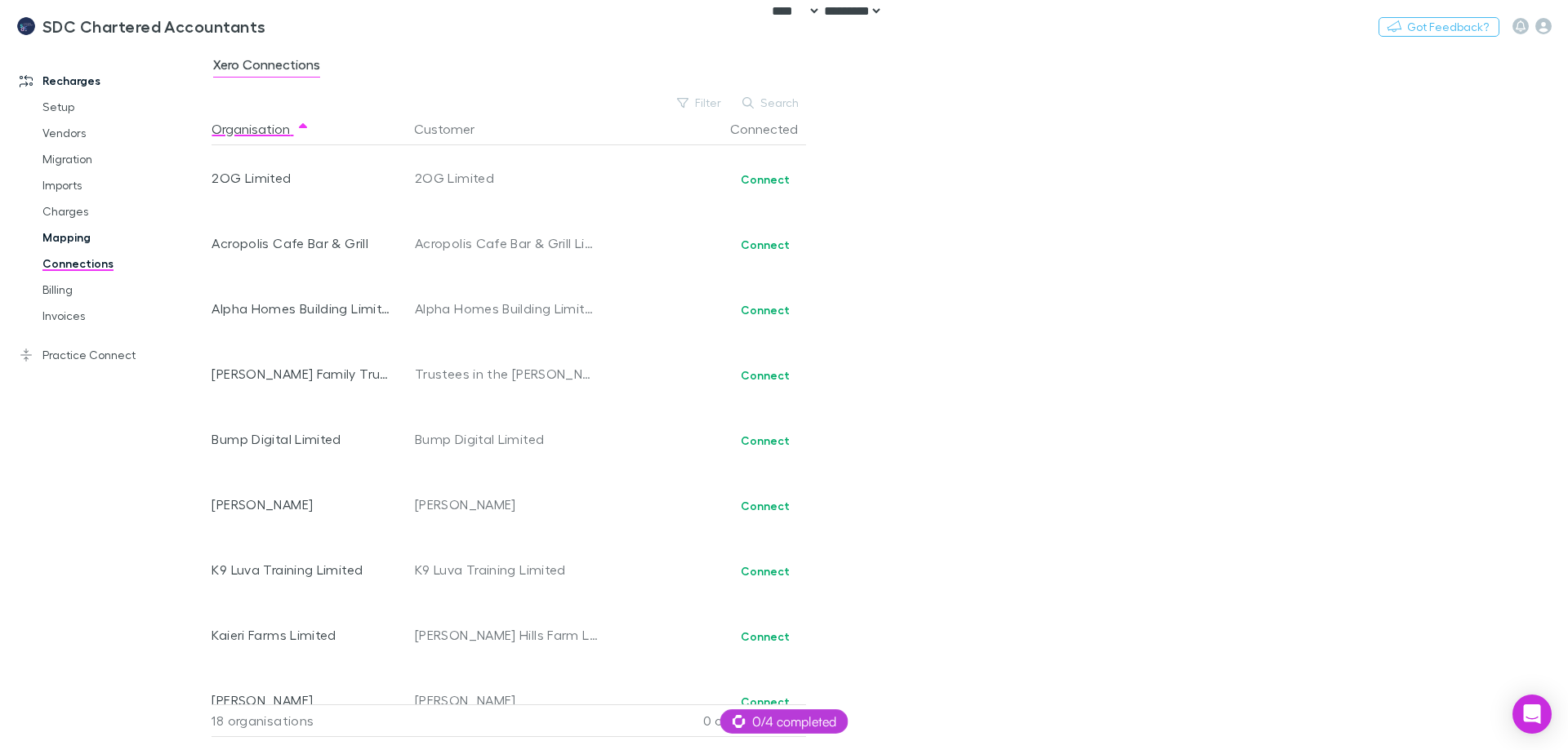
click at [70, 234] on link "Mapping" at bounding box center [123, 237] width 195 height 26
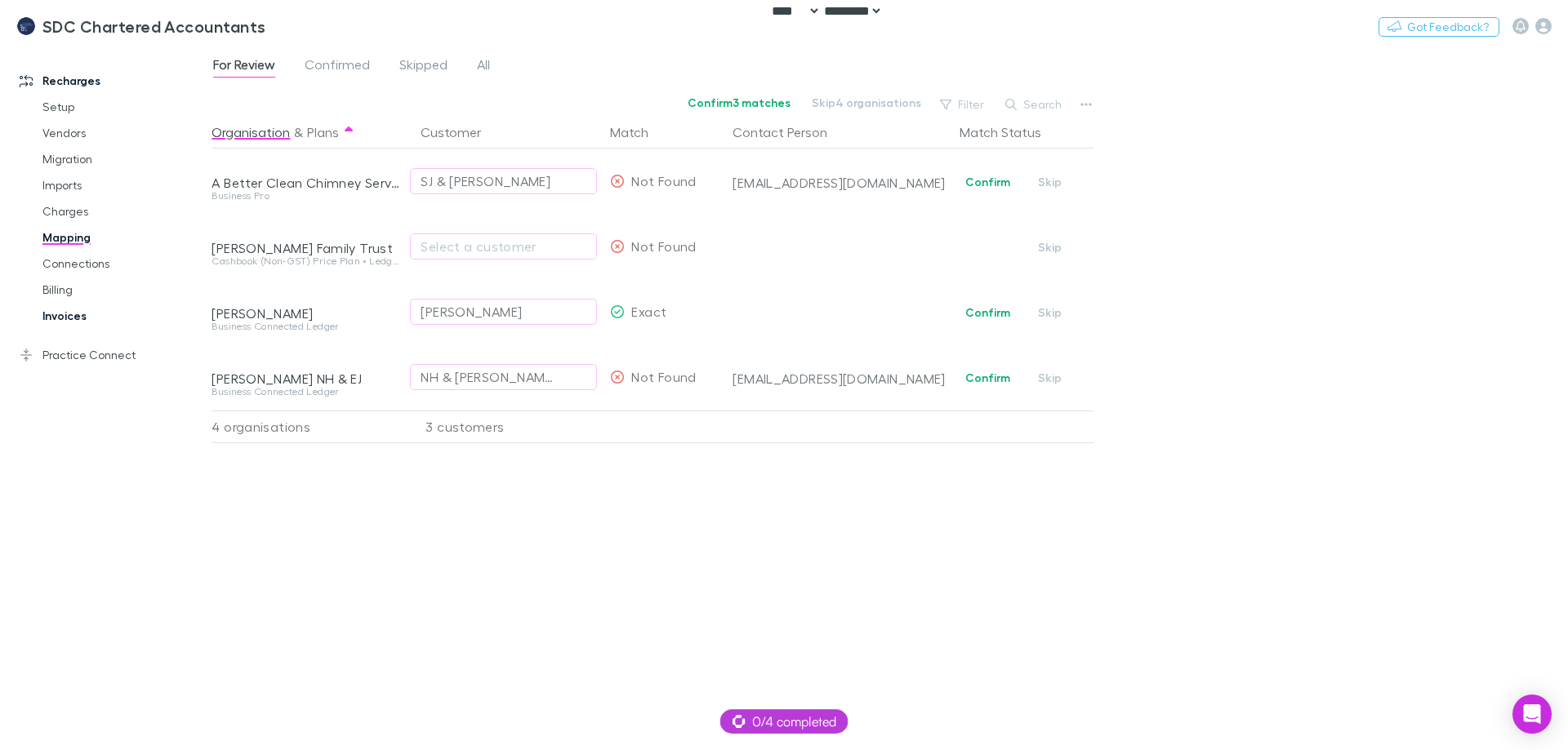
click at [62, 311] on link "Invoices" at bounding box center [123, 316] width 195 height 26
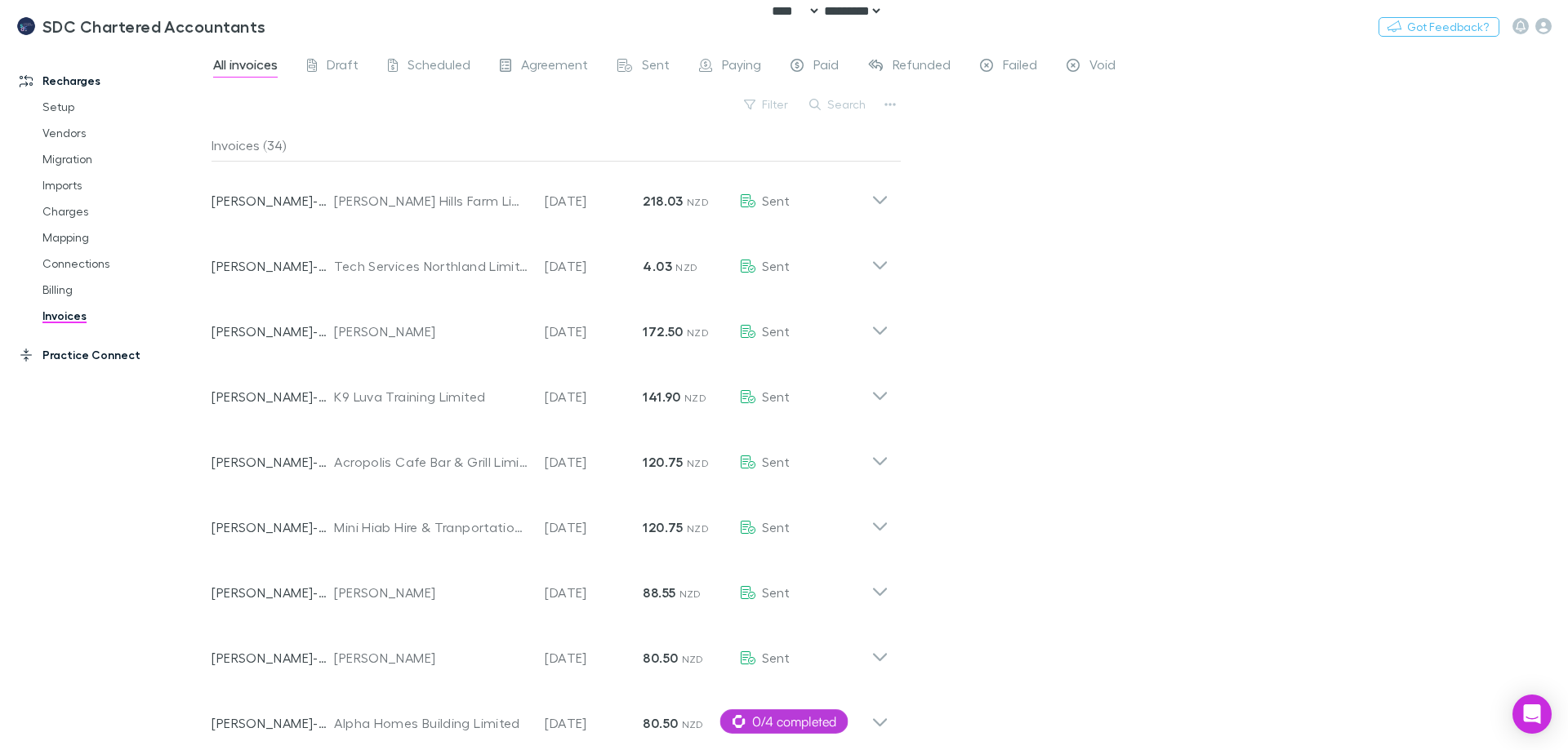
click at [67, 358] on link "Practice Connect" at bounding box center [111, 355] width 218 height 26
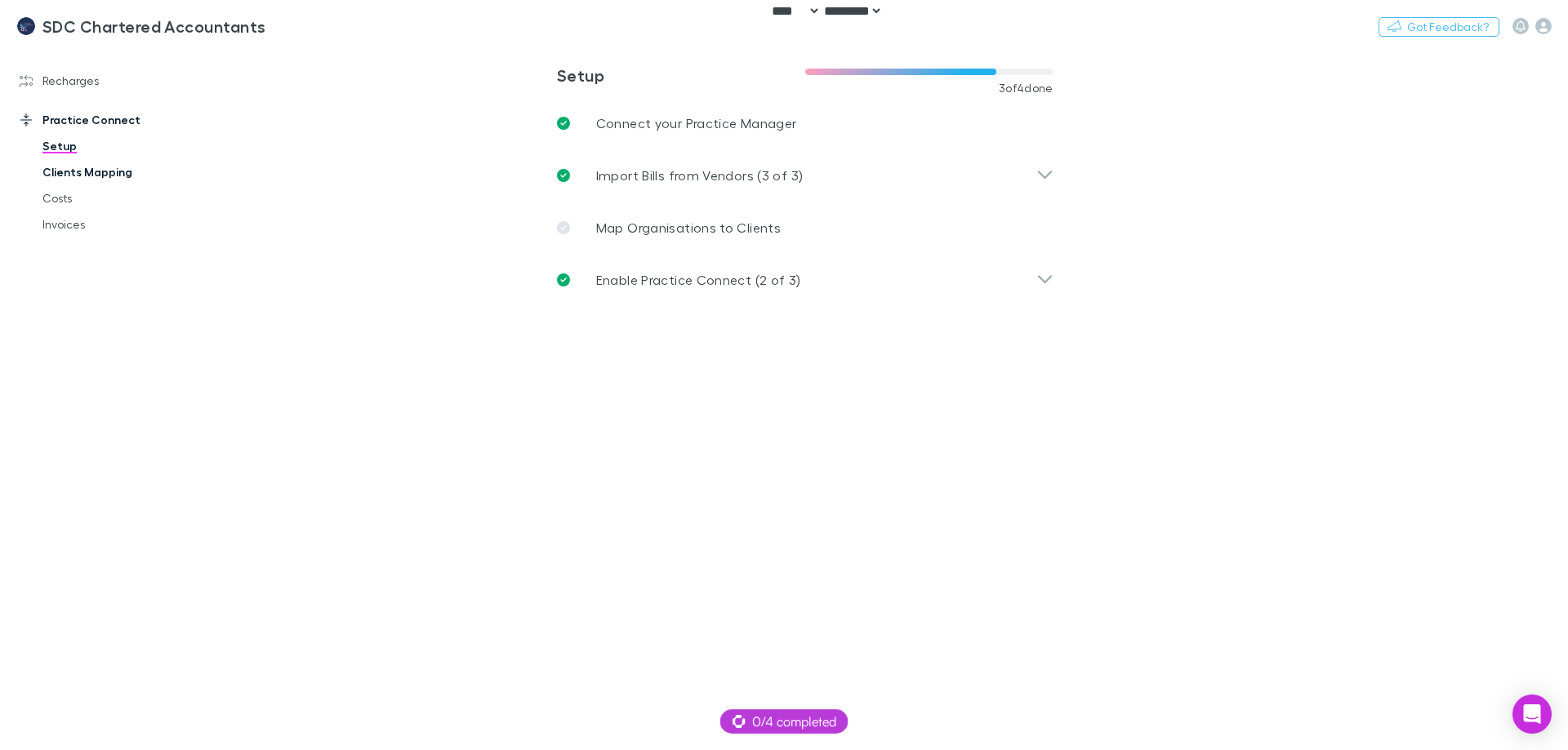
click at [75, 166] on link "Clients Mapping" at bounding box center [123, 172] width 195 height 26
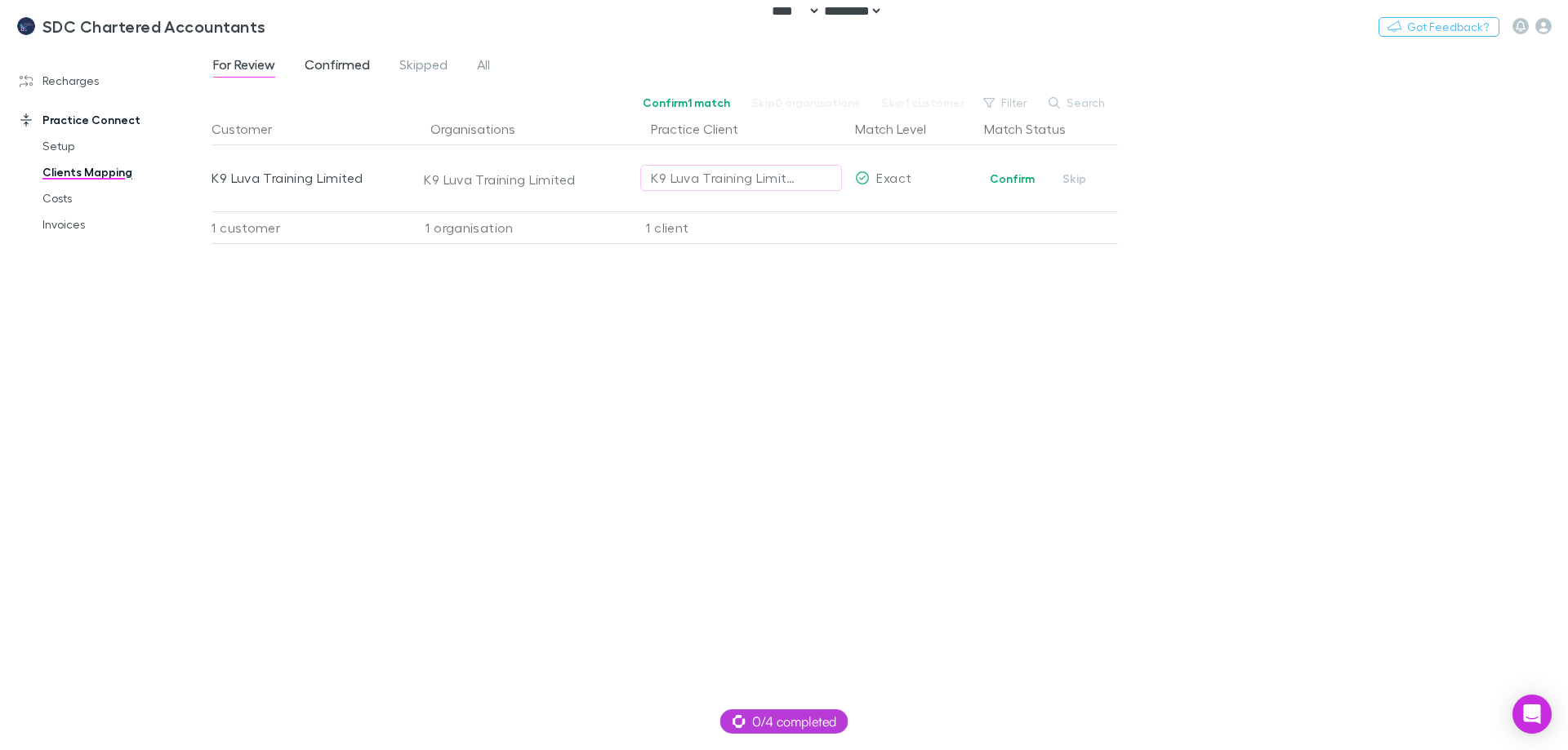
click at [354, 62] on span "Confirmed" at bounding box center [338, 67] width 66 height 21
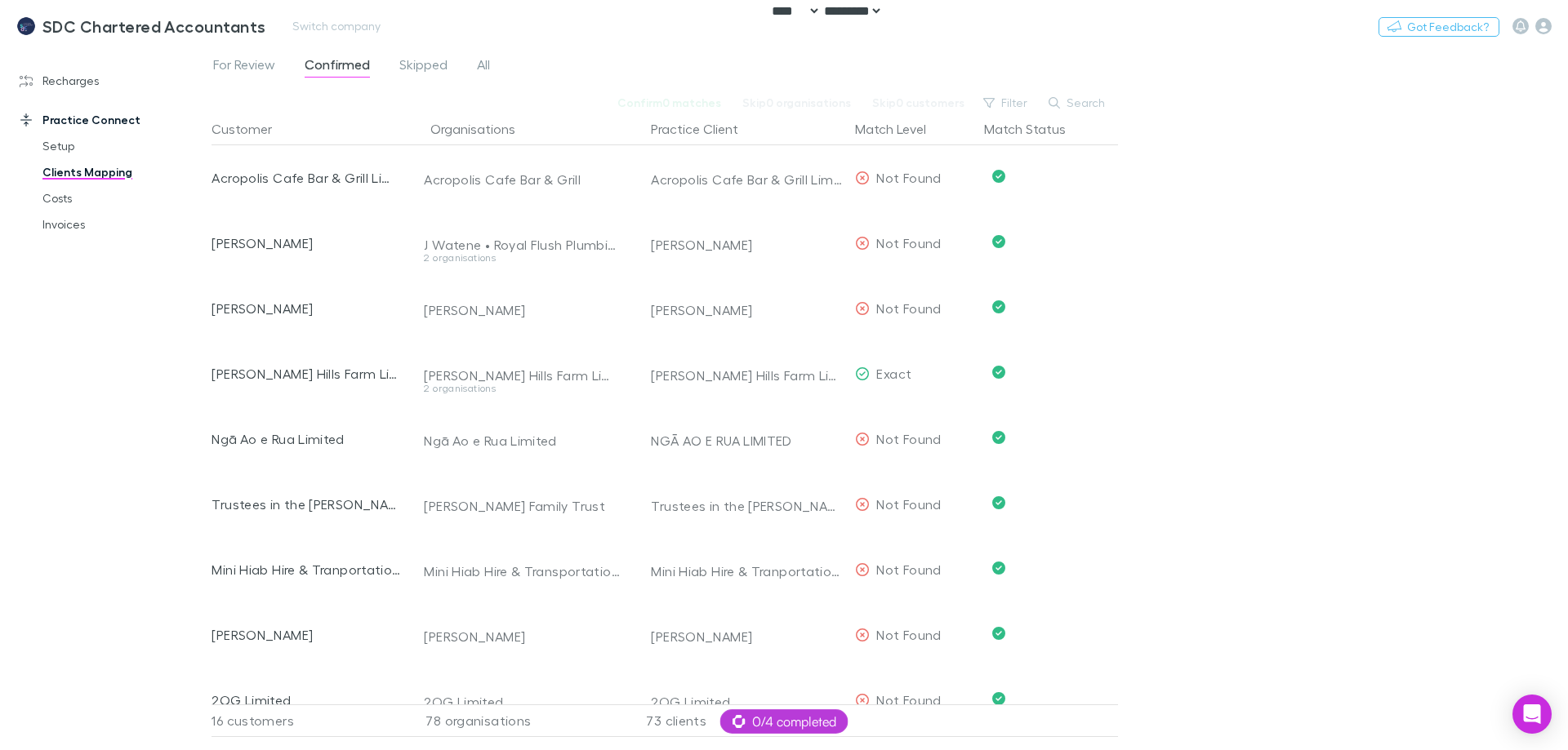
click at [291, 38] on div "SDC Chartered Accountants Switch company Nothing Got Feedback?" at bounding box center [784, 26] width 1568 height 53
click at [294, 26] on button "Switch company" at bounding box center [336, 26] width 107 height 20
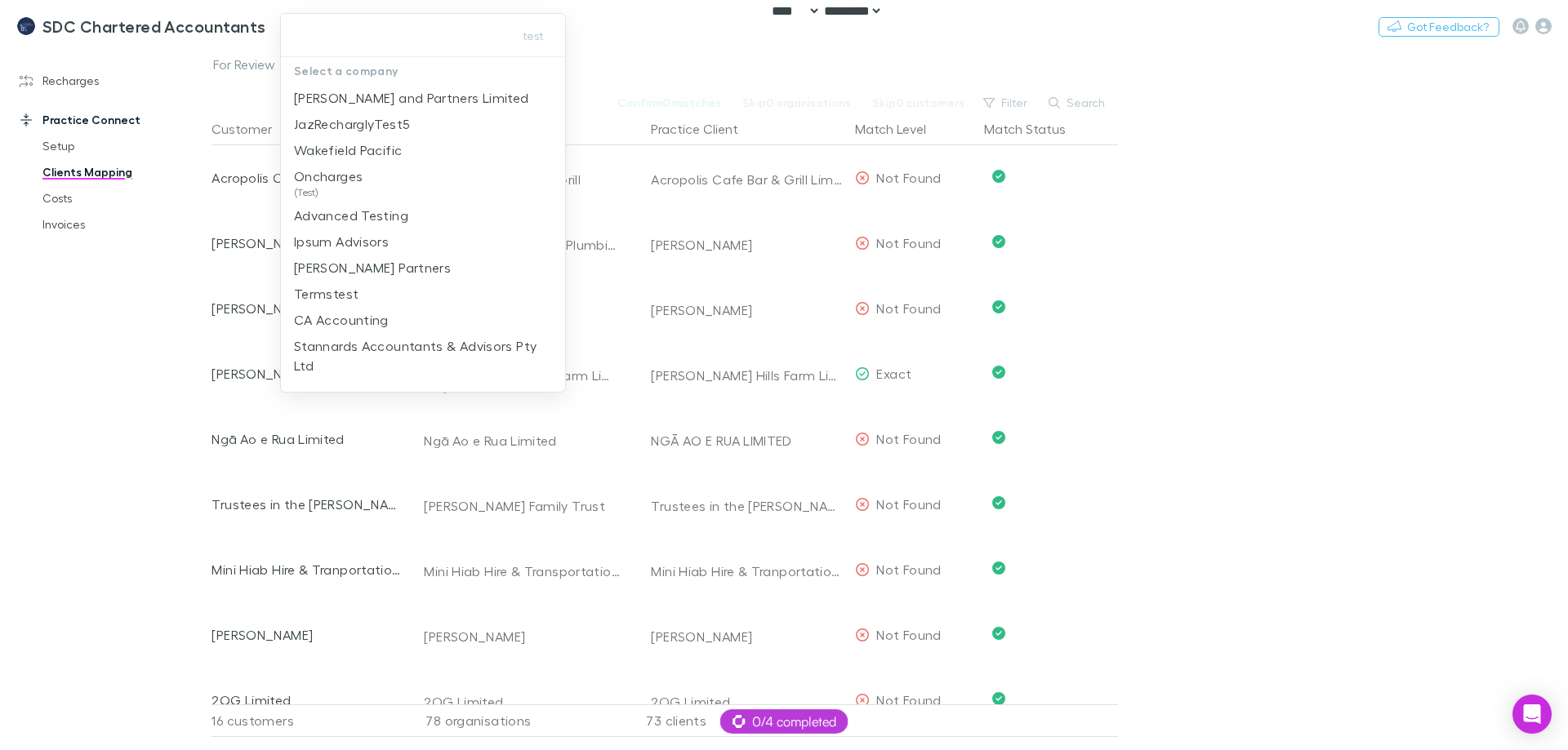
type input "**********"
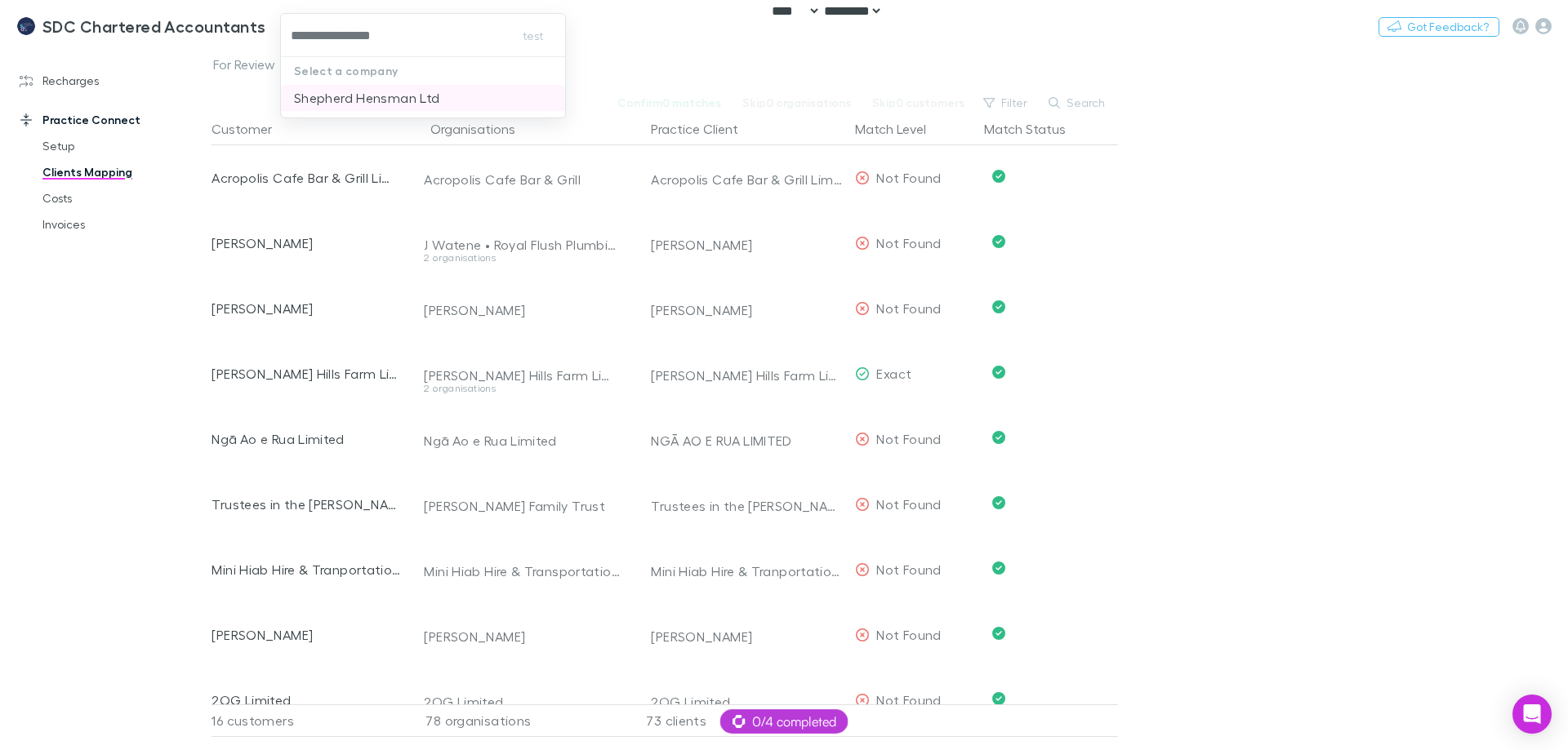
click at [321, 88] on p "Shepherd Hensman Ltd" at bounding box center [367, 98] width 145 height 20
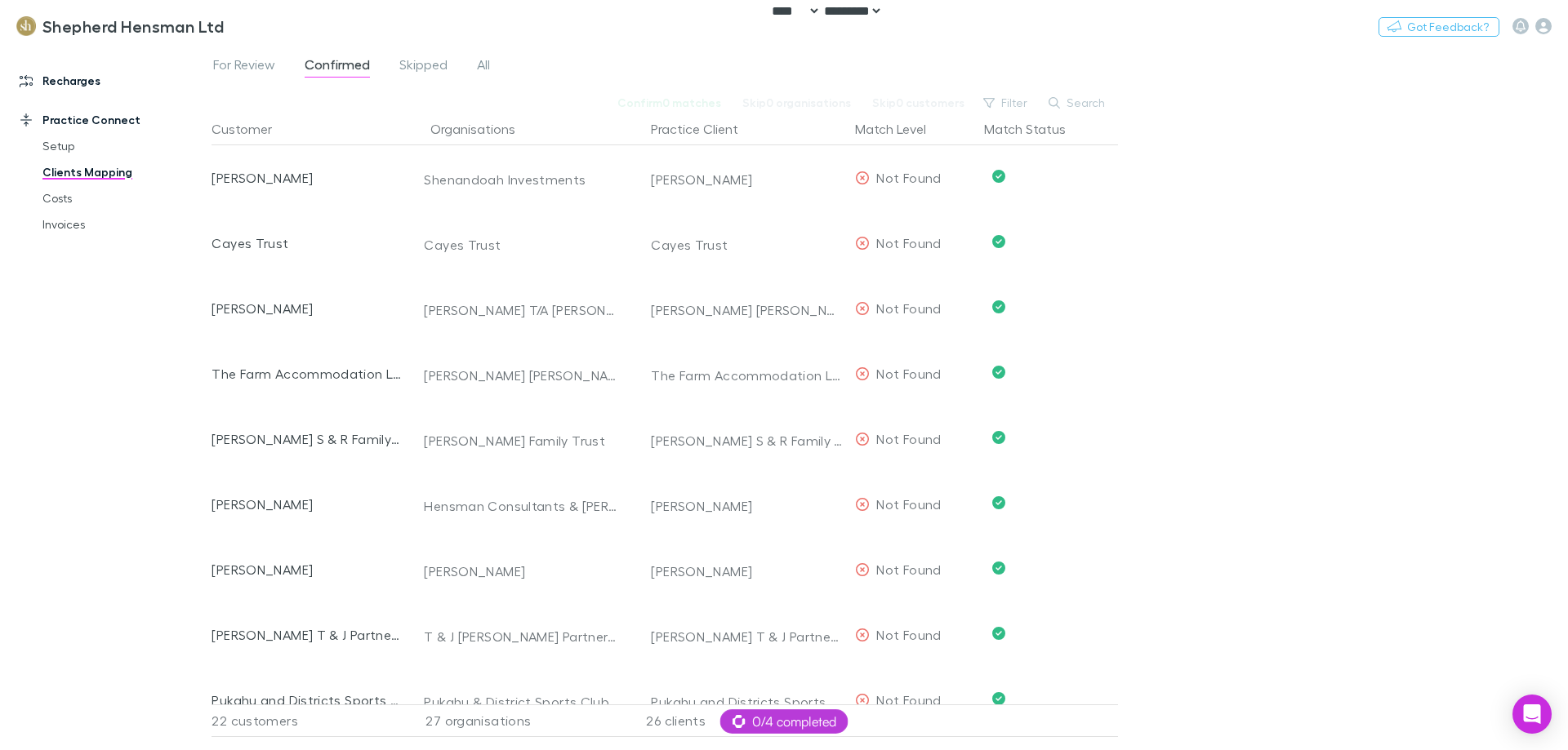
click at [86, 80] on link "Recharges" at bounding box center [111, 80] width 218 height 26
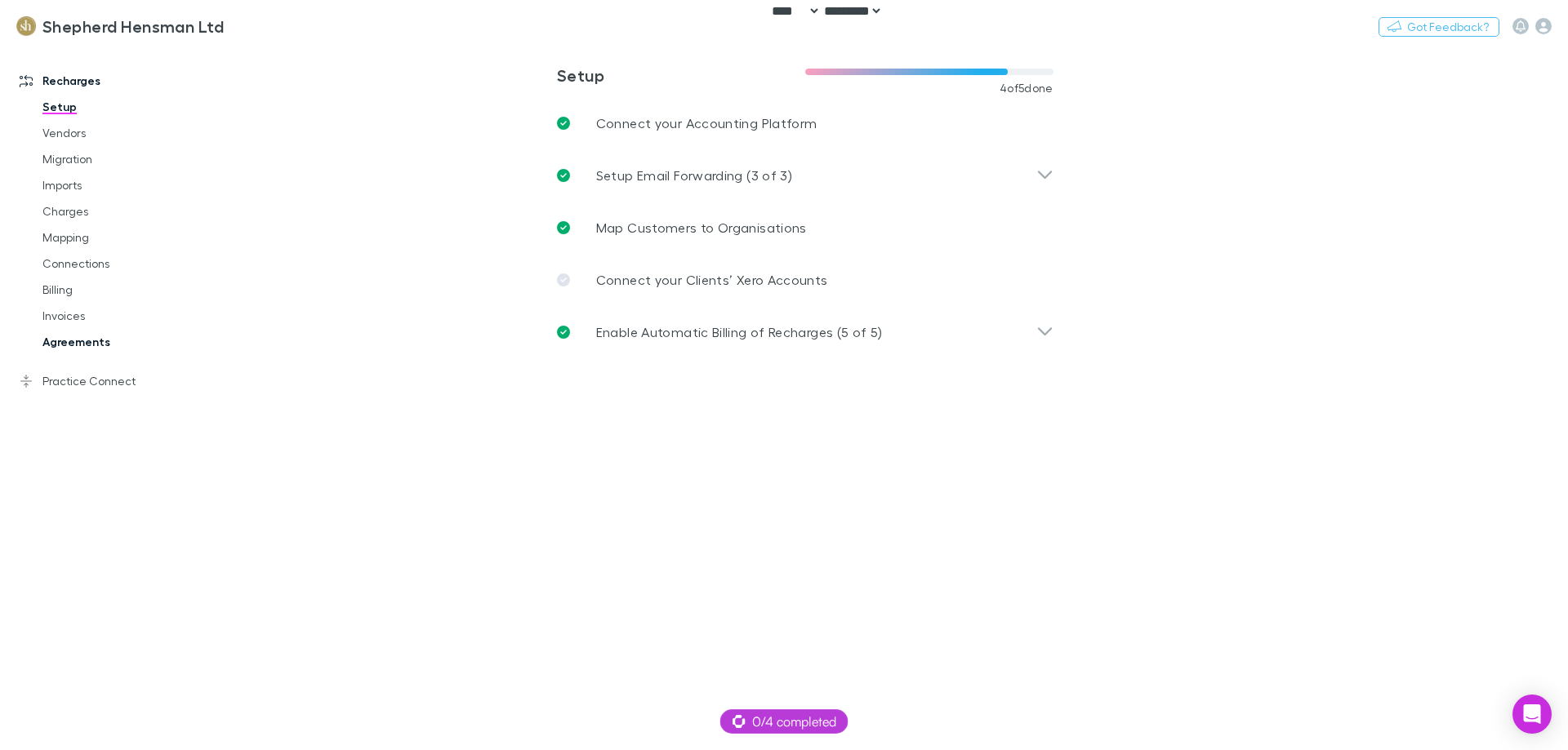
click at [72, 335] on link "Agreements" at bounding box center [123, 342] width 195 height 26
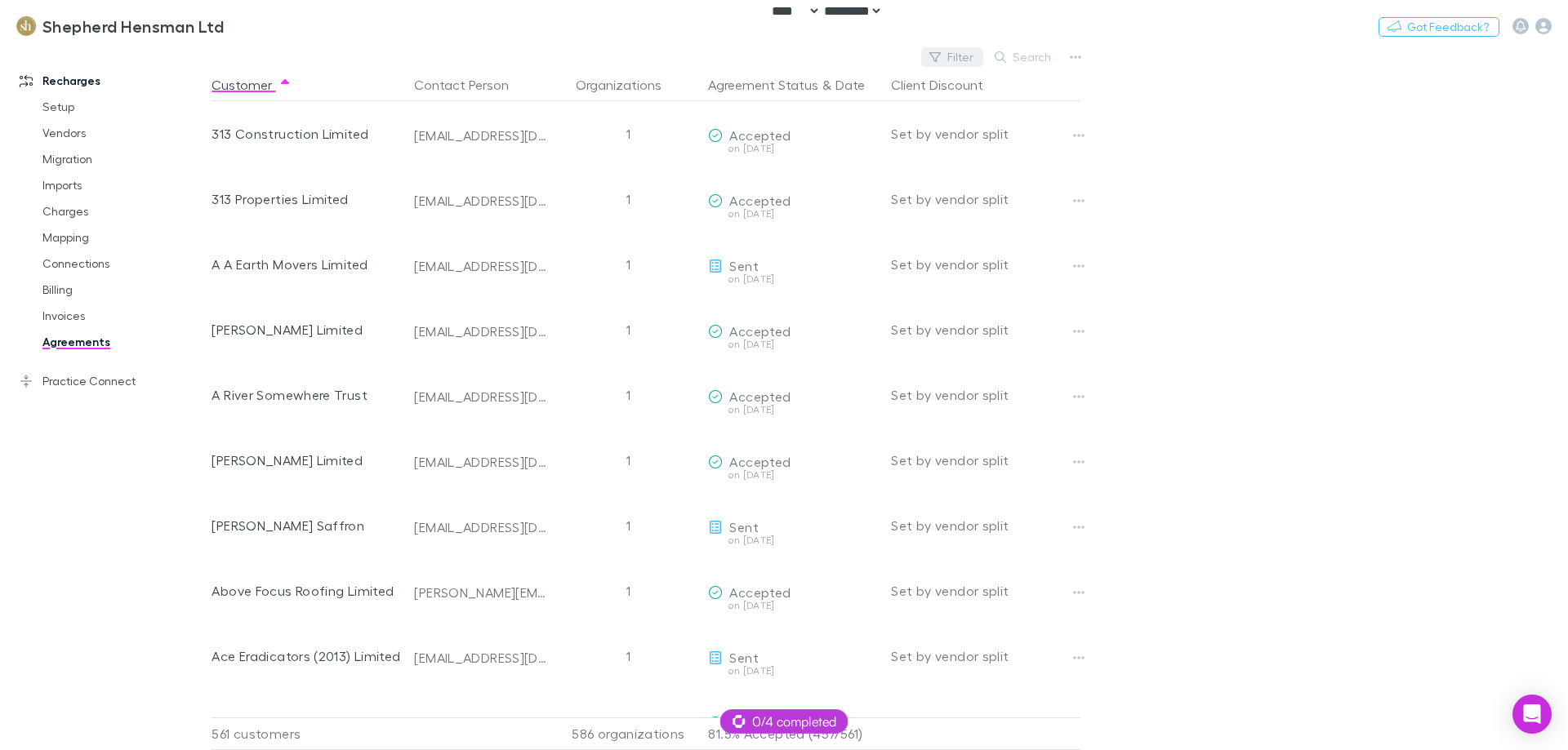
click at [953, 55] on button "Filter" at bounding box center [952, 58] width 62 height 20
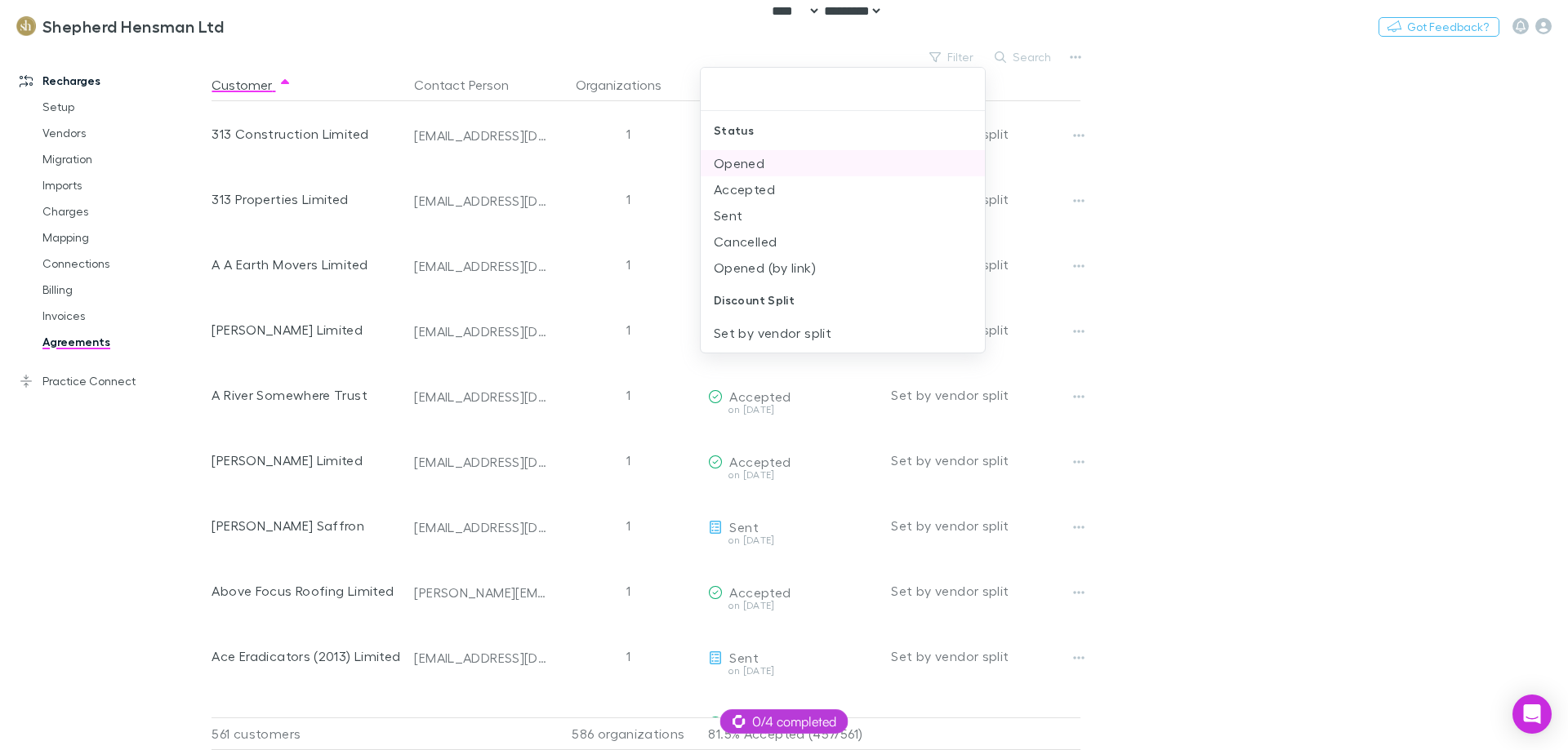
click at [783, 169] on li "Opened" at bounding box center [843, 163] width 284 height 26
click at [783, 169] on li "Accepted" at bounding box center [843, 163] width 284 height 26
click at [782, 170] on li "Sent" at bounding box center [843, 163] width 284 height 26
click at [783, 192] on li "Opened (by link)" at bounding box center [843, 190] width 284 height 26
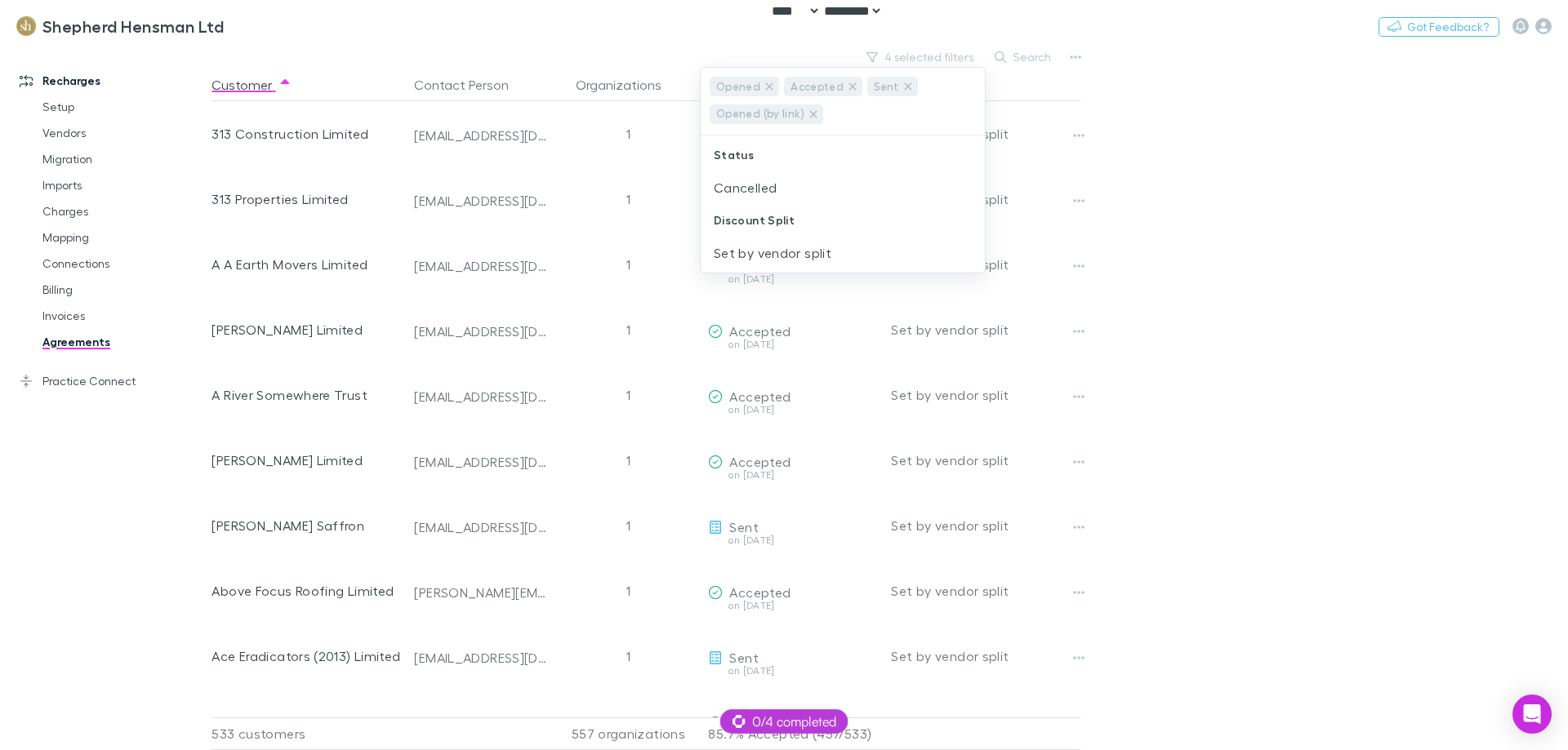
click at [1250, 192] on div at bounding box center [784, 375] width 1568 height 750
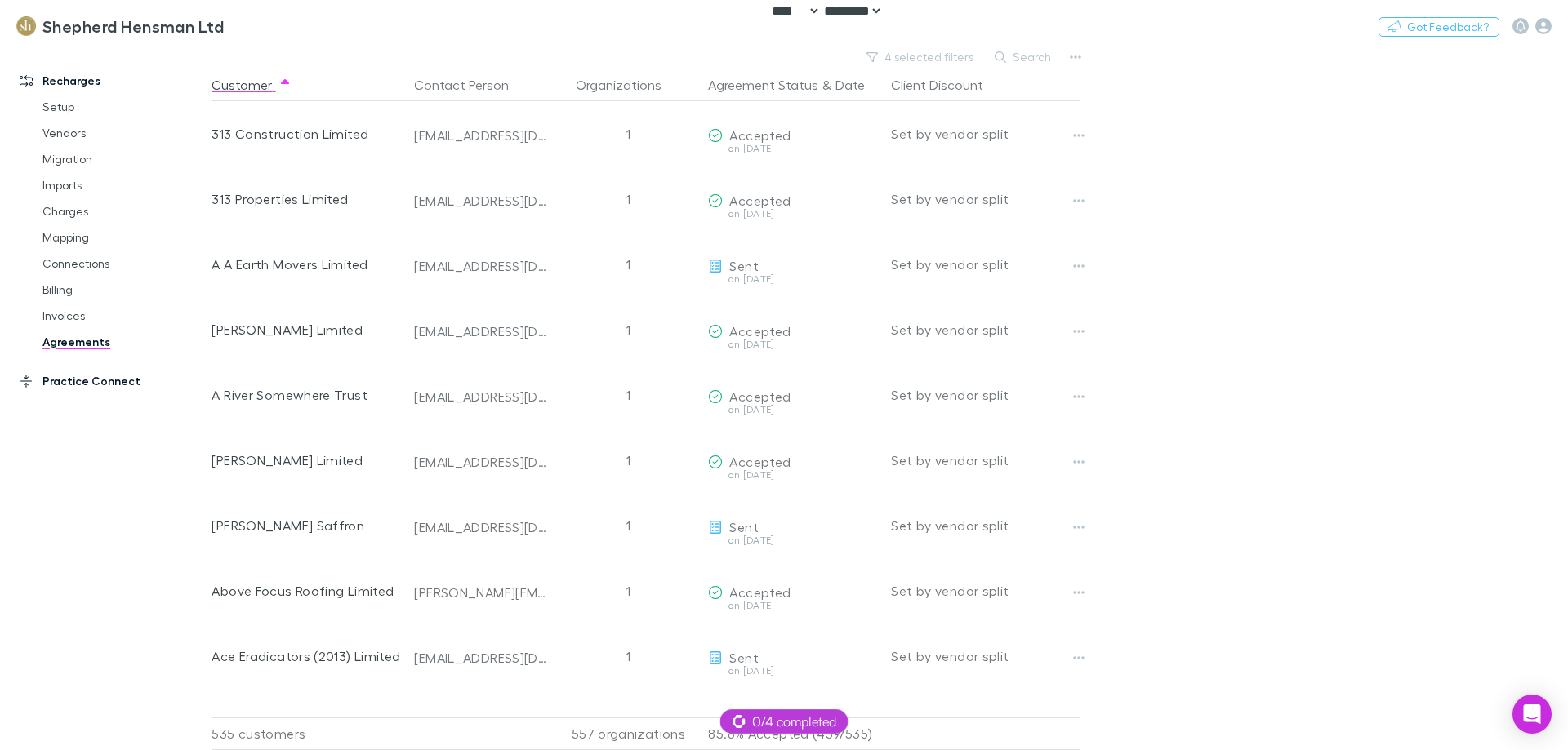
click at [98, 381] on link "Practice Connect" at bounding box center [111, 381] width 218 height 26
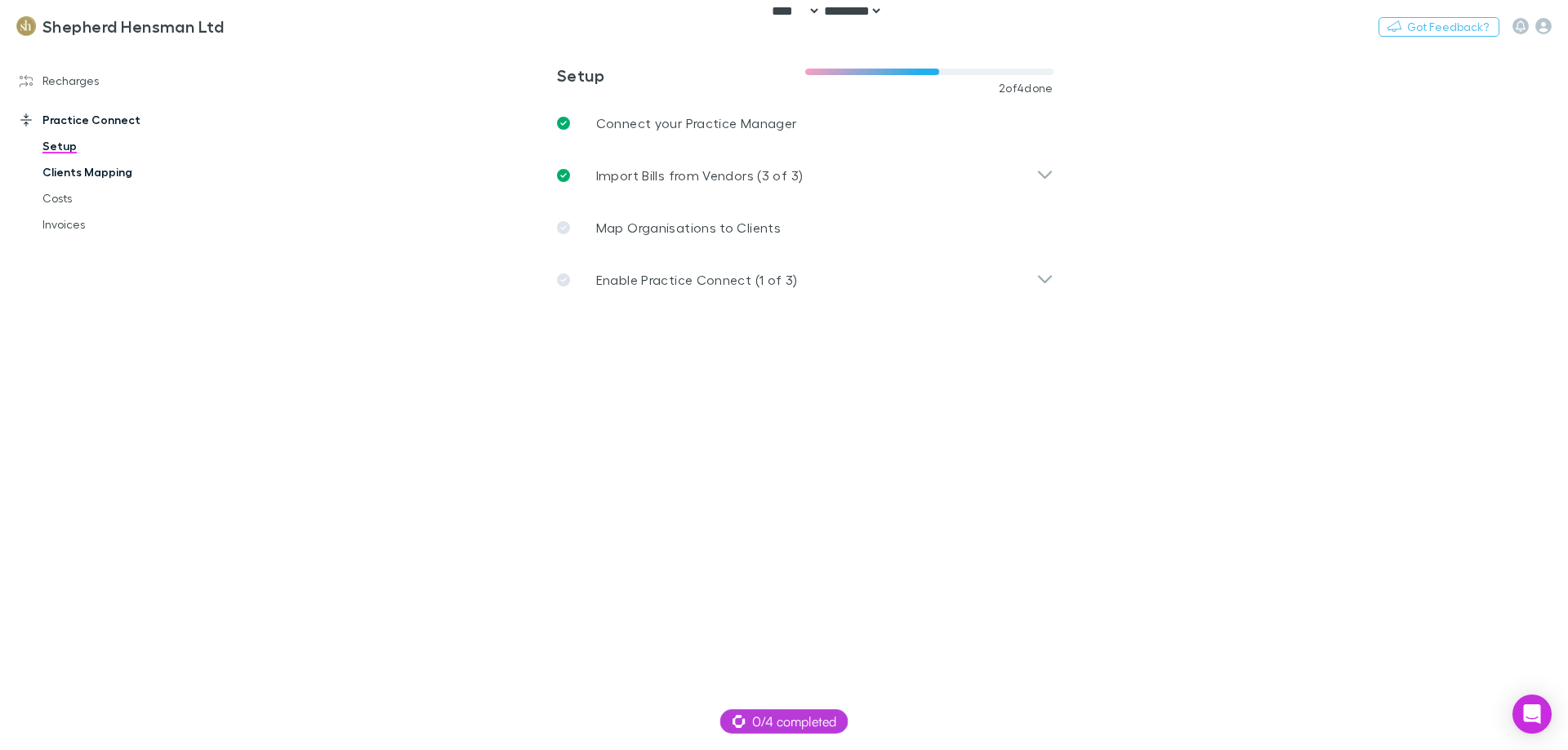
click at [94, 170] on link "Clients Mapping" at bounding box center [123, 172] width 195 height 26
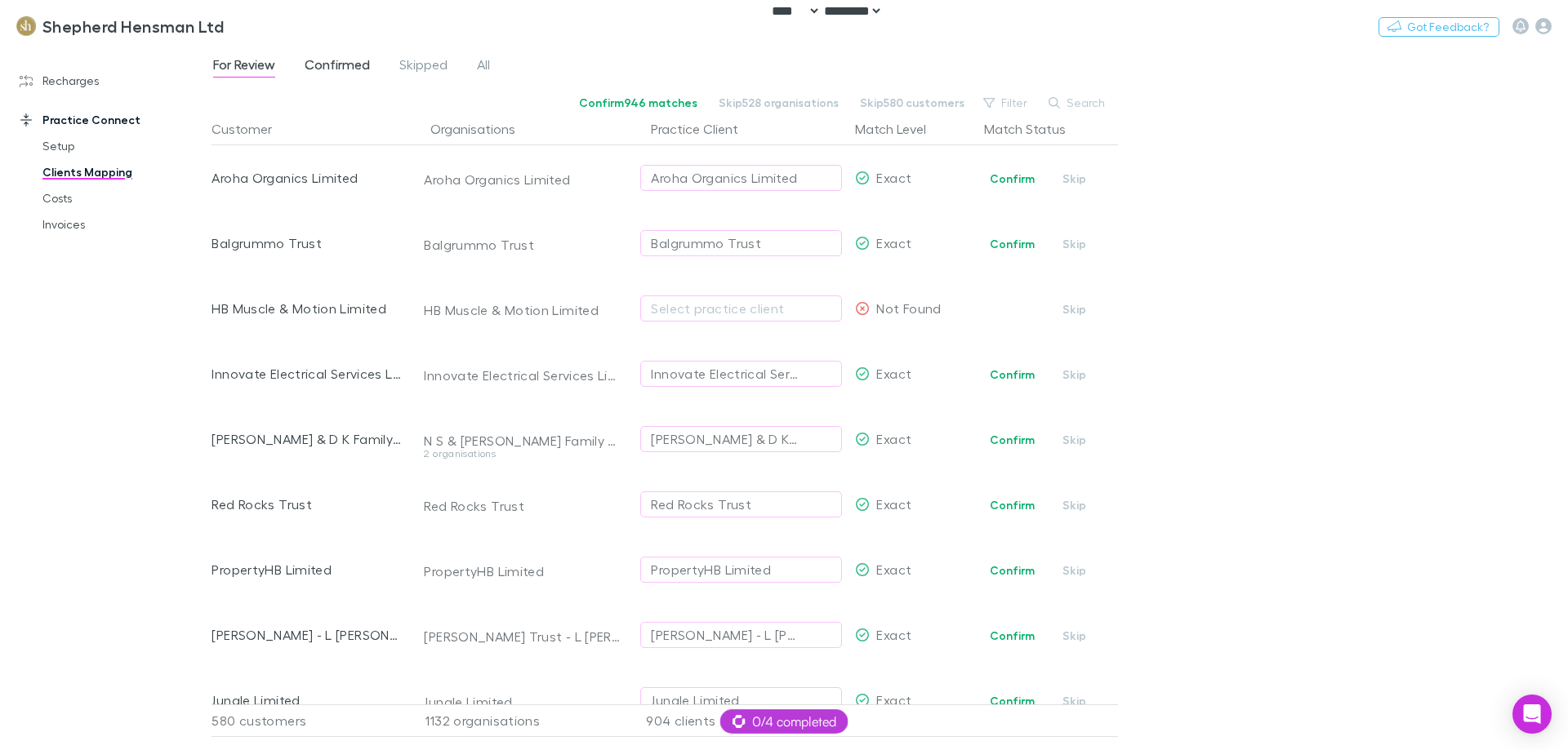
click at [354, 62] on span "Confirmed" at bounding box center [338, 67] width 66 height 21
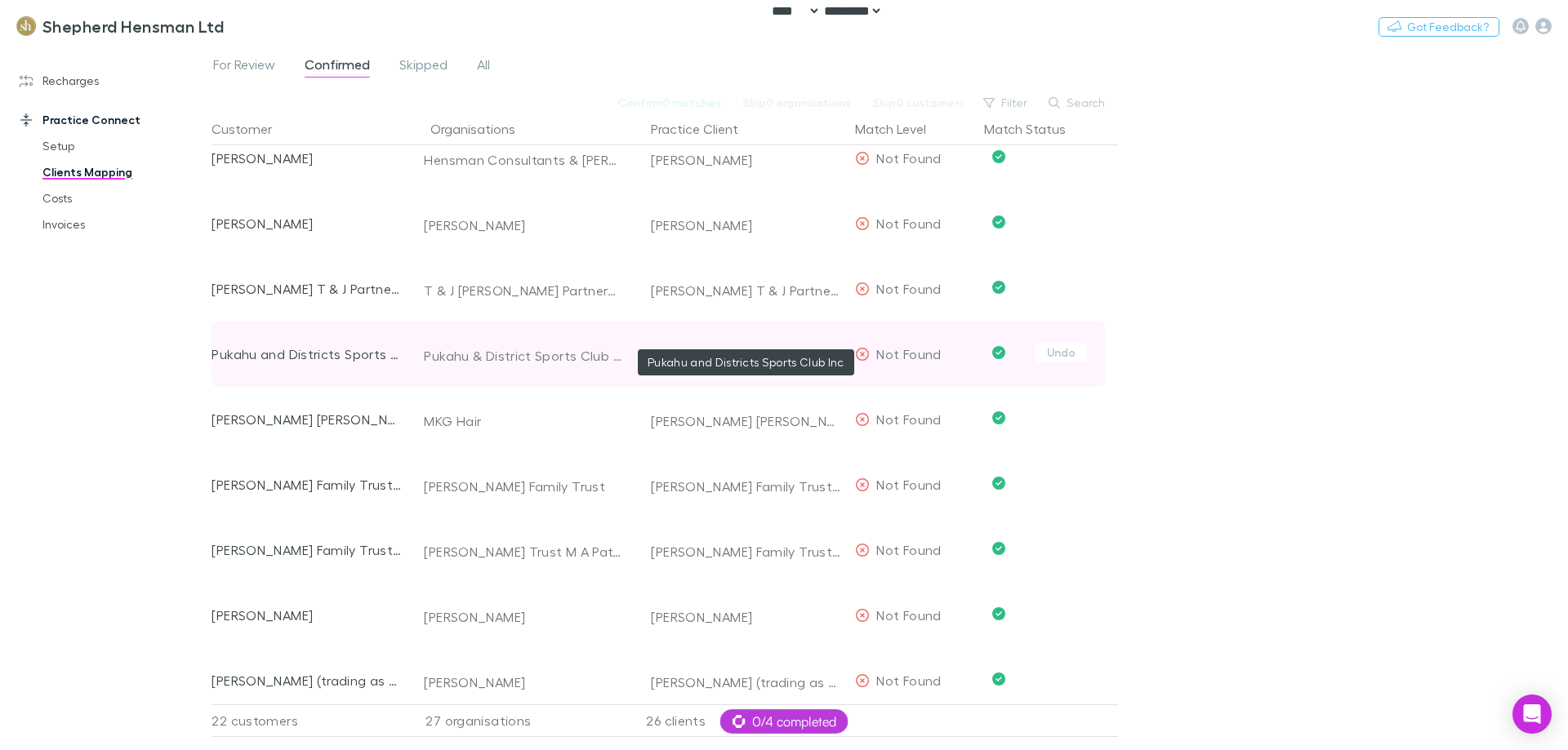
scroll to position [408, 0]
